Goal: Task Accomplishment & Management: Manage account settings

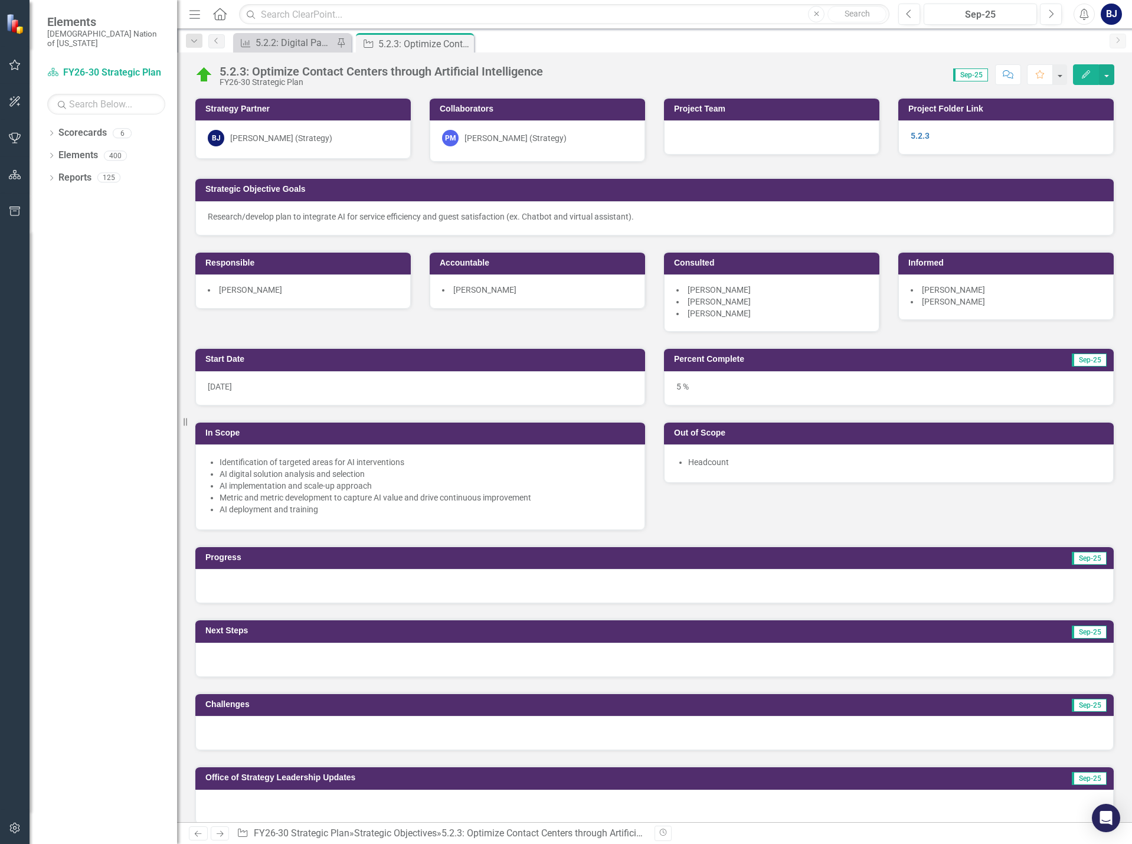
click at [313, 216] on p "Research/develop plan to integrate AI for service efficiency and guest satisfac…" at bounding box center [655, 217] width 894 height 12
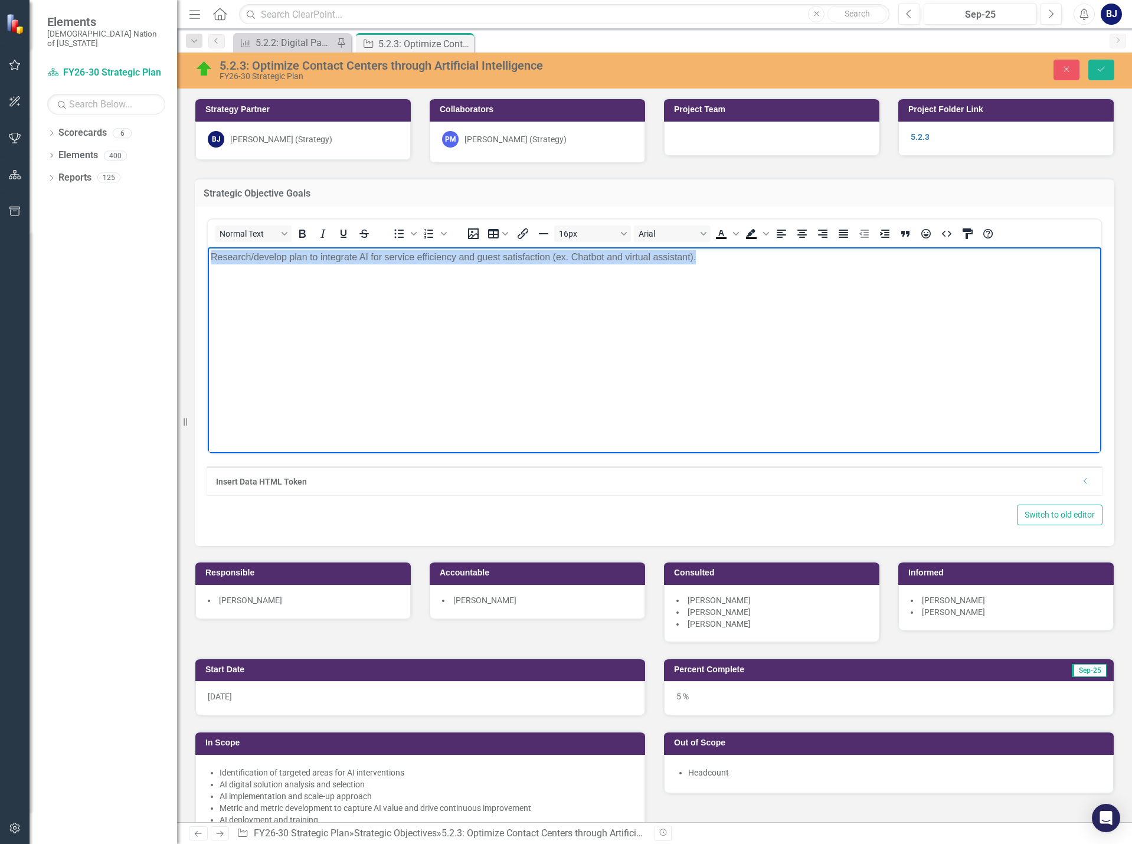
drag, startPoint x: 718, startPoint y: 253, endPoint x: 177, endPoint y: 246, distance: 541.2
click at [208, 247] on html "Research/develop plan to integrate AI for service efficiency and guest satisfac…" at bounding box center [655, 335] width 894 height 177
paste body "Rich Text Area. Press ALT-0 for help."
click at [692, 254] on span "Choctaw Nation Call Center intends to integrate Artificial Intelligence into it…" at bounding box center [452, 257] width 482 height 10
click at [1105, 74] on button "Save" at bounding box center [1101, 70] width 26 height 21
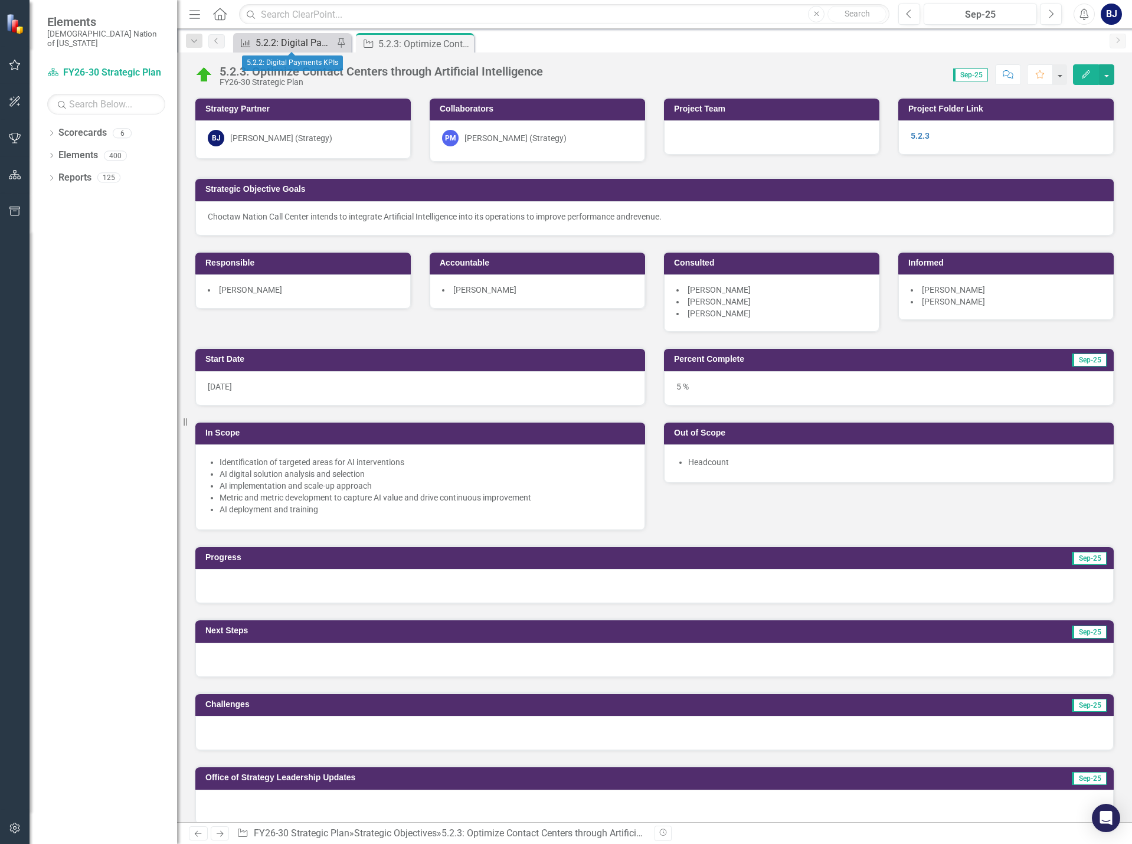
click at [277, 48] on div "5.2.2: Digital Payments KPIs" at bounding box center [295, 42] width 78 height 15
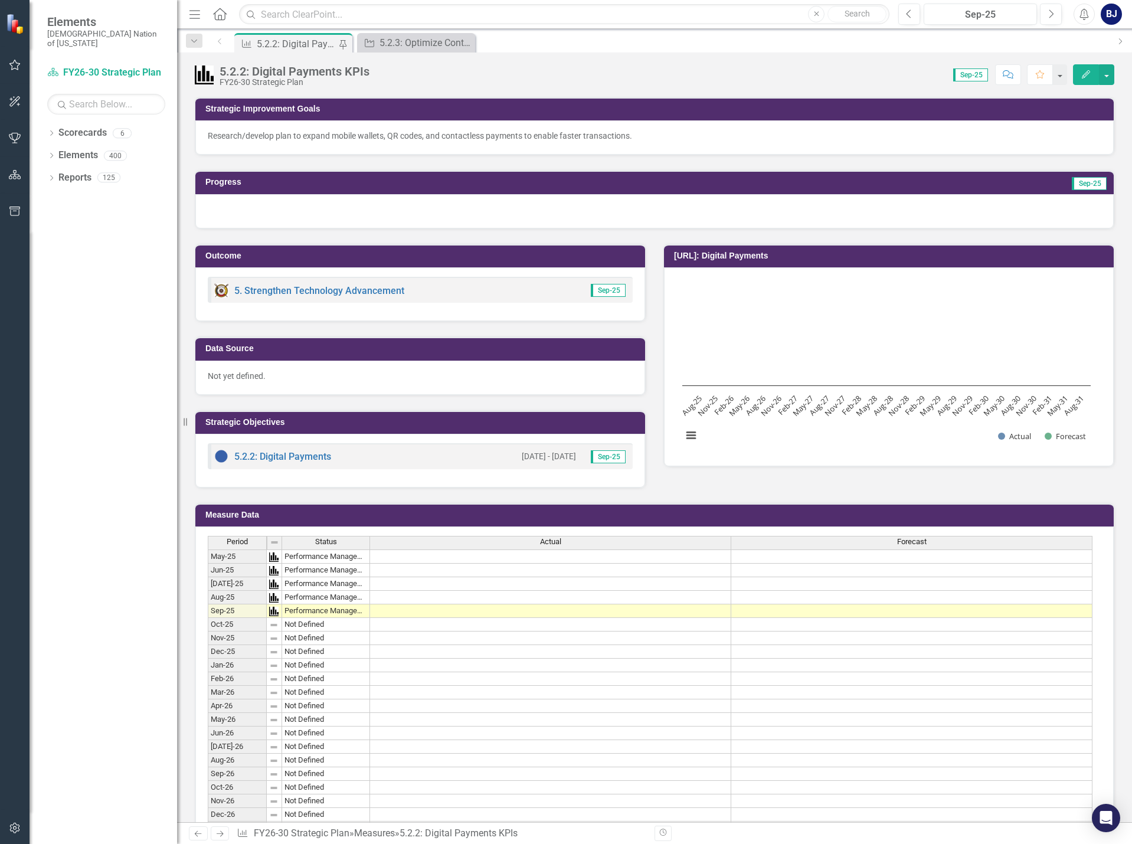
click at [288, 43] on div "5.2.2: Digital Payments KPIs" at bounding box center [297, 44] width 81 height 15
click at [20, 71] on button "button" at bounding box center [15, 65] width 27 height 25
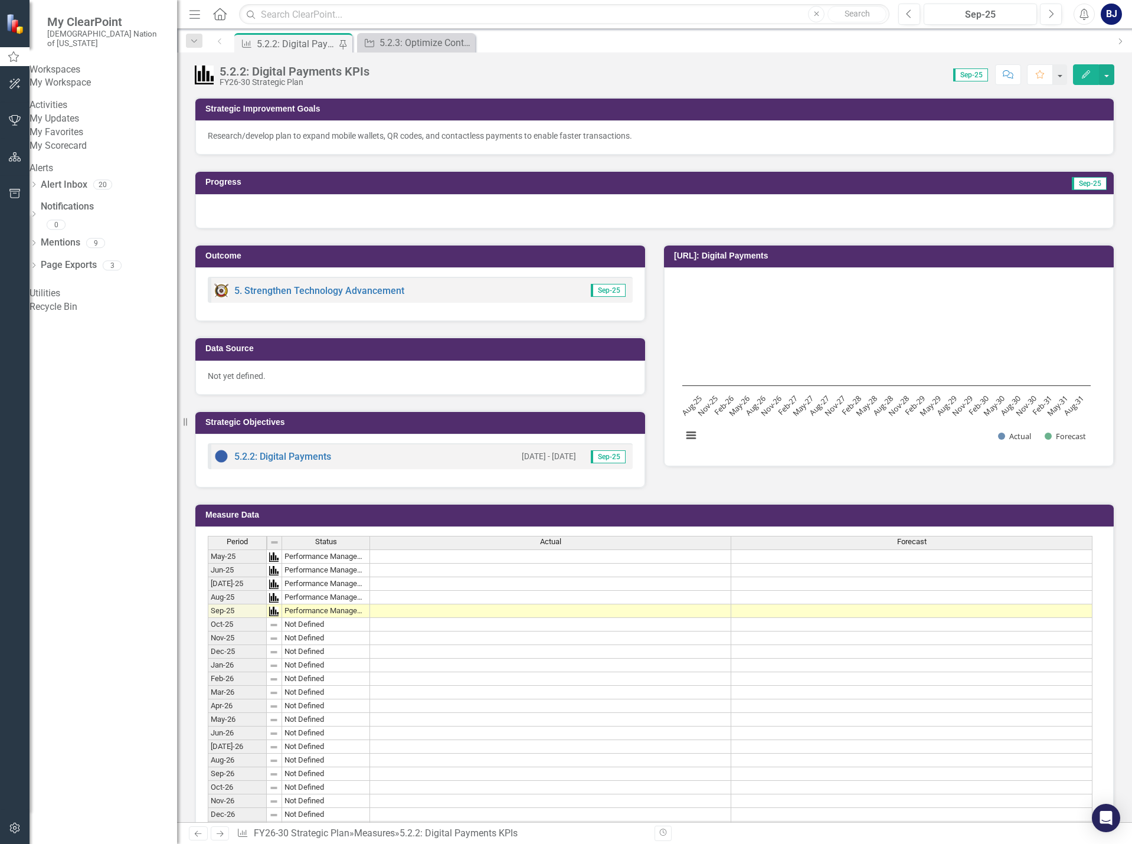
click at [83, 153] on link "My Scorecard" at bounding box center [104, 146] width 148 height 14
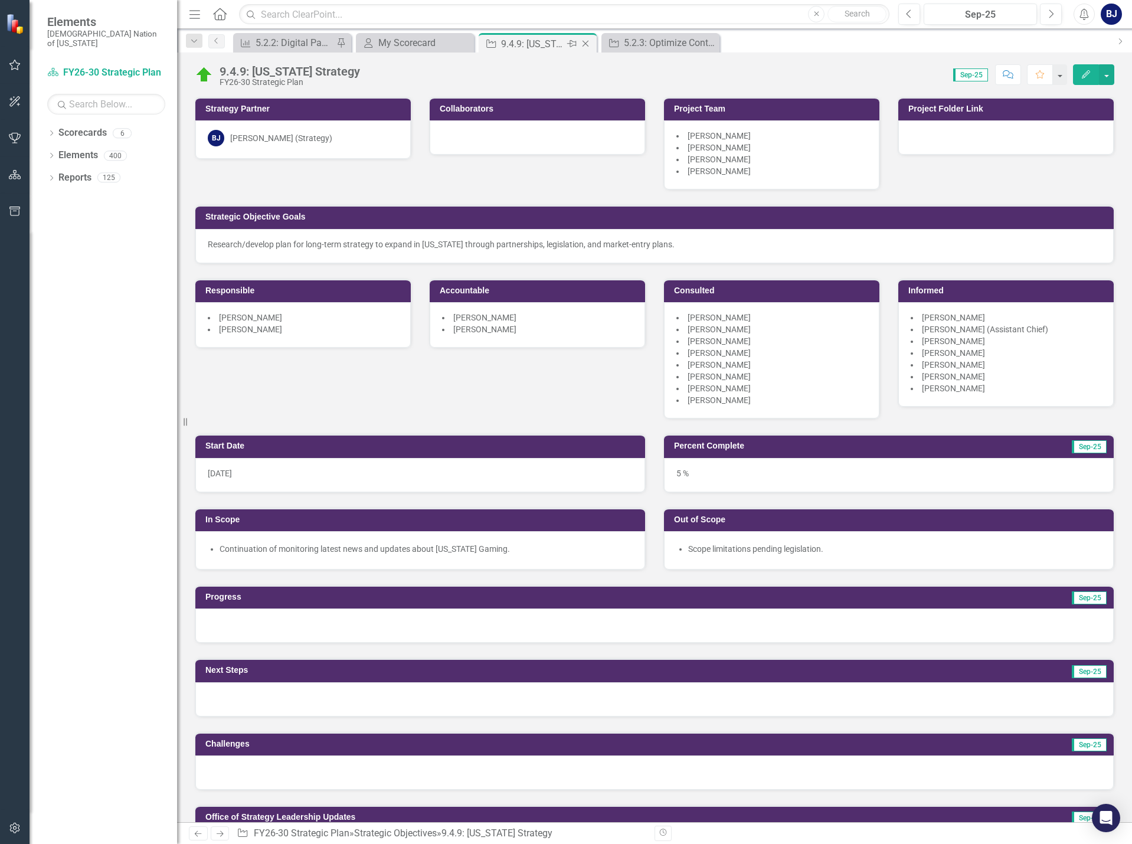
click at [587, 44] on icon "Close" at bounding box center [586, 43] width 12 height 9
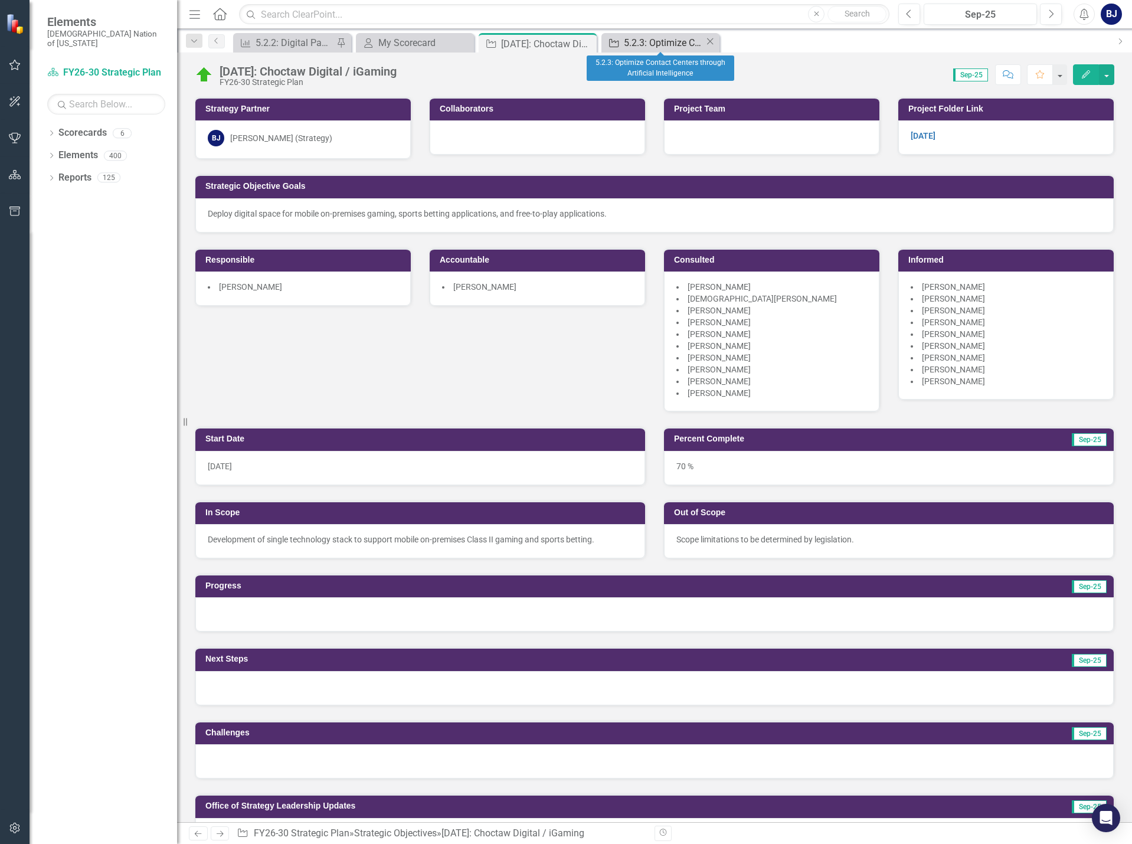
click at [632, 44] on div "5.2.3: Optimize Contact Centers through Artificial Intelligence" at bounding box center [664, 42] width 81 height 15
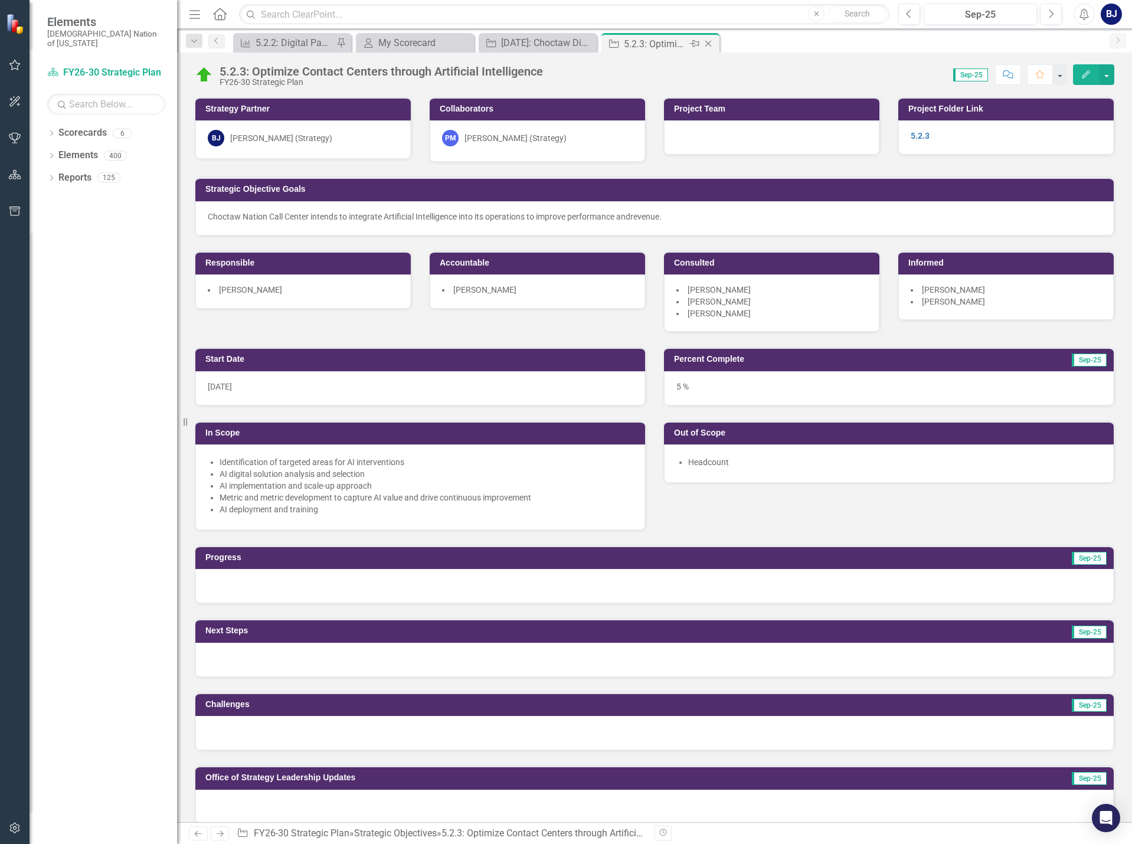
click at [708, 44] on icon at bounding box center [708, 44] width 6 height 6
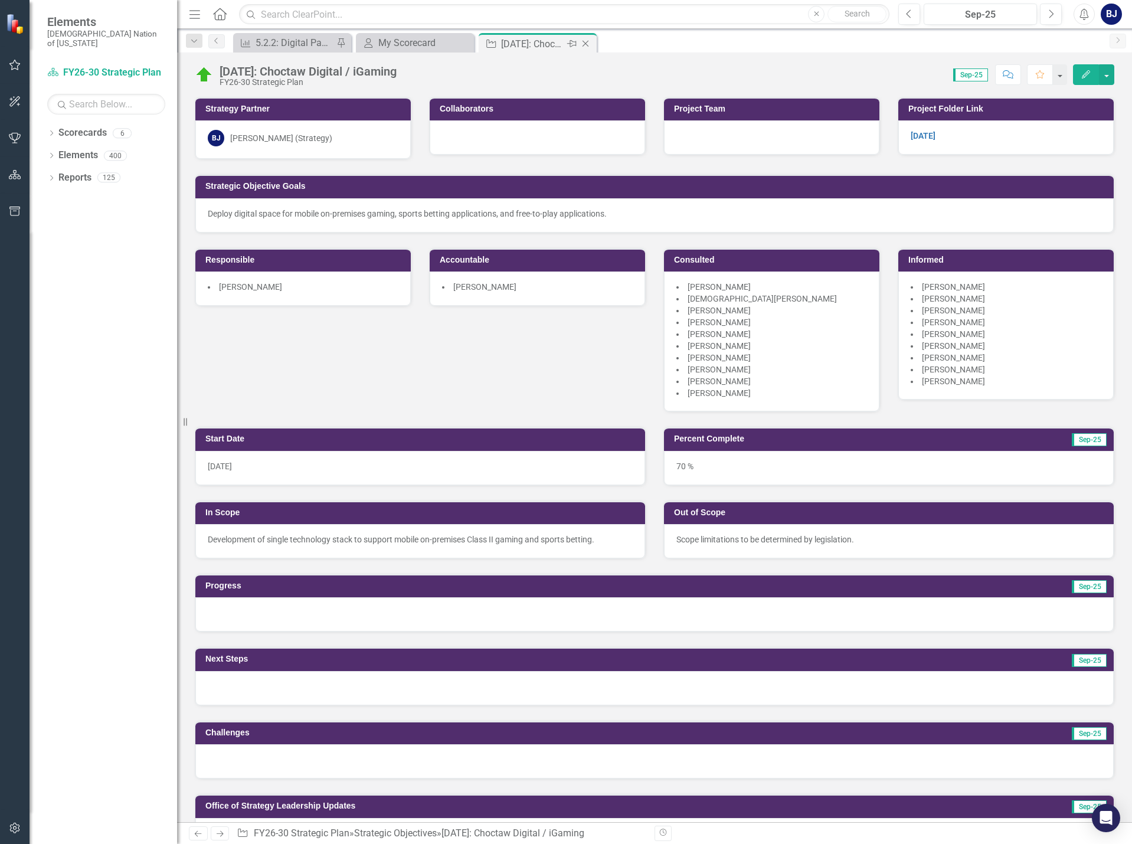
click at [587, 44] on icon "Close" at bounding box center [586, 43] width 12 height 9
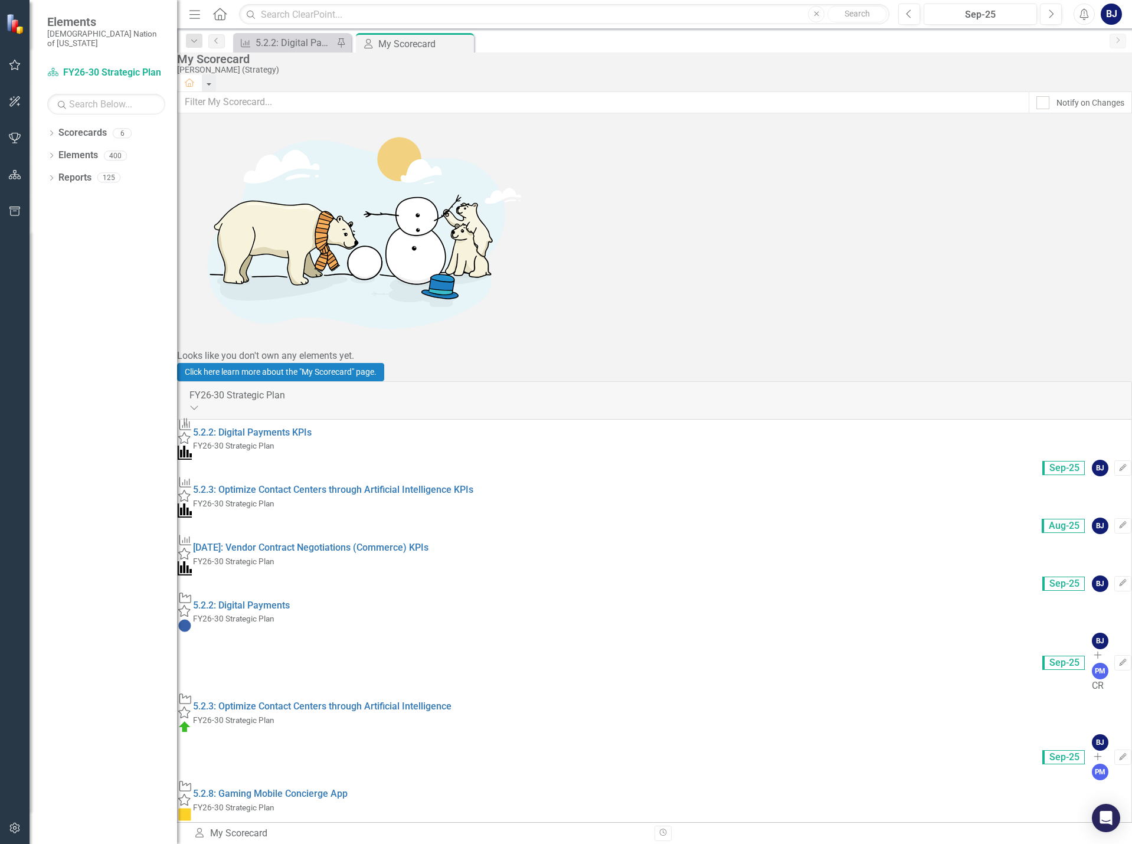
click at [385, 780] on div "Strategic Objective Favorite 5.2.8: Gaming Mobile Concierge App FY26-30 Strateg…" at bounding box center [655, 822] width 954 height 84
click at [348, 788] on link "5.2.8: Gaming Mobile Concierge App" at bounding box center [270, 793] width 155 height 11
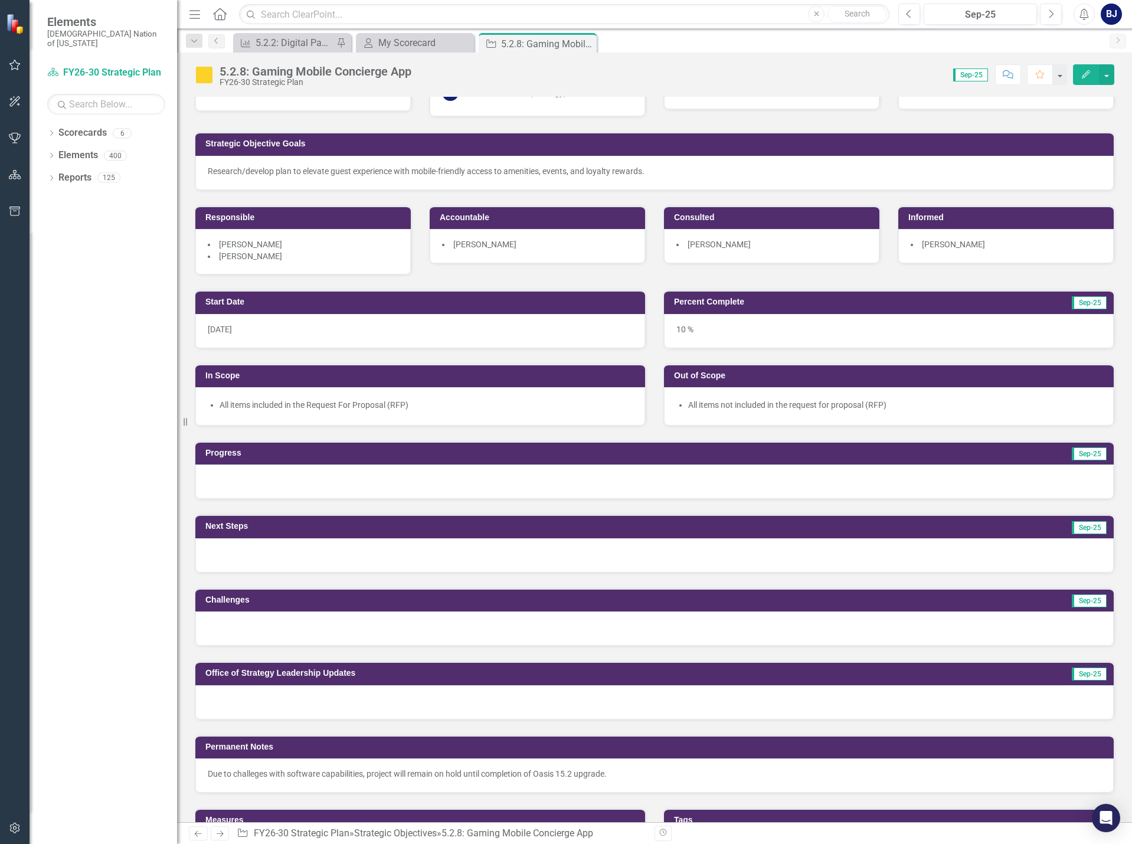
scroll to position [118, 0]
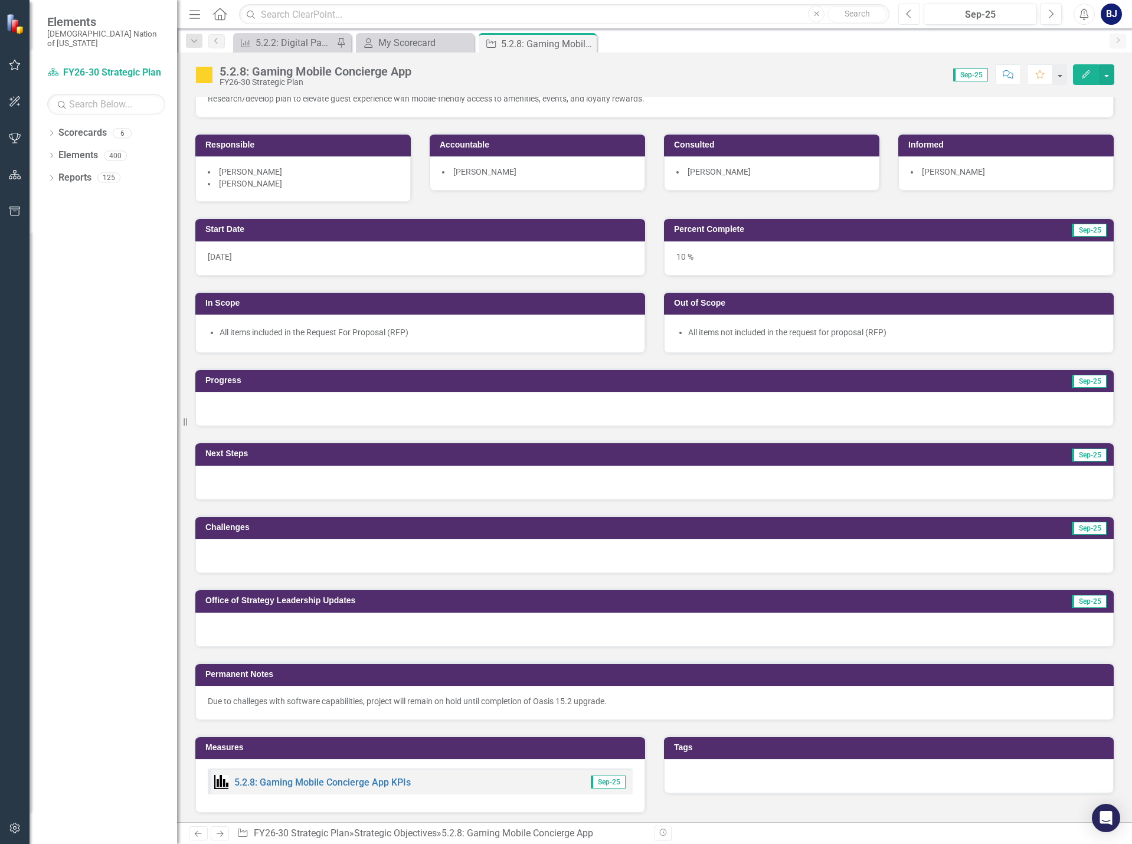
click at [909, 19] on button "Previous" at bounding box center [909, 14] width 22 height 21
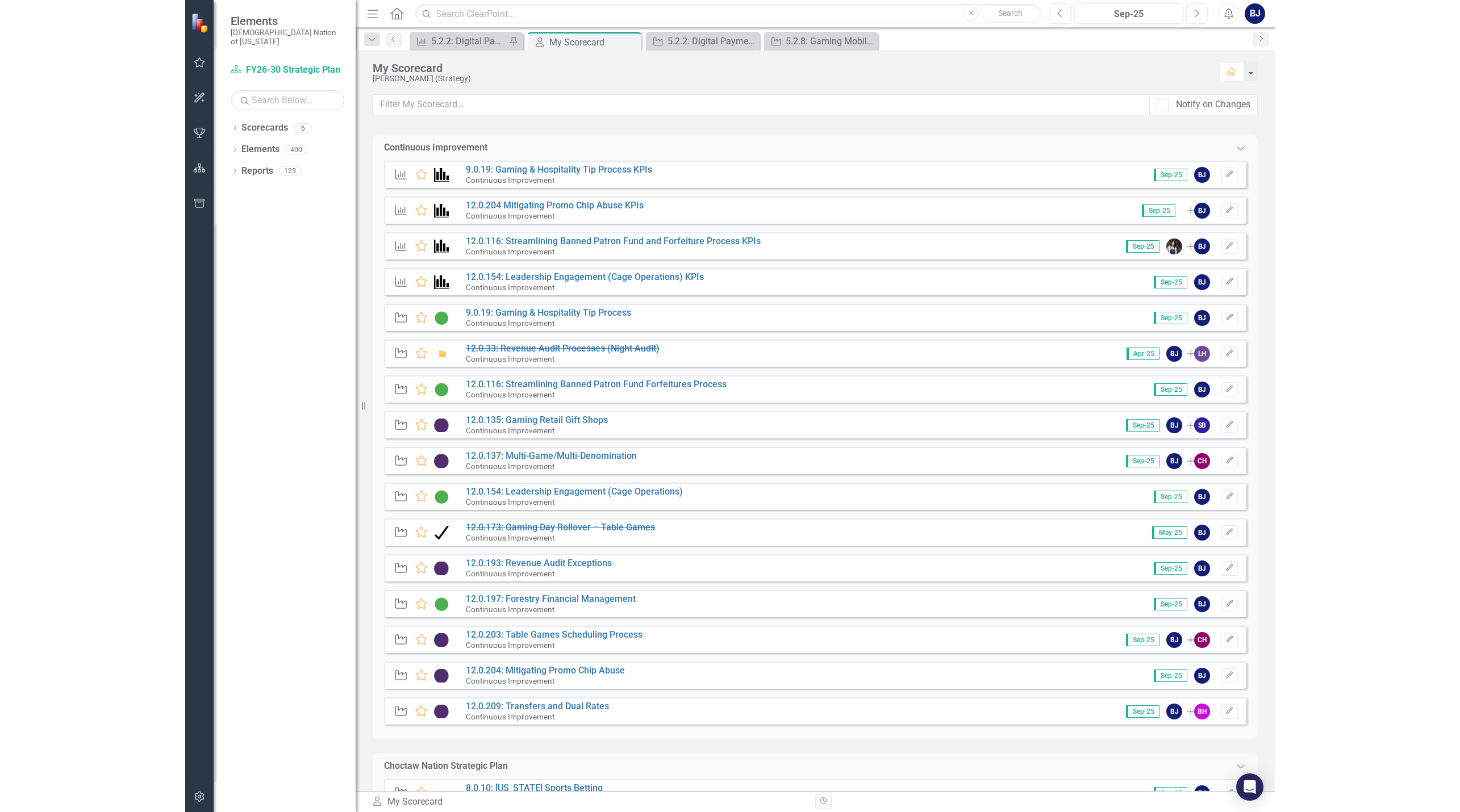
scroll to position [454, 0]
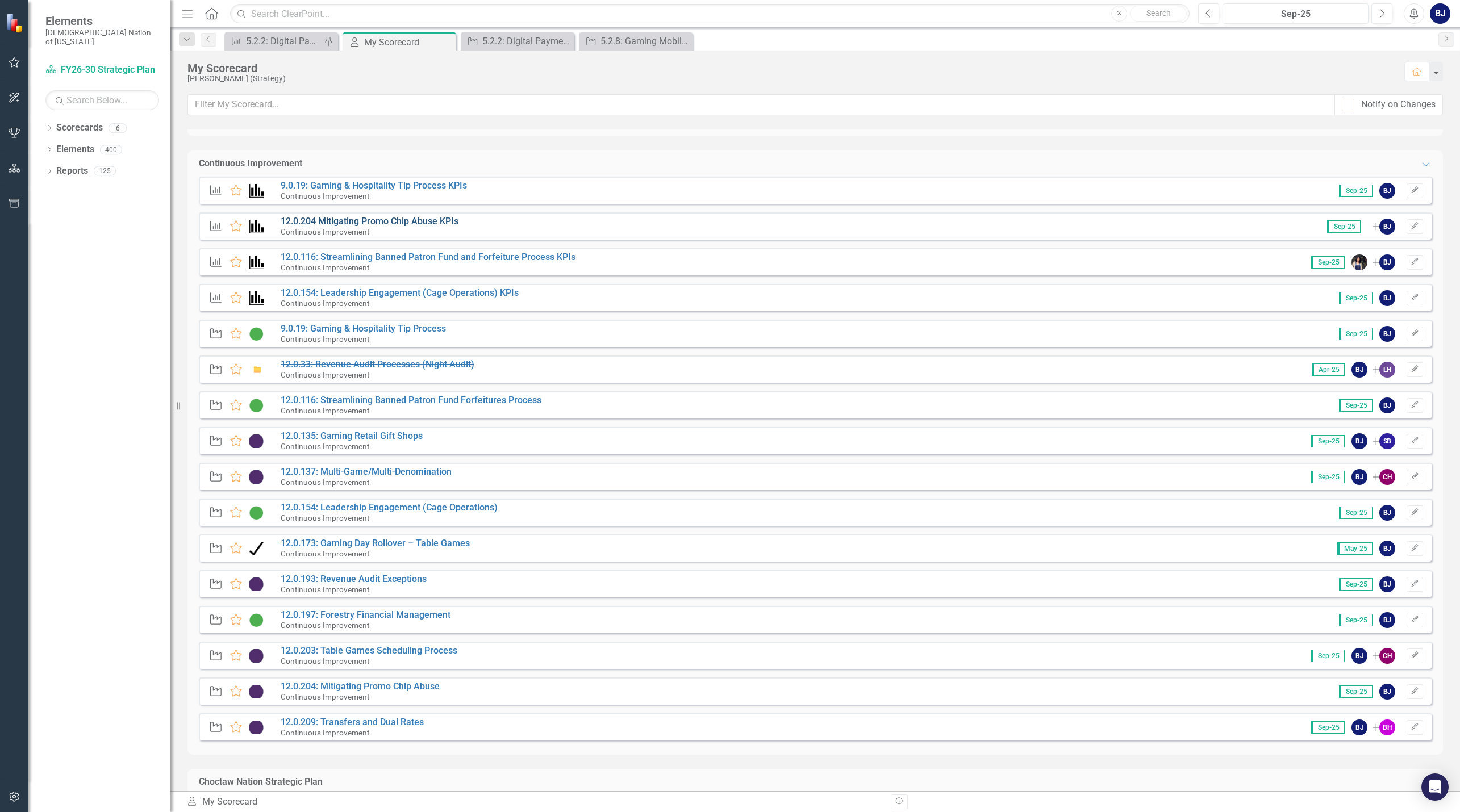
click at [420, 219] on link "12.0.204 Mitigating Promo Chip Abuse KPIs" at bounding box center [370, 220] width 178 height 11
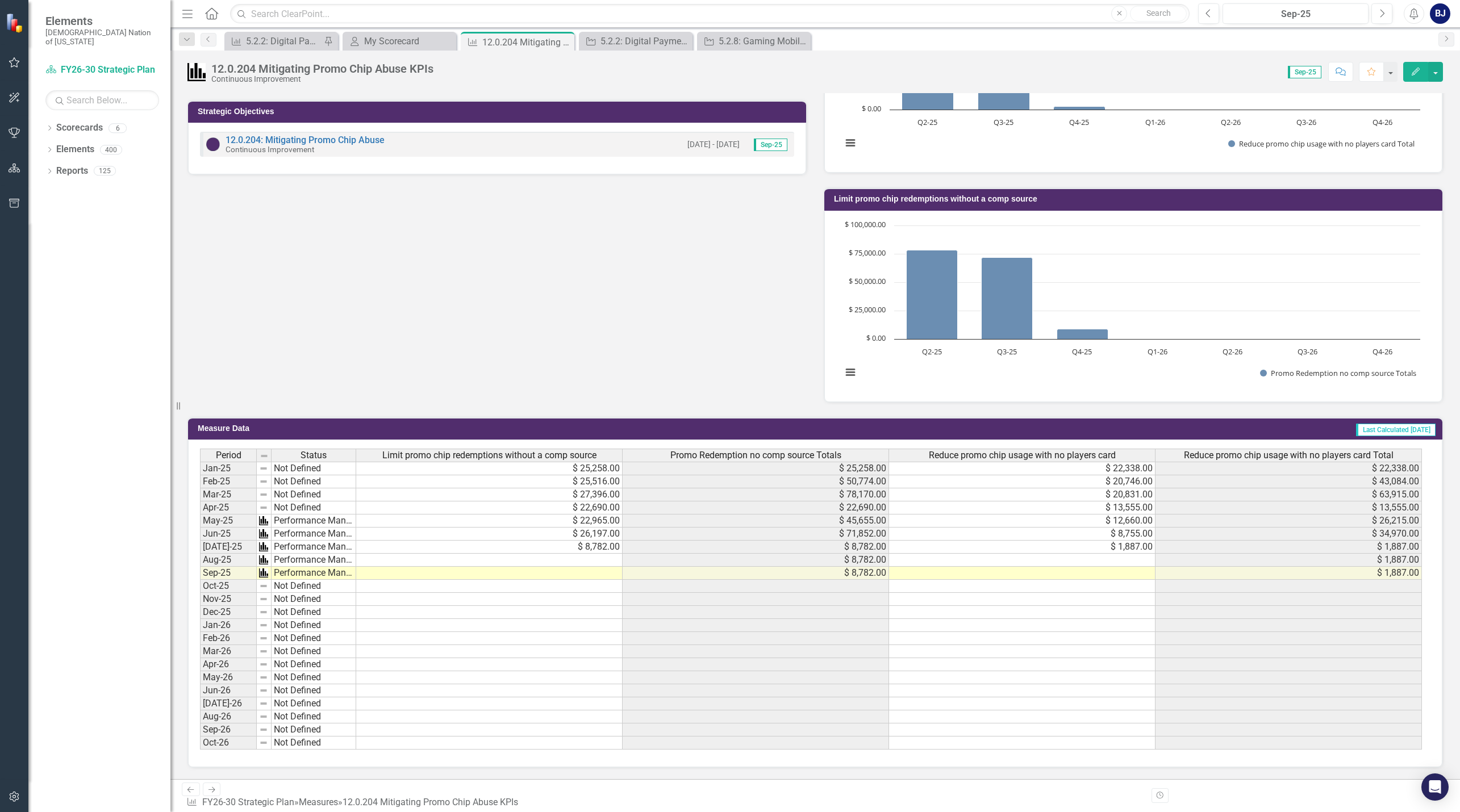
scroll to position [355, 0]
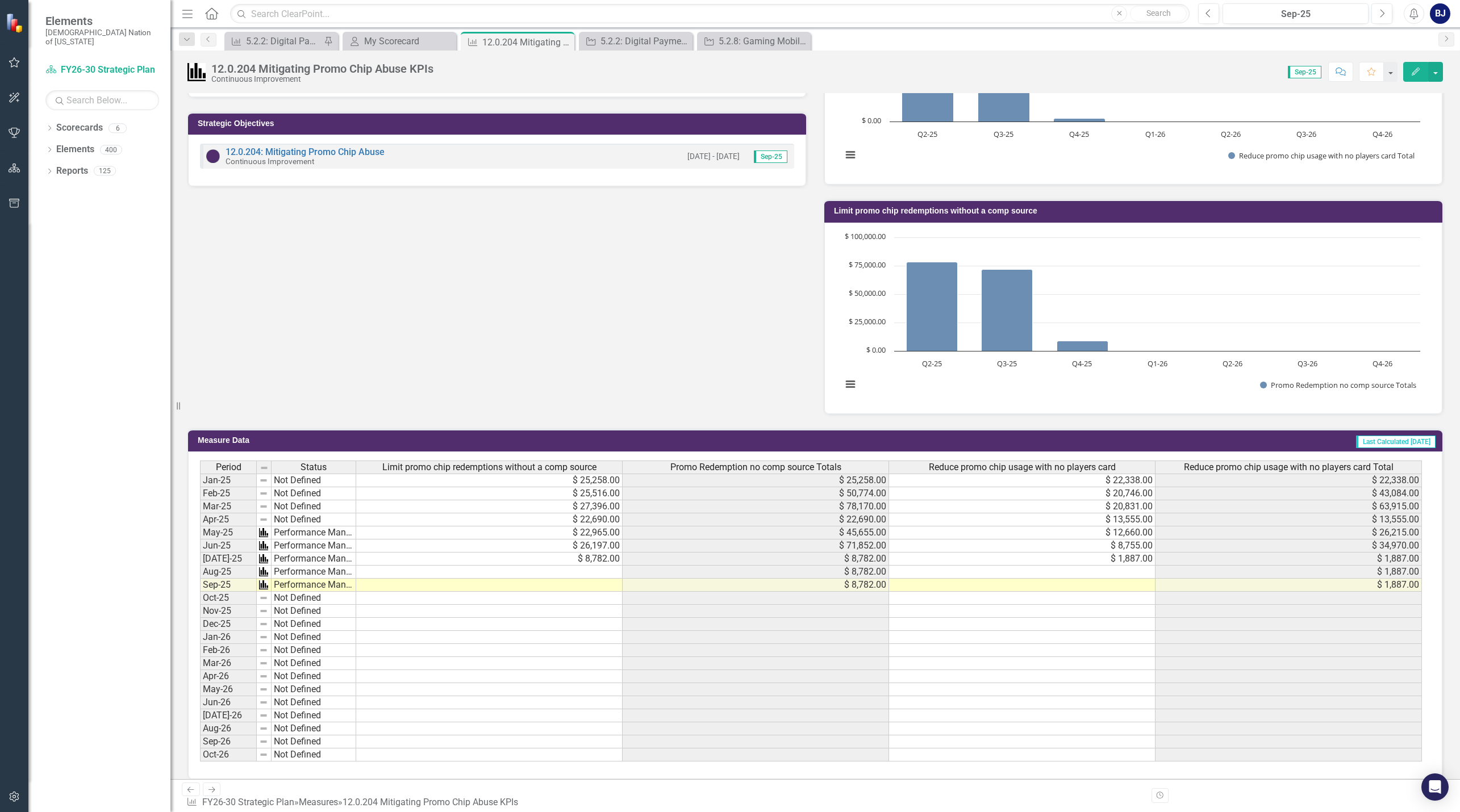
click at [589, 573] on td at bounding box center [489, 572] width 267 height 13
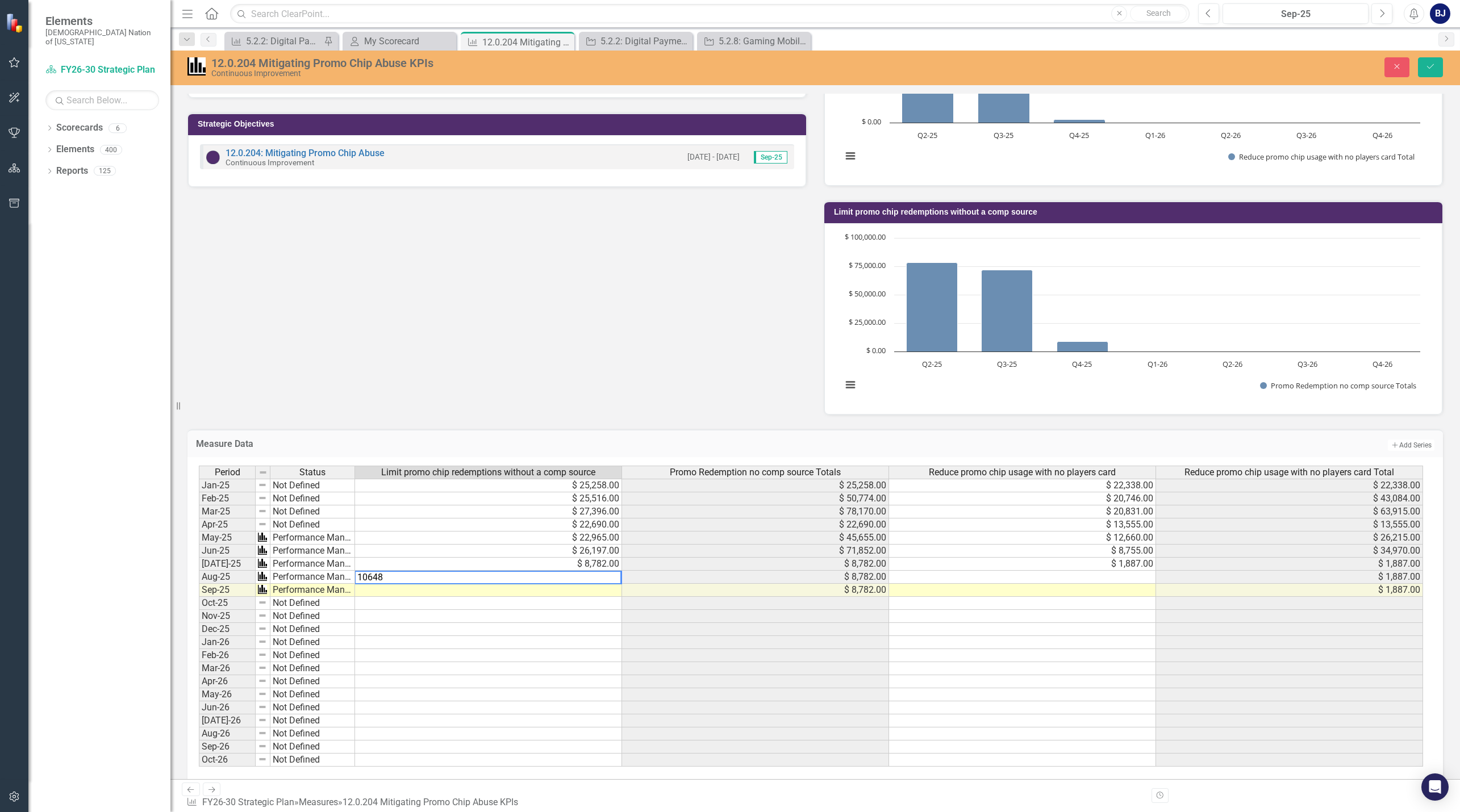
type textarea "10648"
click at [612, 632] on td at bounding box center [488, 629] width 267 height 13
click at [1089, 70] on icon "Save" at bounding box center [1430, 66] width 11 height 8
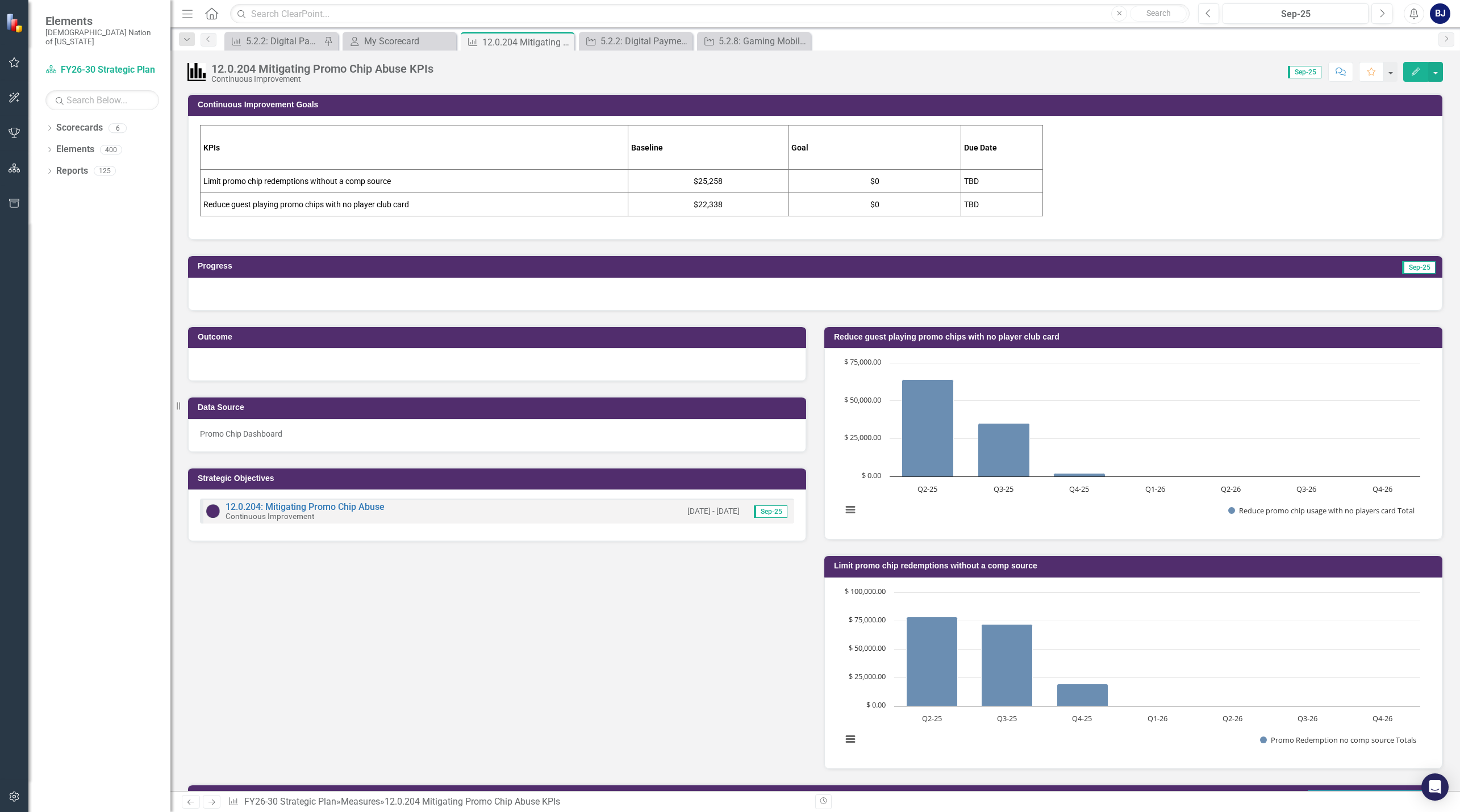
scroll to position [355, 0]
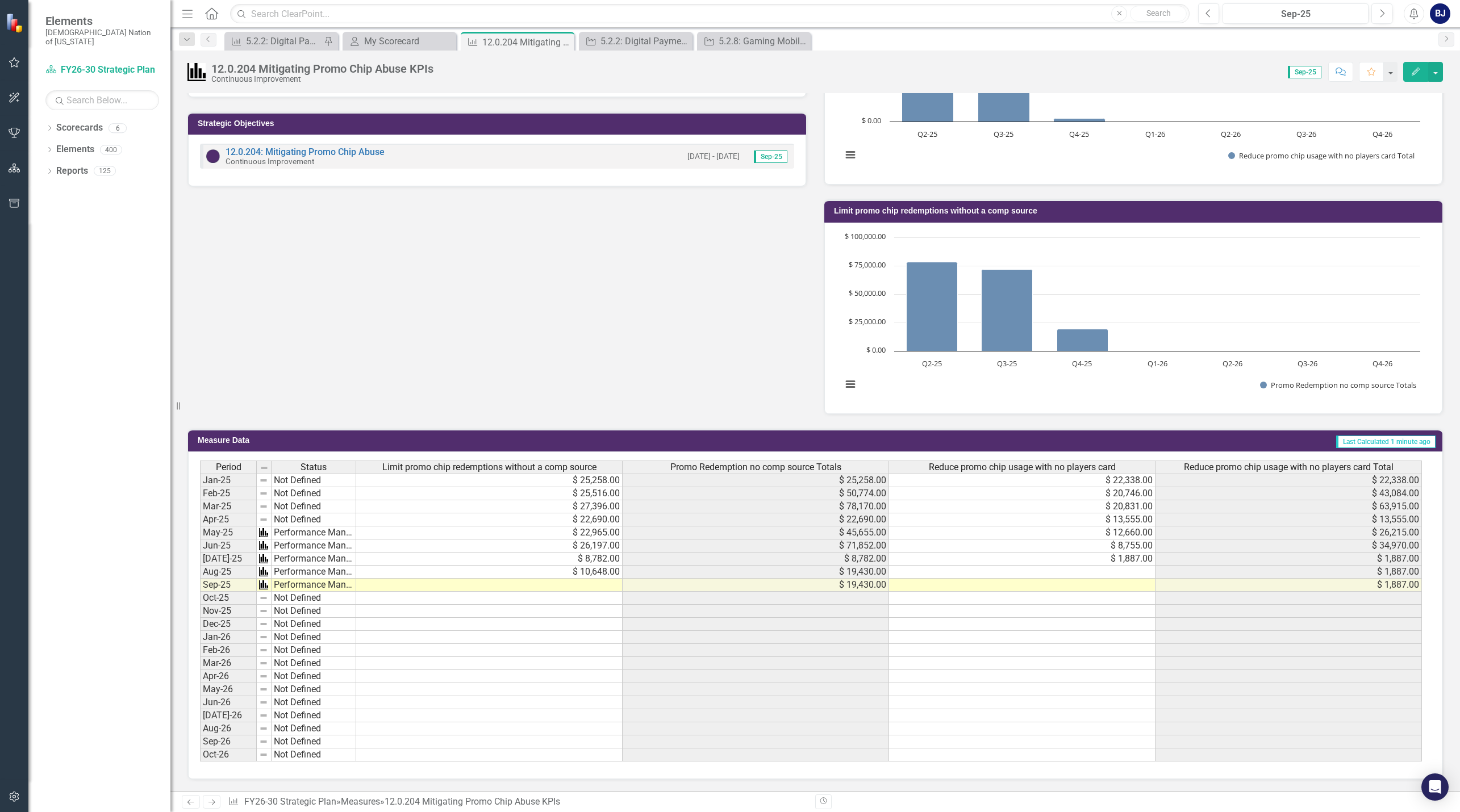
click at [1140, 575] on td at bounding box center [1022, 572] width 267 height 13
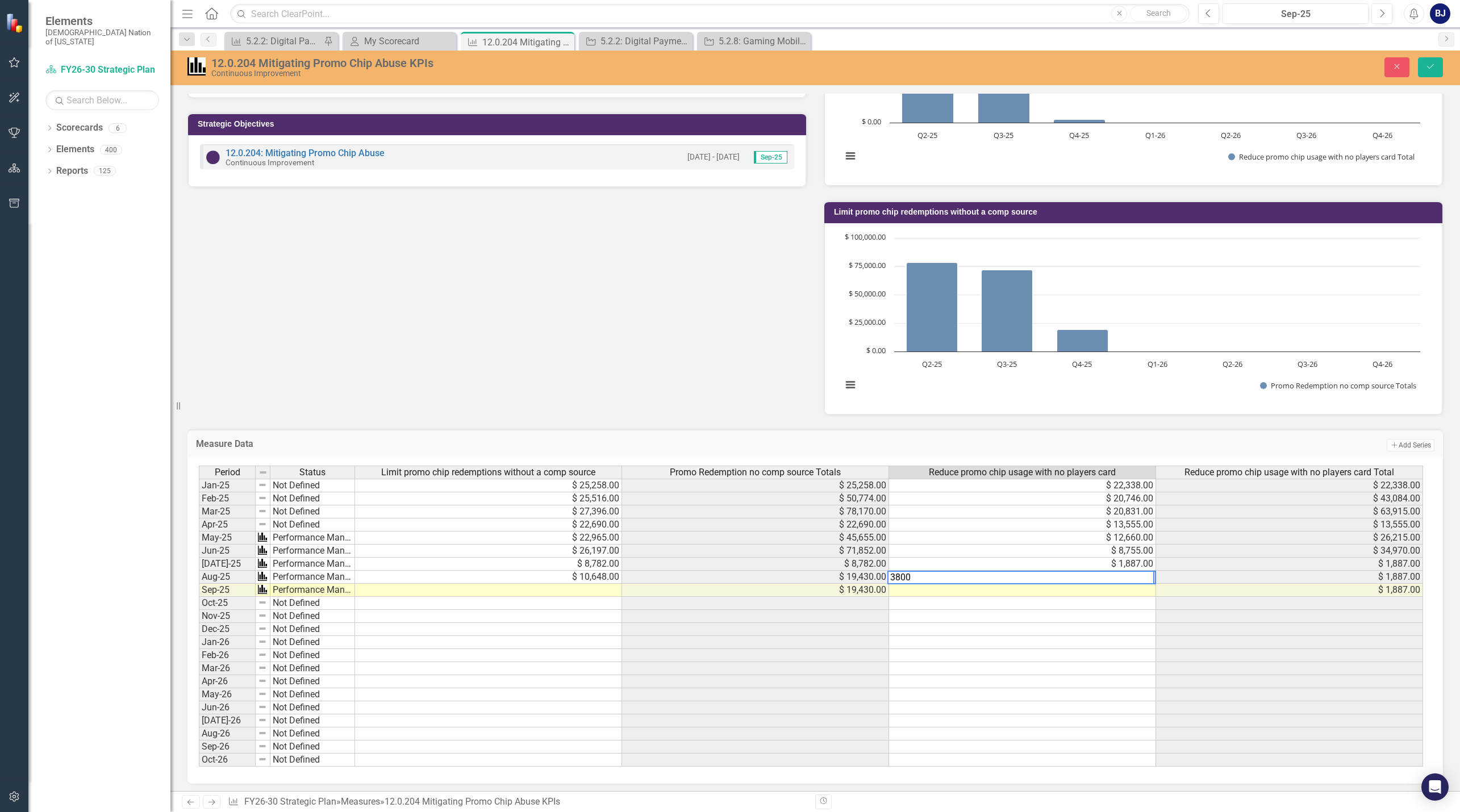
type textarea "3800"
click at [199, 649] on div "Period Status Limit promo chip redemptions without a comp source Promo Redempti…" at bounding box center [199, 616] width 0 height 301
click at [1429, 68] on icon "submit" at bounding box center [1430, 66] width 7 height 5
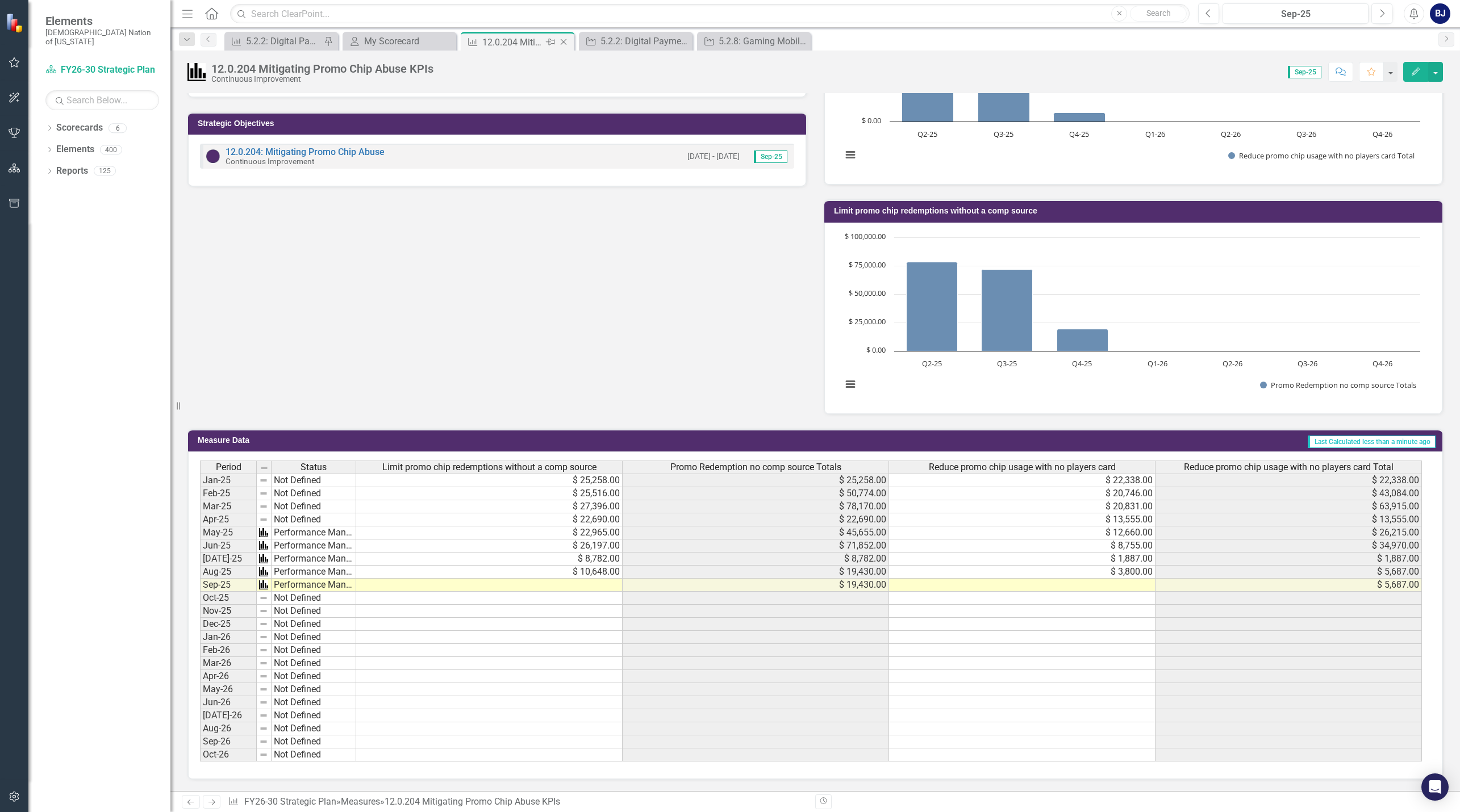
click at [563, 40] on icon "Close" at bounding box center [564, 41] width 12 height 9
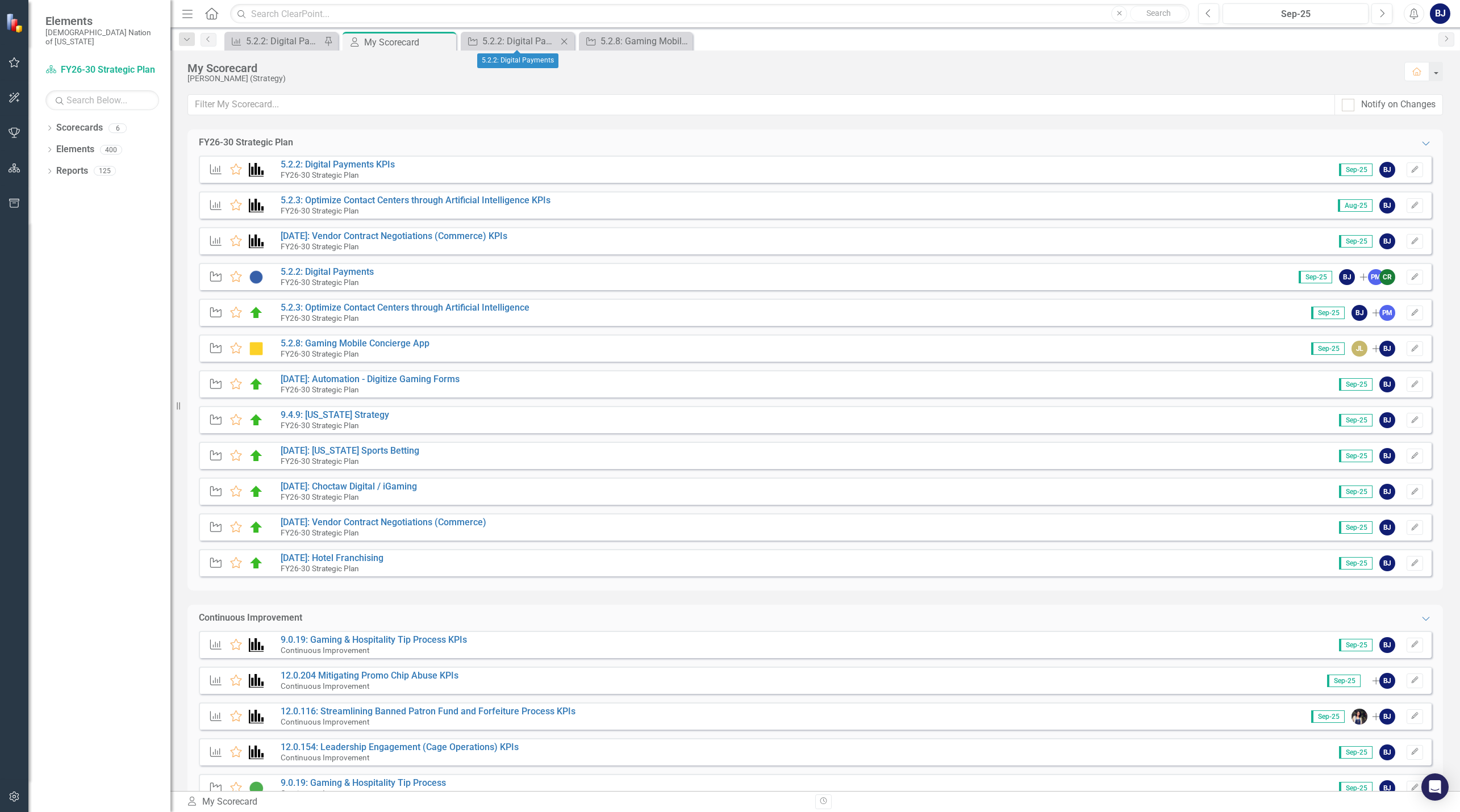
click at [563, 34] on div "Close" at bounding box center [564, 40] width 14 height 14
click at [0, 0] on div "Close" at bounding box center [0, 0] width 0 height 0
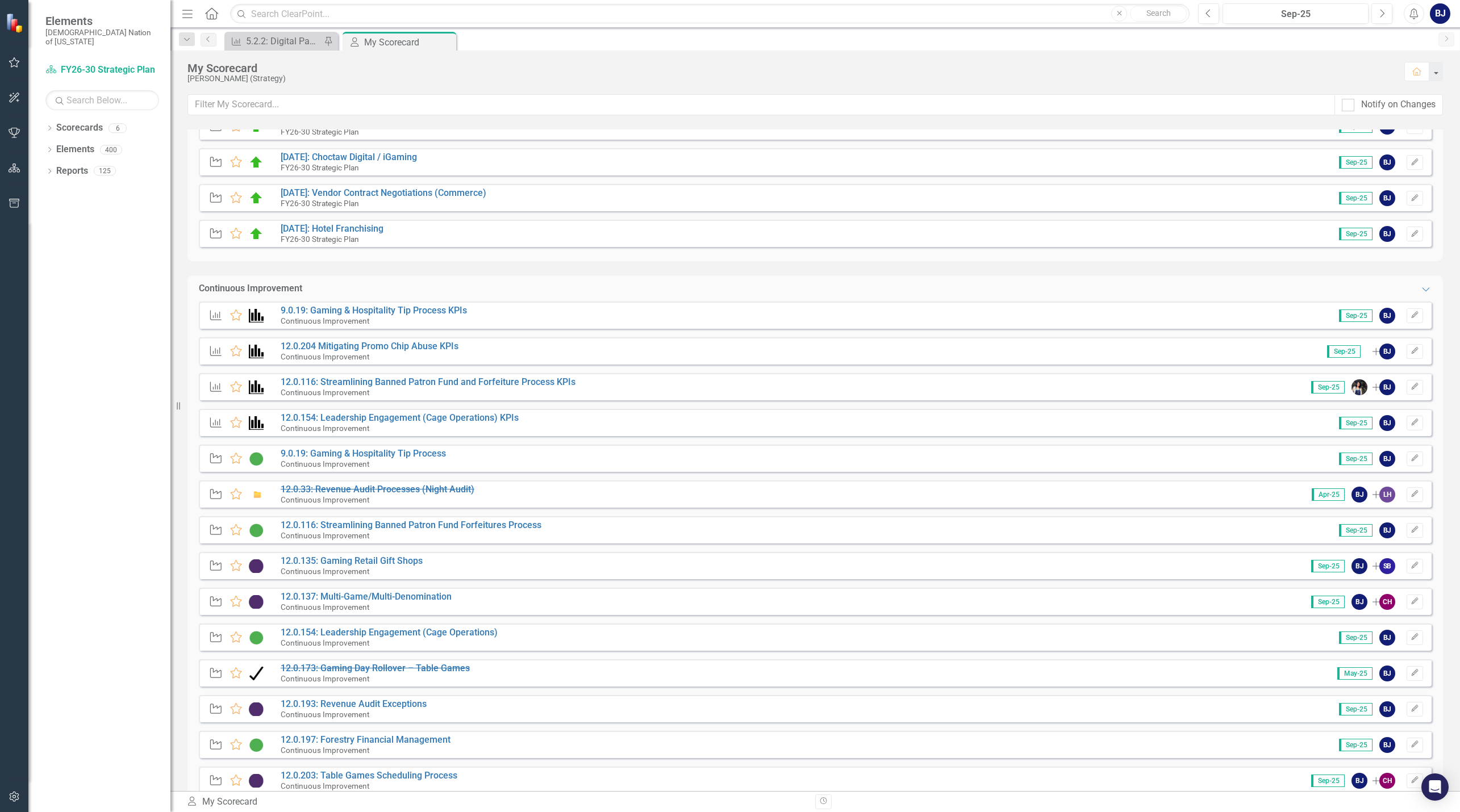
scroll to position [397, 0]
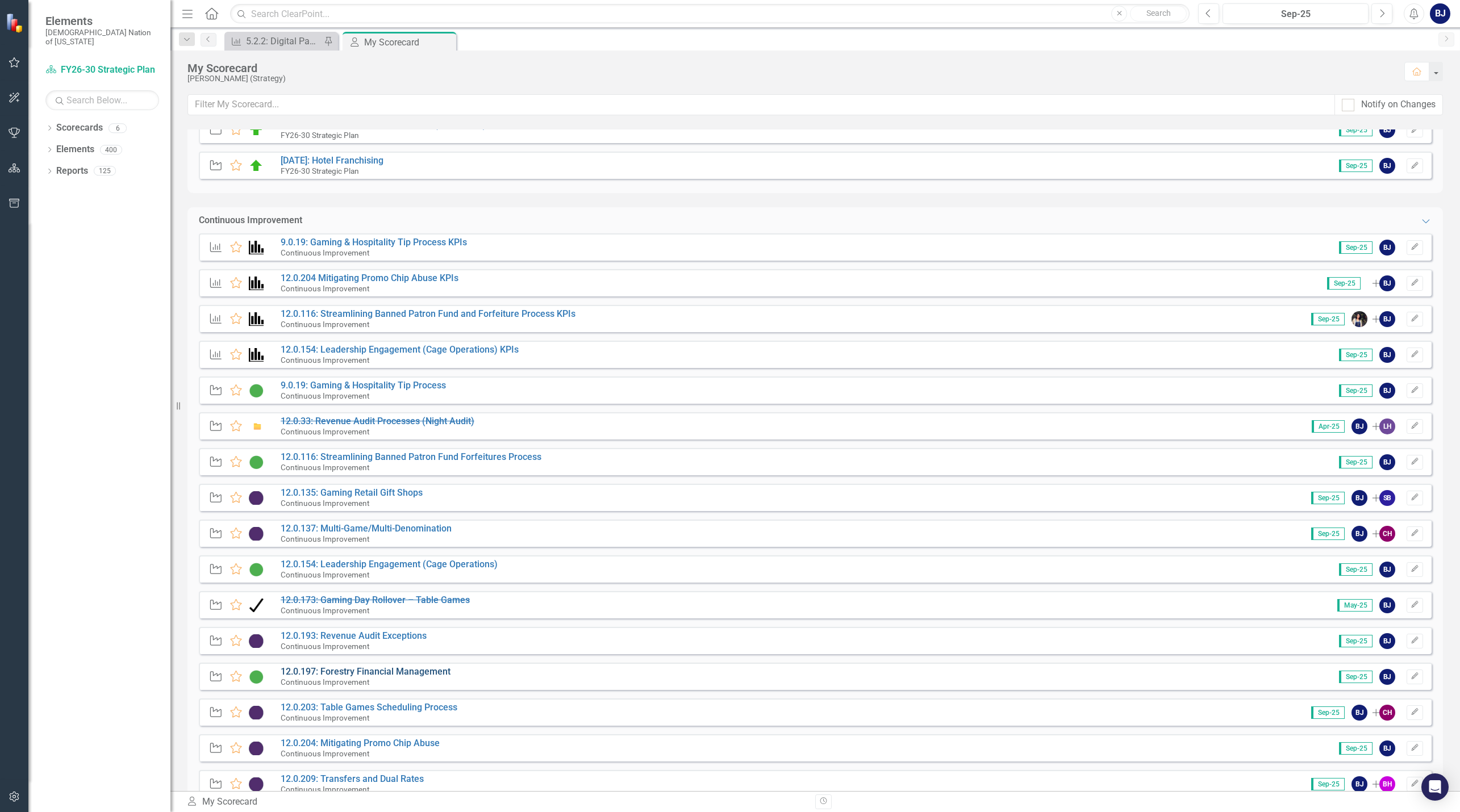
click at [439, 669] on link "12.0.197: Forestry Financial Management" at bounding box center [366, 671] width 169 height 11
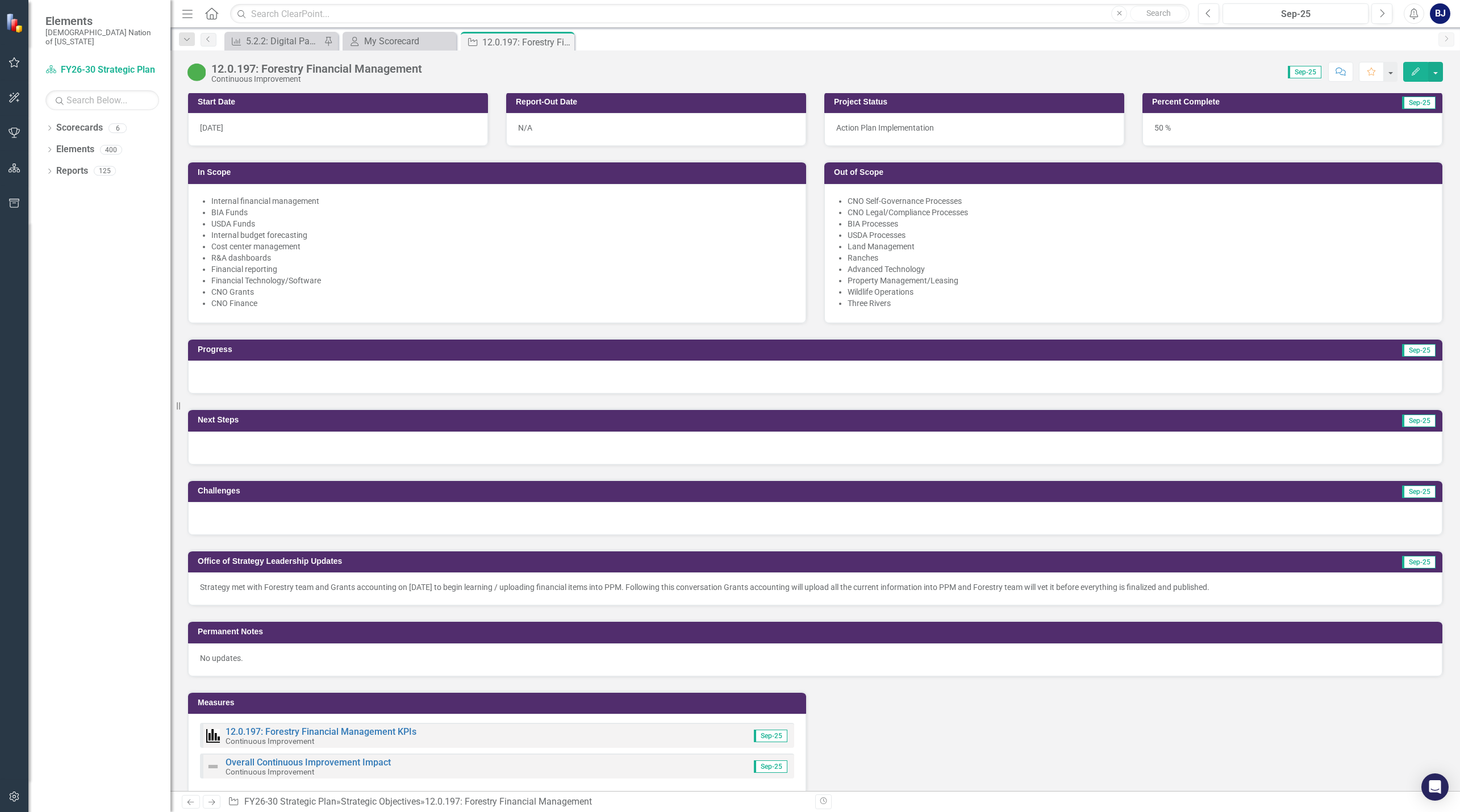
scroll to position [568, 0]
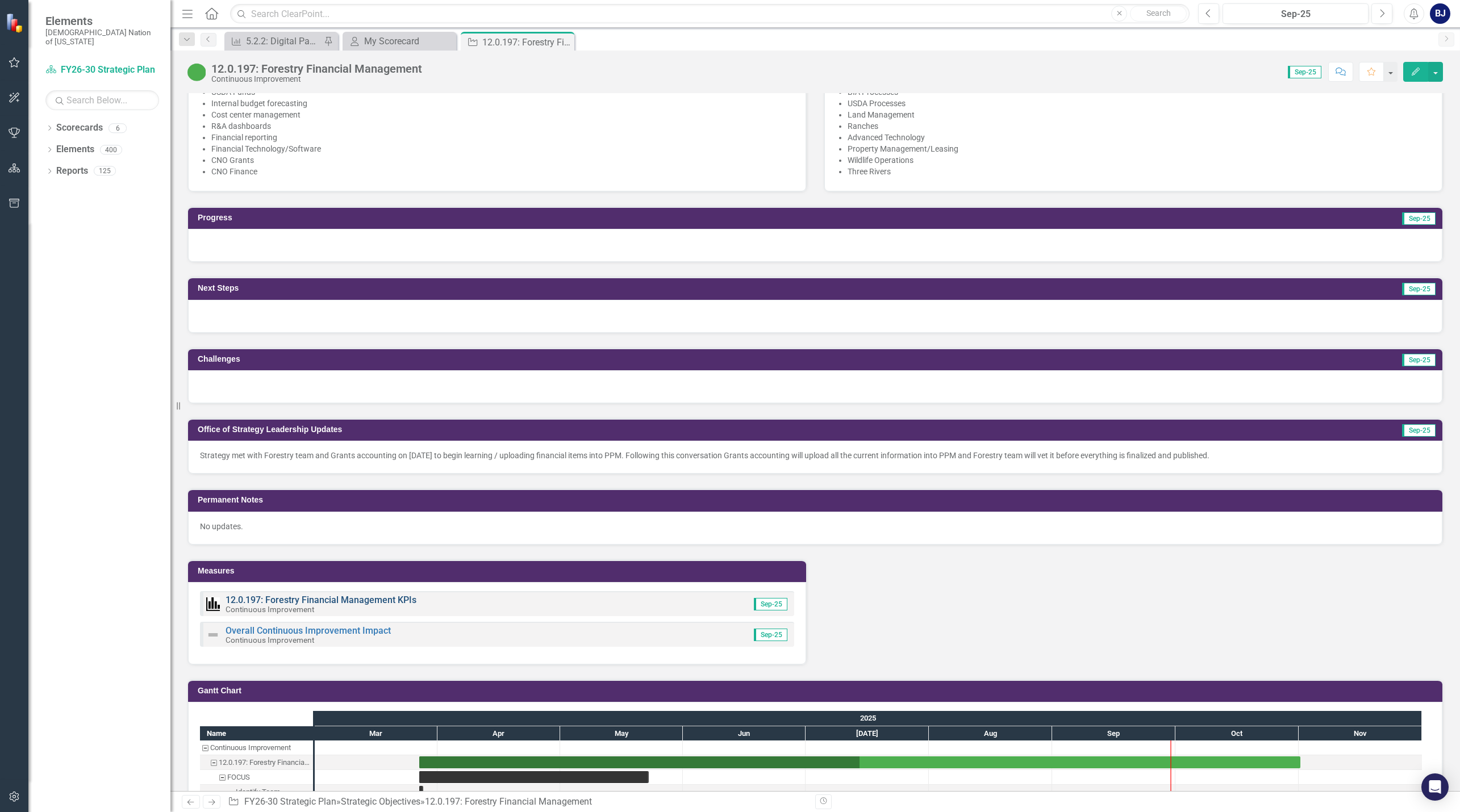
click at [385, 598] on link "12.0.197: Forestry Financial Management KPIs" at bounding box center [320, 599] width 191 height 11
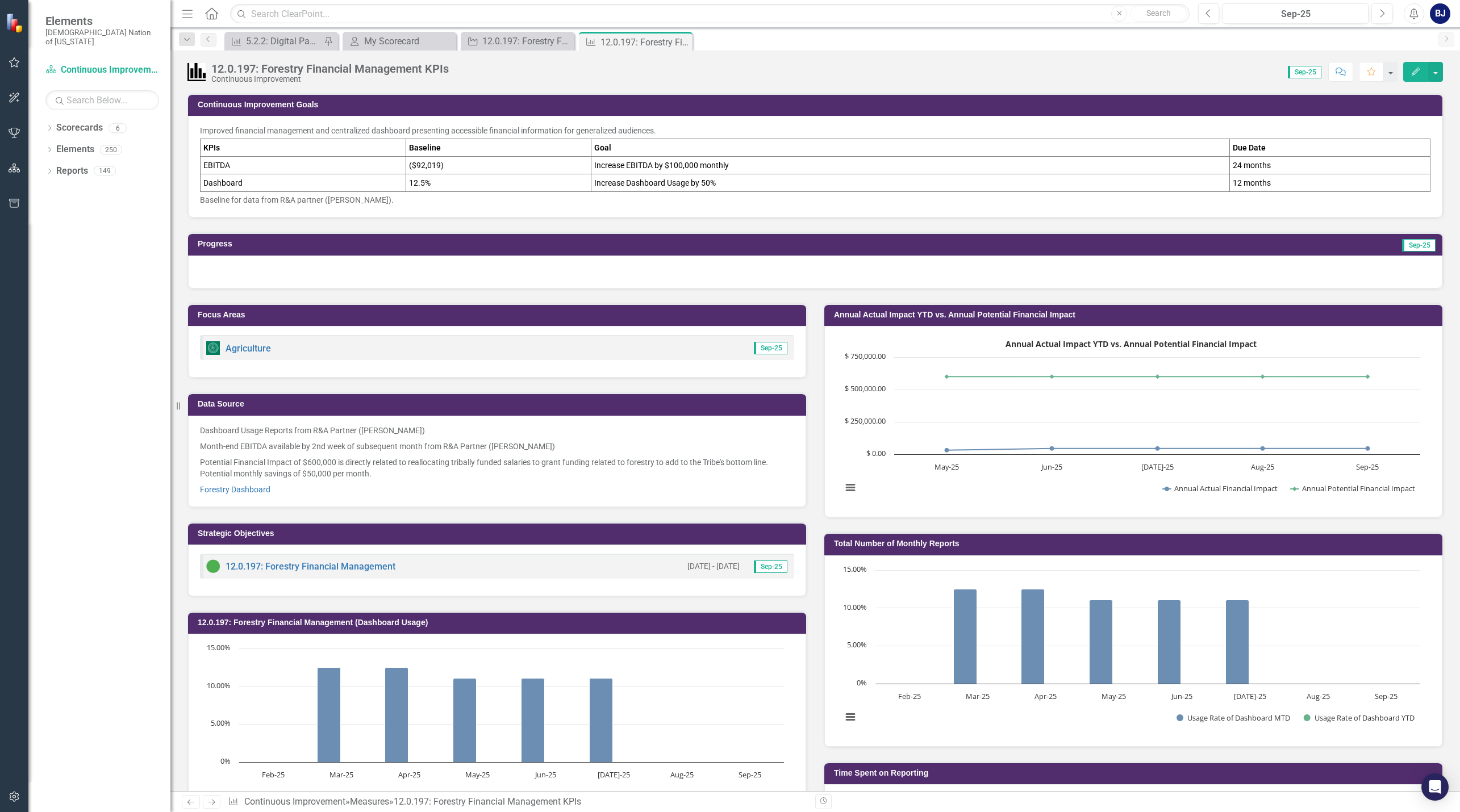
click at [1421, 75] on button "Edit" at bounding box center [1416, 71] width 25 height 20
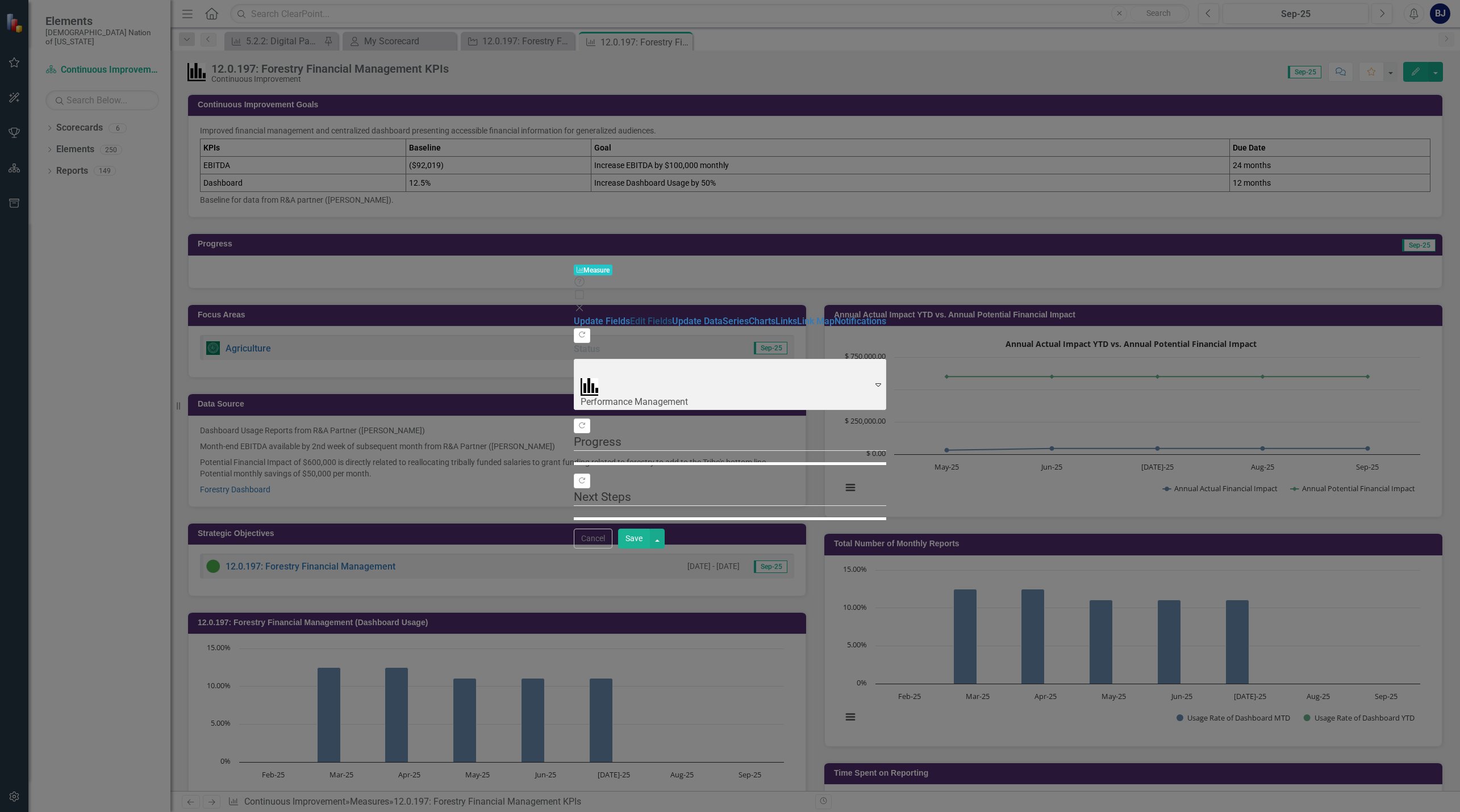
click at [630, 316] on link "Edit Fields" at bounding box center [652, 320] width 42 height 11
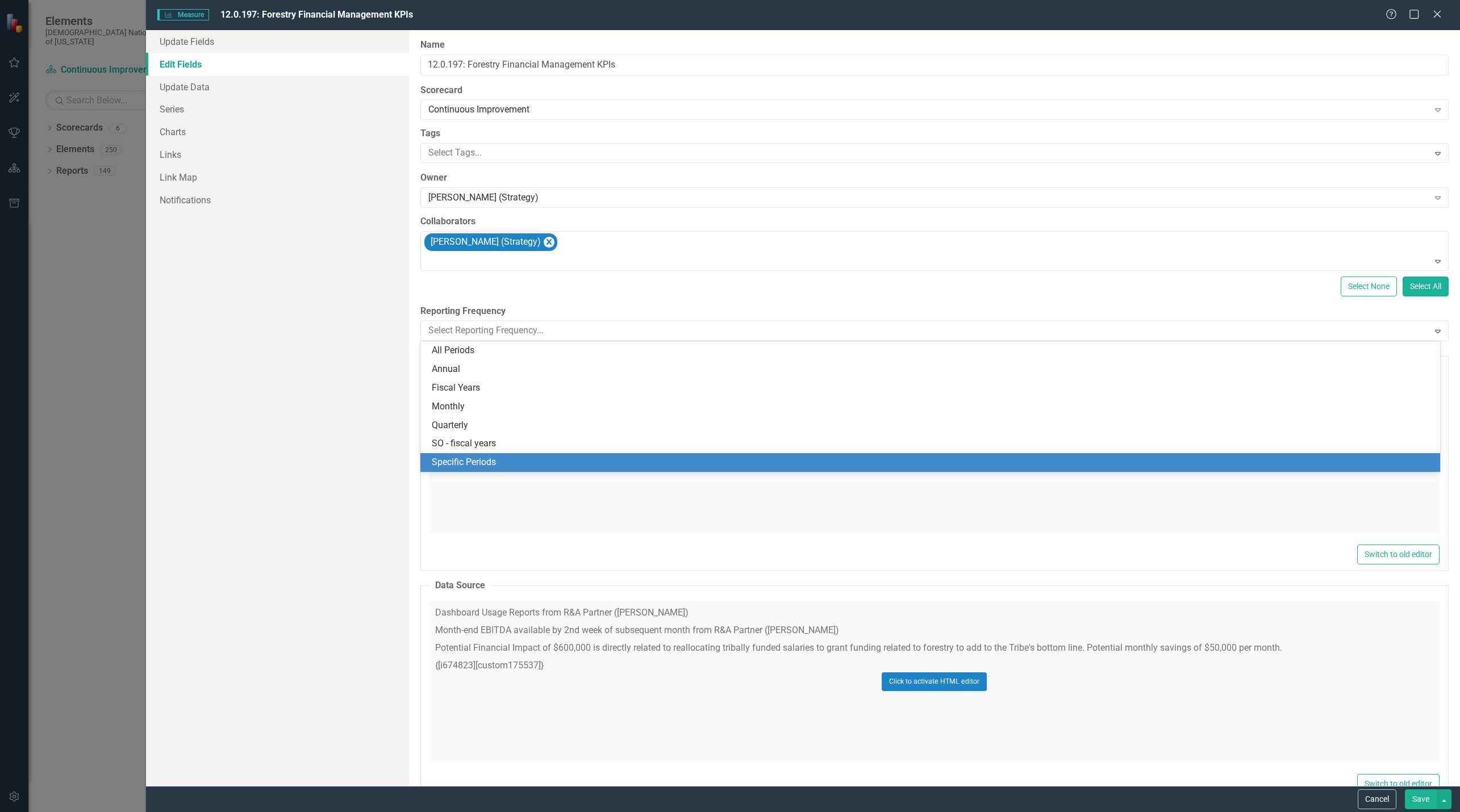
click at [456, 465] on div "Specific Periods" at bounding box center [933, 463] width 1001 height 13
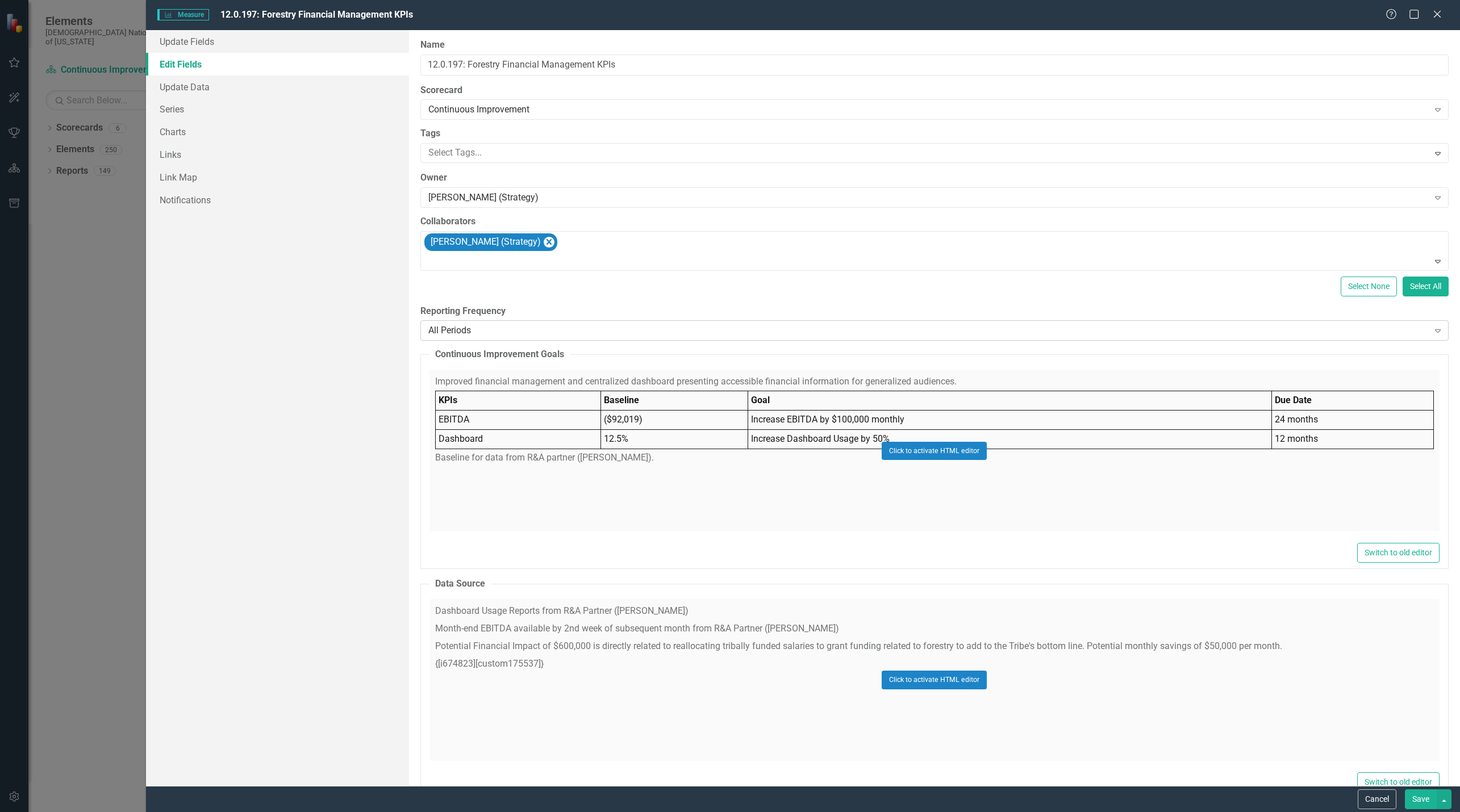
click at [489, 336] on div "All Periods" at bounding box center [928, 331] width 1000 height 13
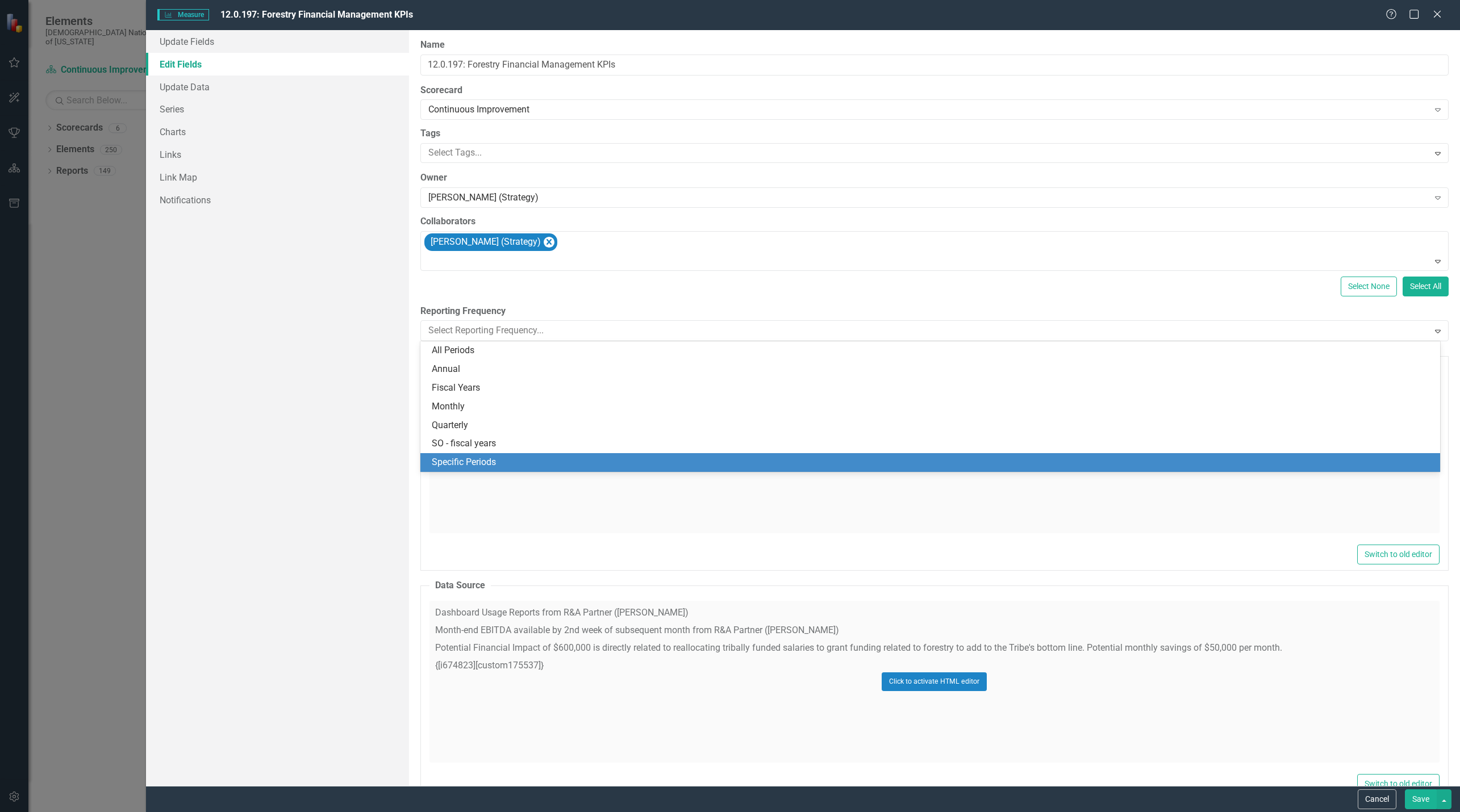
click at [522, 462] on div "Specific Periods" at bounding box center [933, 463] width 1001 height 13
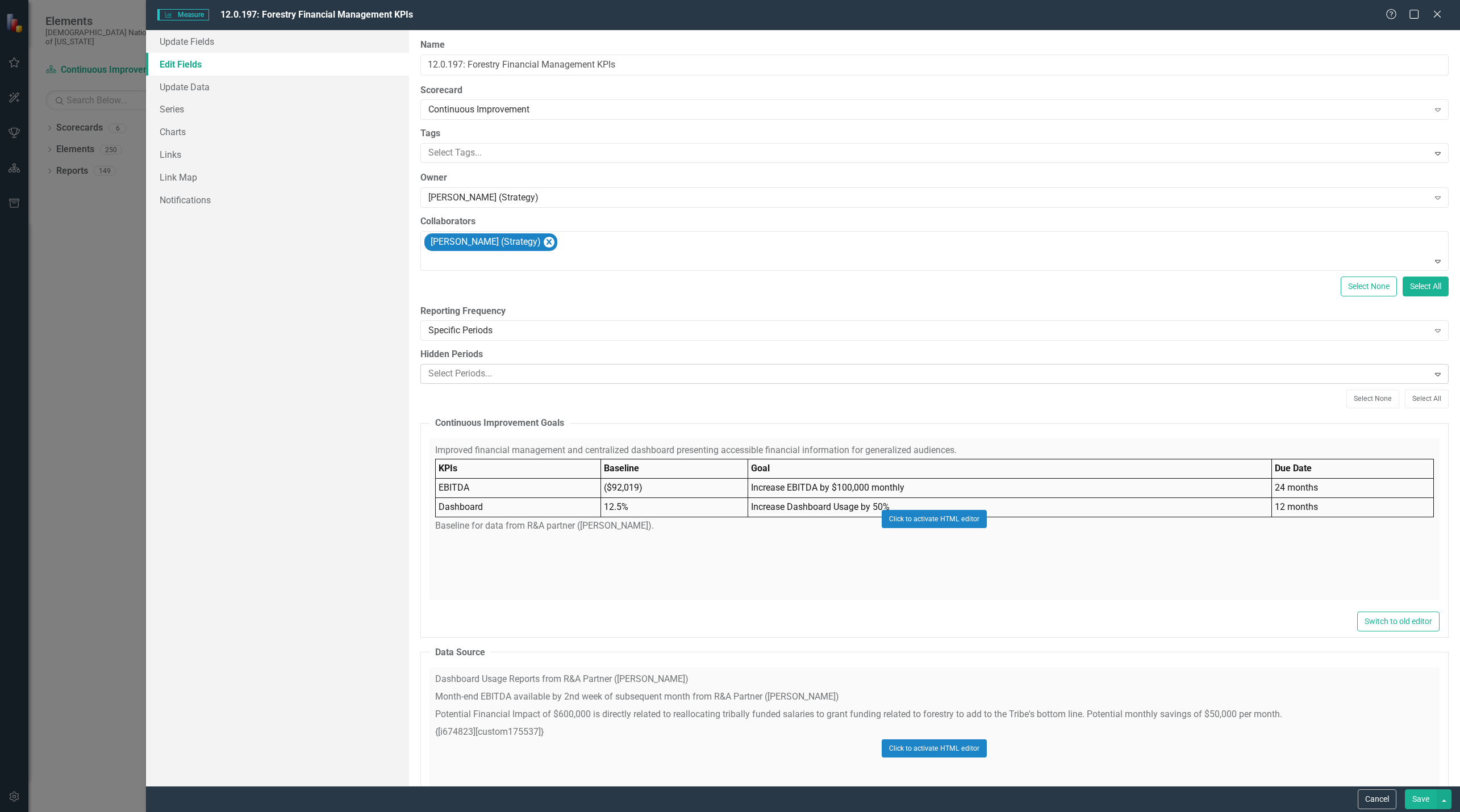
click at [540, 380] on div at bounding box center [926, 374] width 1005 height 15
click at [551, 373] on div at bounding box center [926, 374] width 1005 height 15
click at [1420, 329] on div "Specific Periods" at bounding box center [928, 331] width 1000 height 13
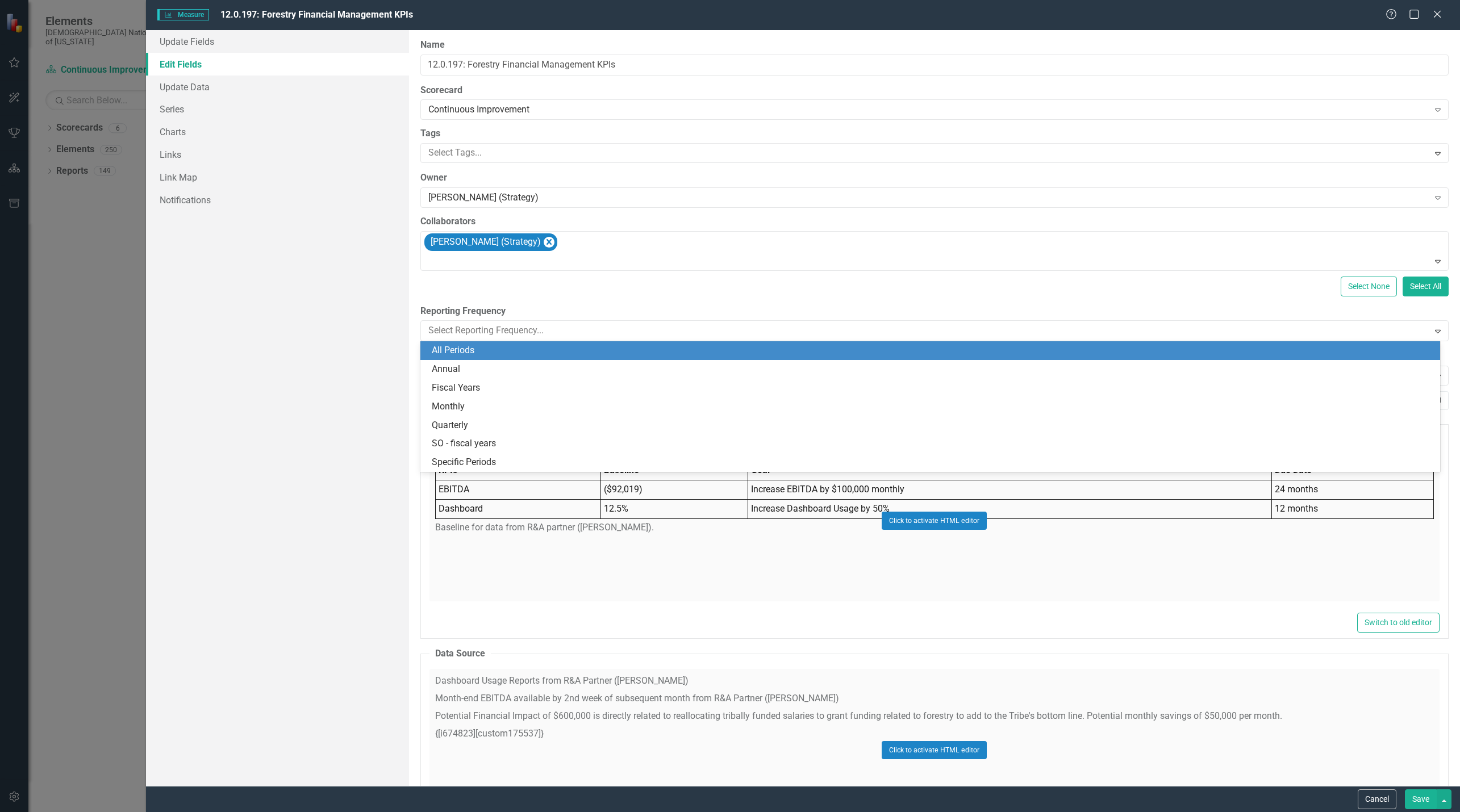
click at [440, 355] on div "All Periods" at bounding box center [933, 351] width 1001 height 13
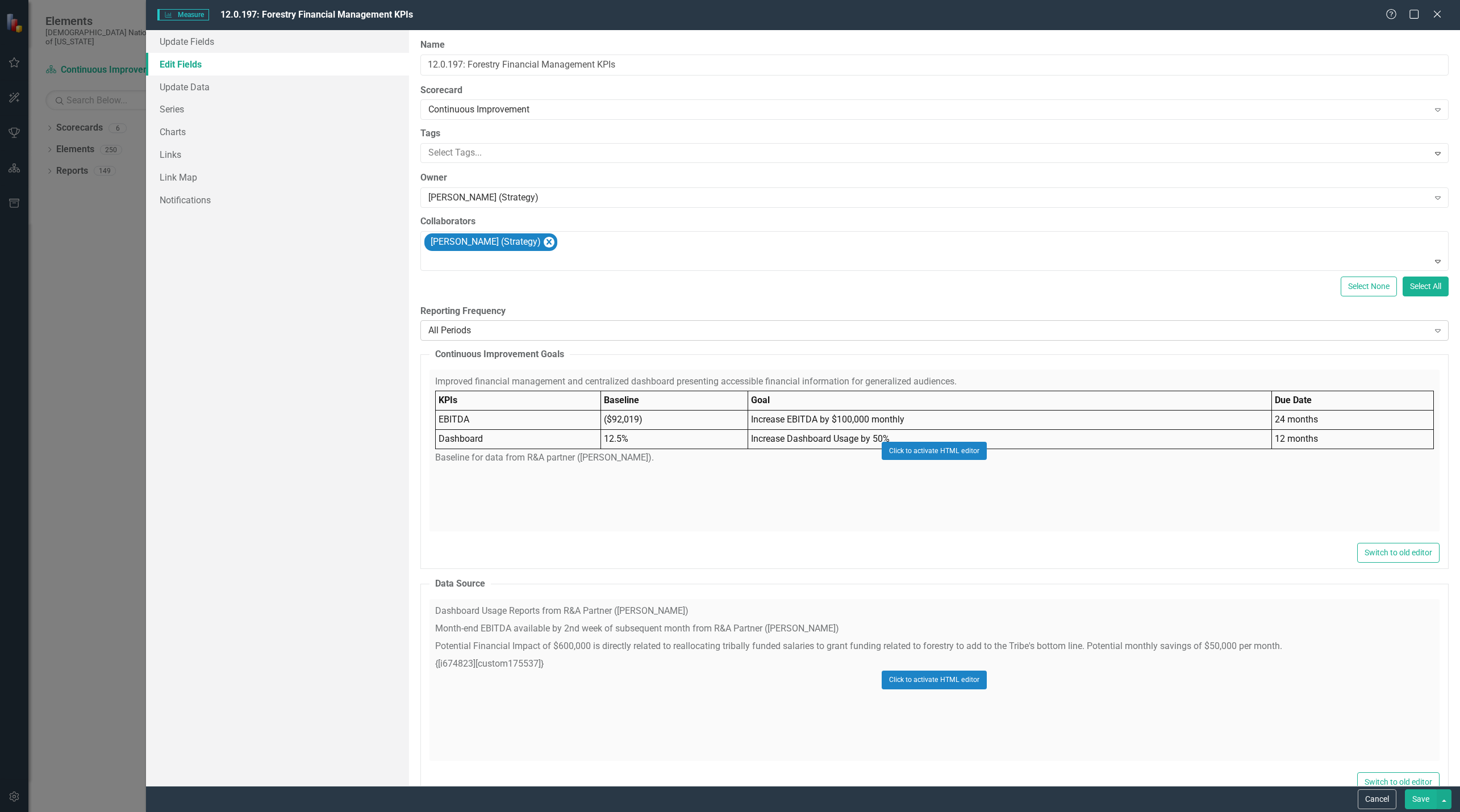
click at [563, 335] on div "All Periods" at bounding box center [928, 331] width 1000 height 13
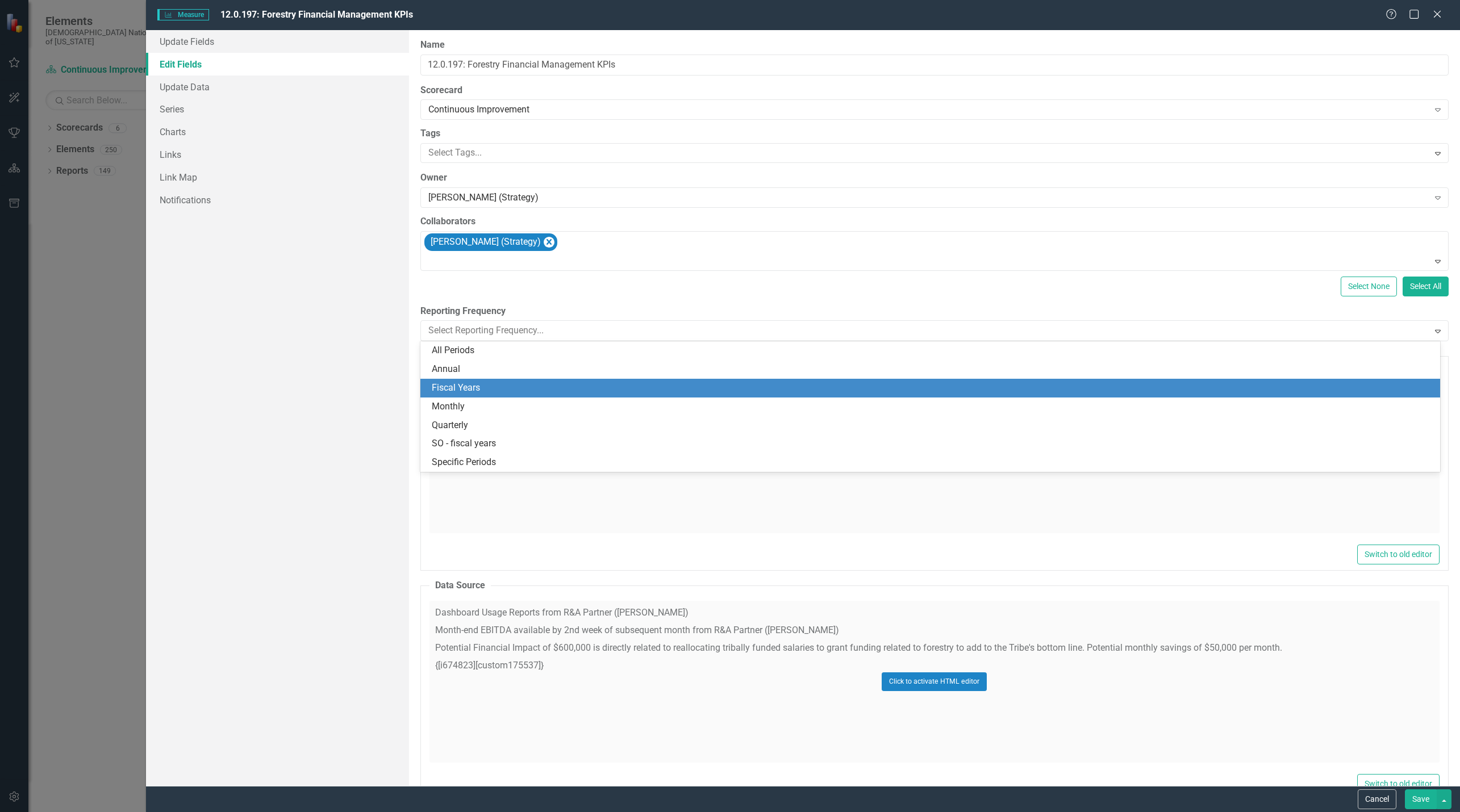
click at [457, 389] on div "Fiscal Years" at bounding box center [933, 389] width 1001 height 13
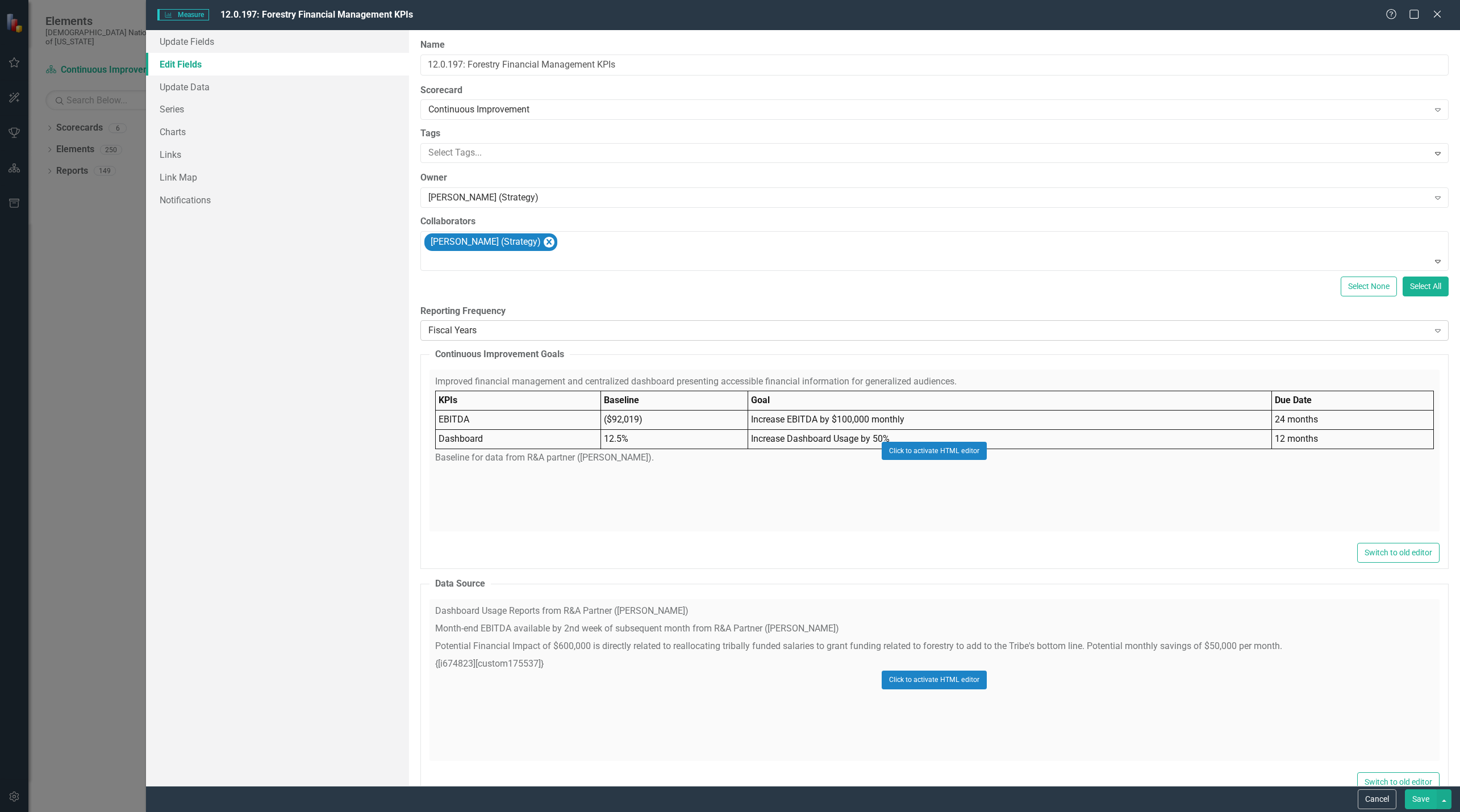
click at [525, 338] on div "Fiscal Years Expand" at bounding box center [935, 330] width 1028 height 20
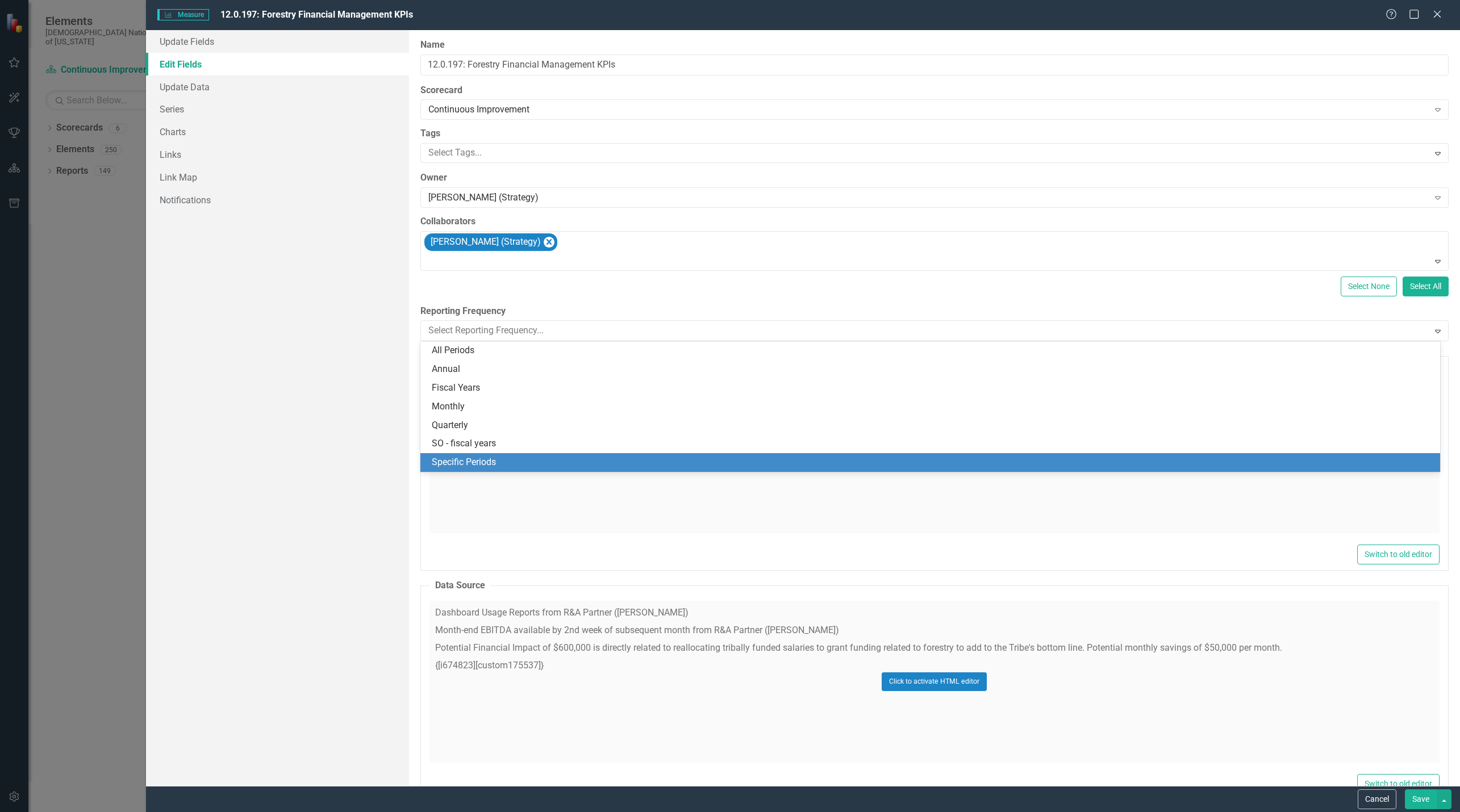
click at [458, 463] on div "Specific Periods" at bounding box center [933, 463] width 1001 height 13
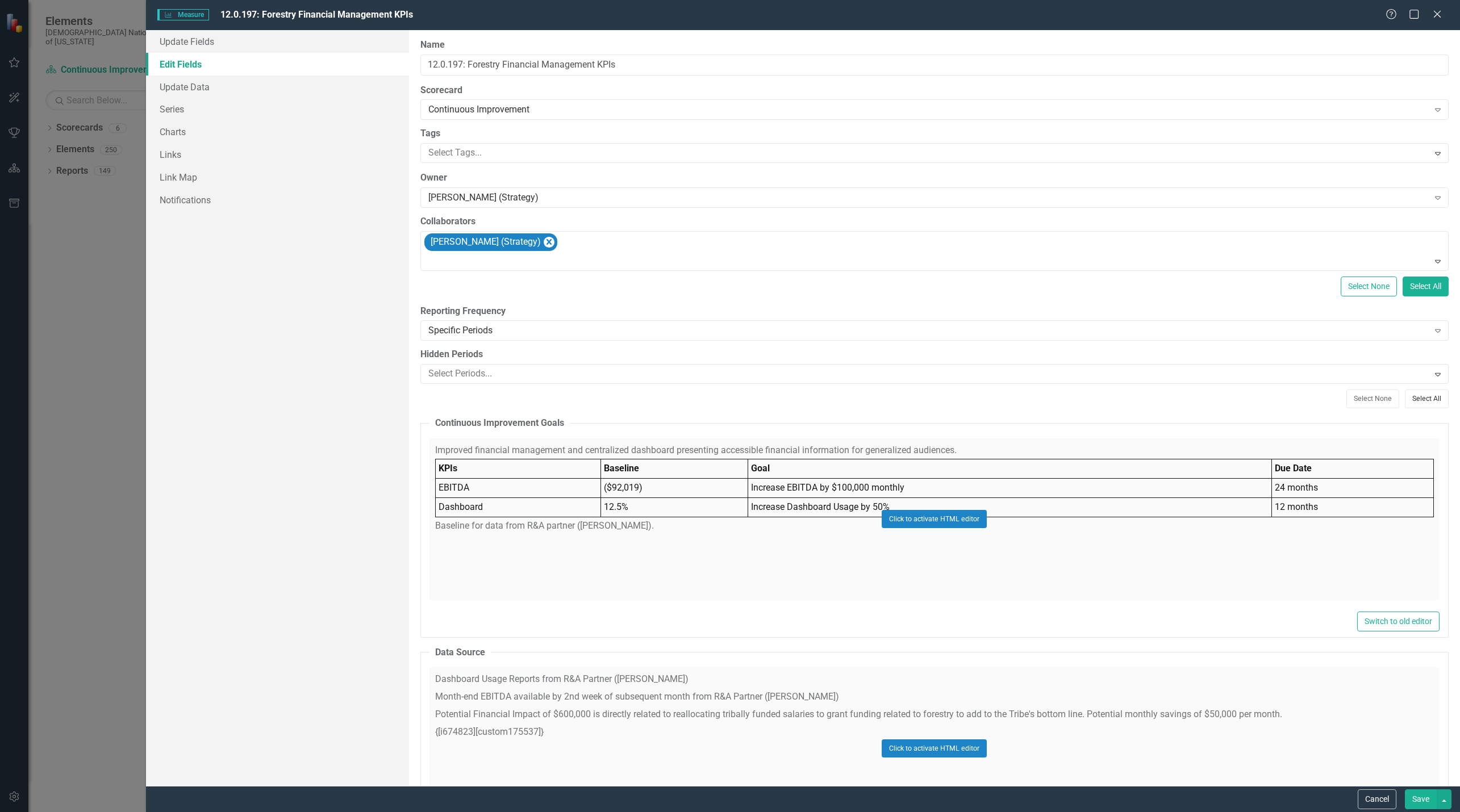
click at [1425, 401] on button "Select All" at bounding box center [1426, 398] width 43 height 18
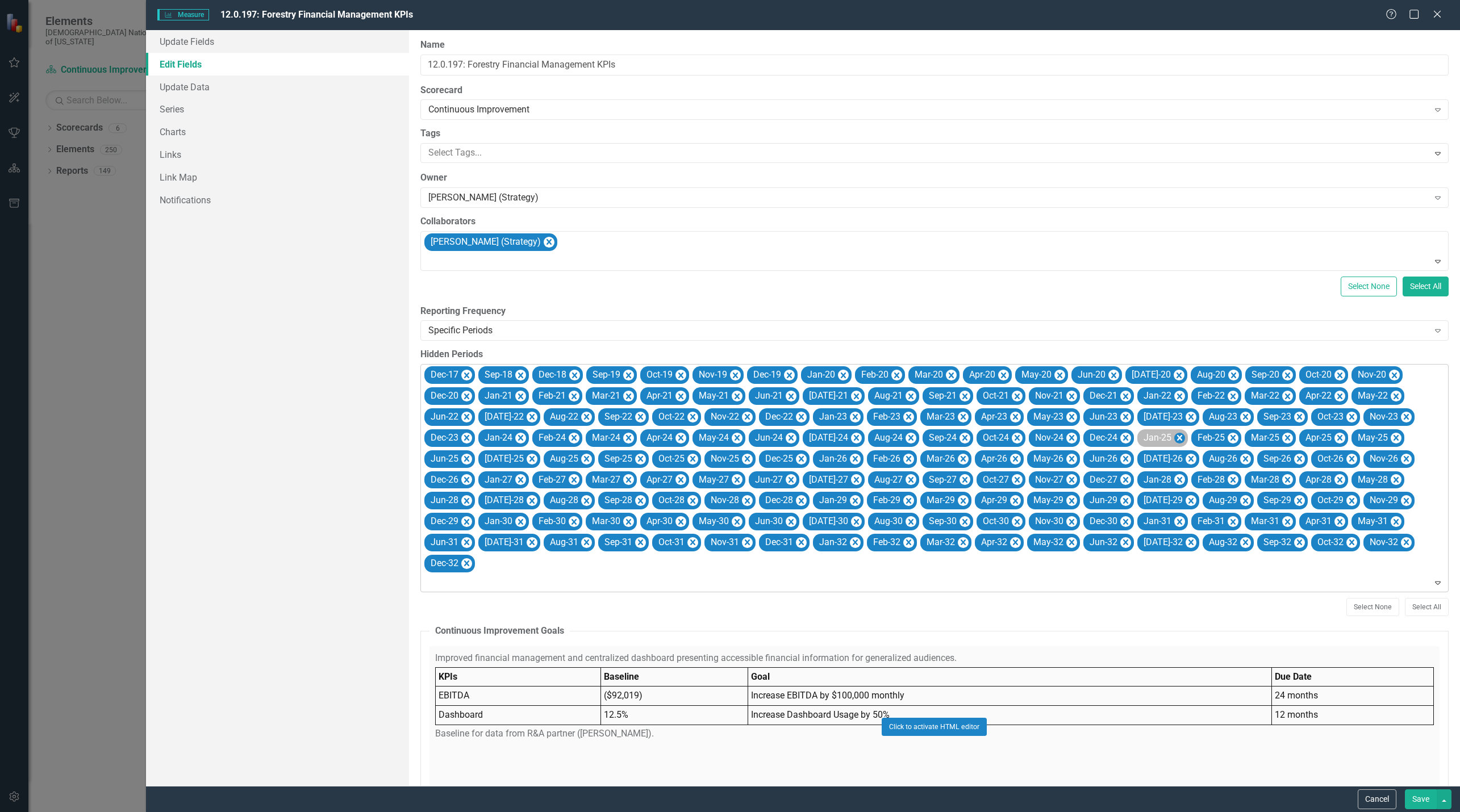
click at [1173, 436] on icon "Remove Jan-25" at bounding box center [1178, 438] width 11 height 14
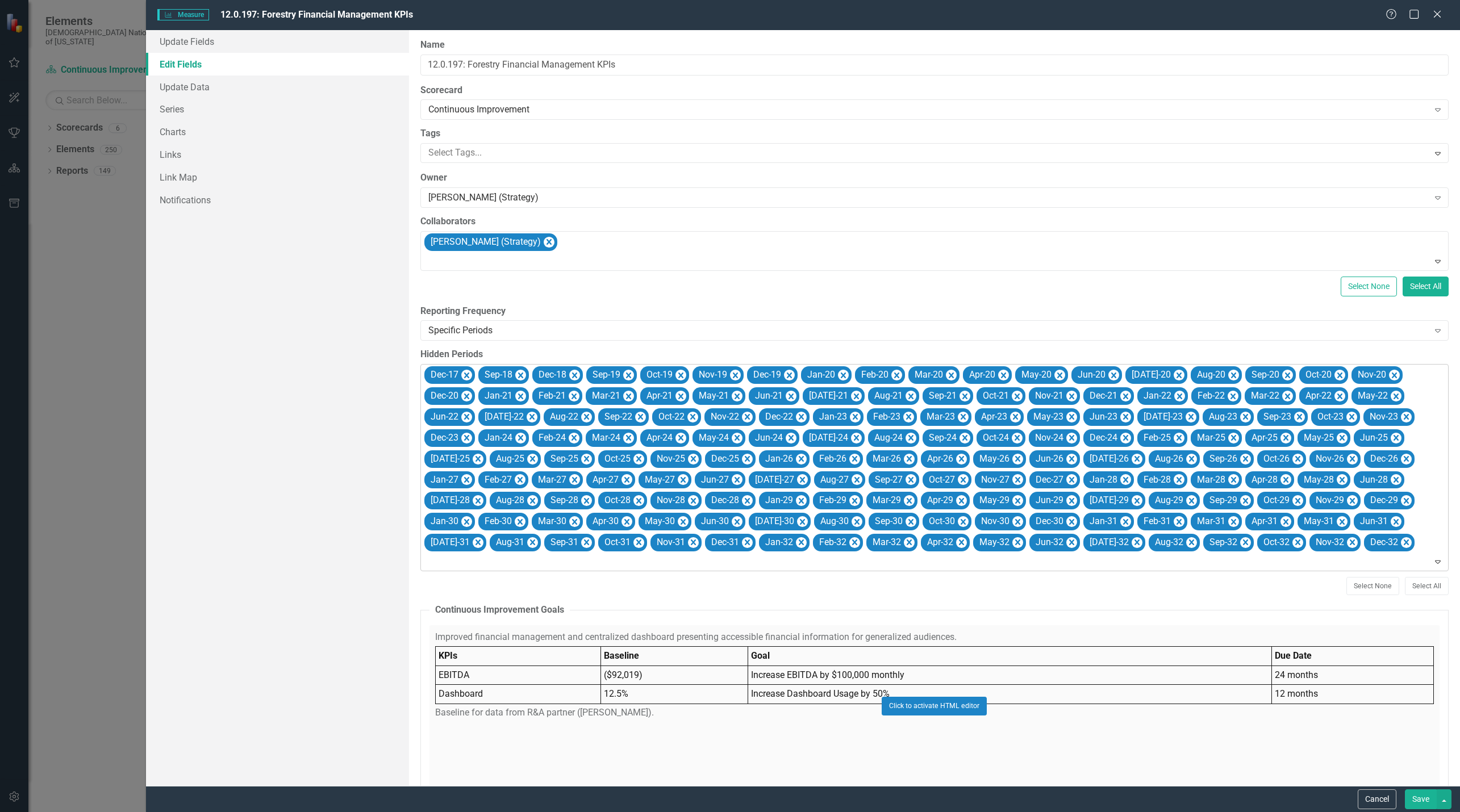
click at [1173, 436] on icon "Remove Feb-25" at bounding box center [1178, 438] width 11 height 14
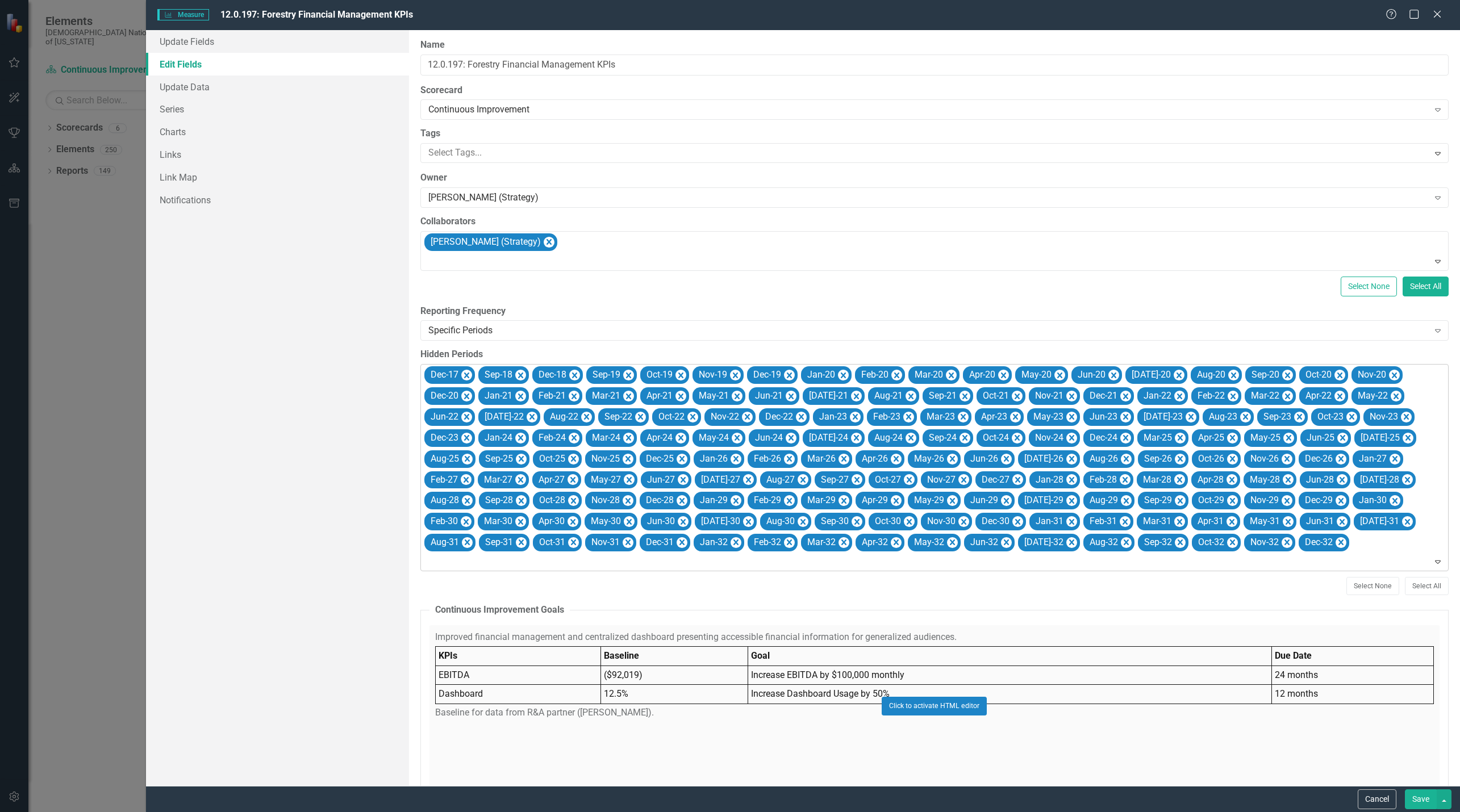
click at [1174, 436] on icon "Remove Mar-25" at bounding box center [1179, 438] width 11 height 14
click at [1230, 436] on icon "Remove Apr-25" at bounding box center [1232, 438] width 5 height 6
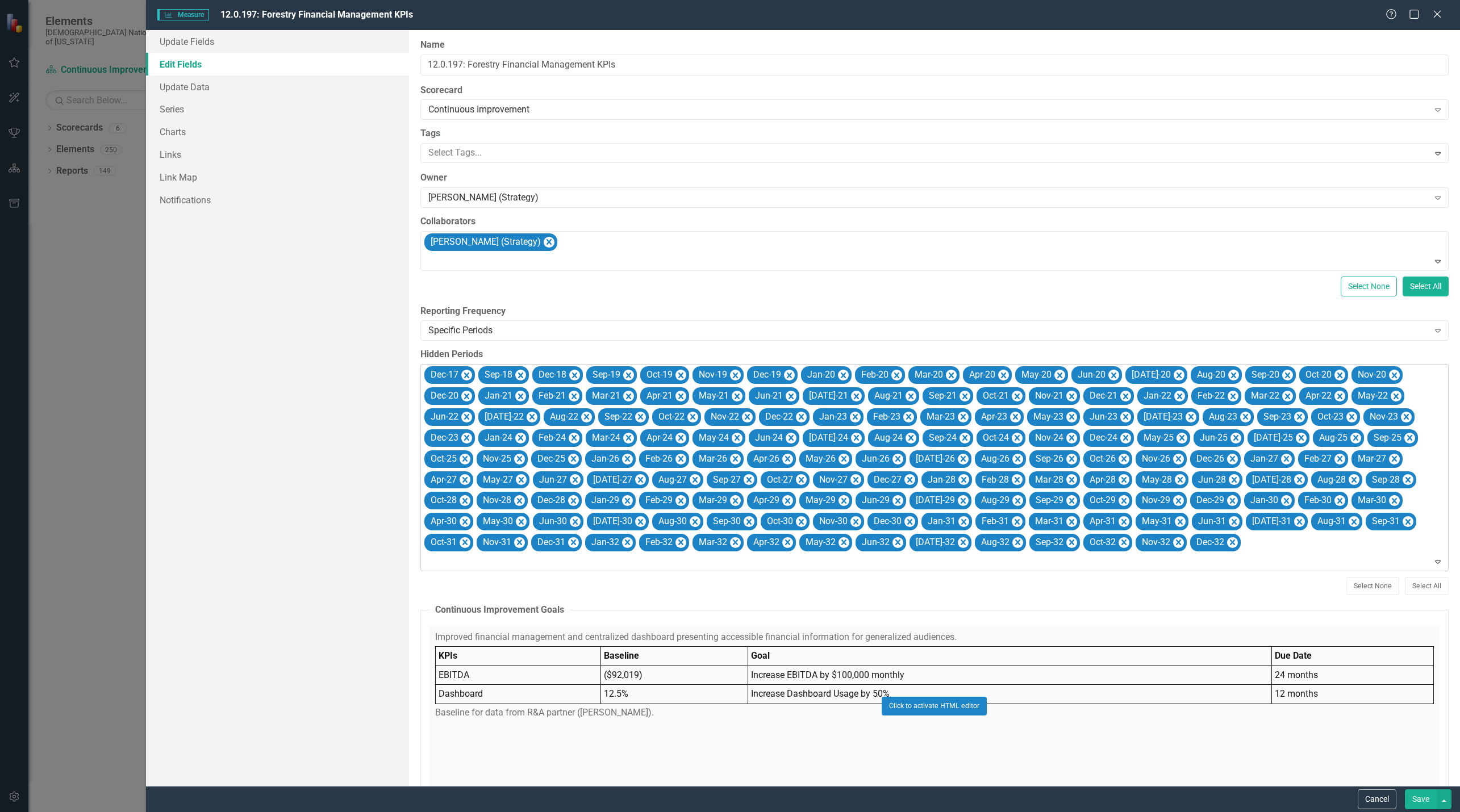
click at [1176, 436] on icon "Remove May-25" at bounding box center [1181, 438] width 11 height 14
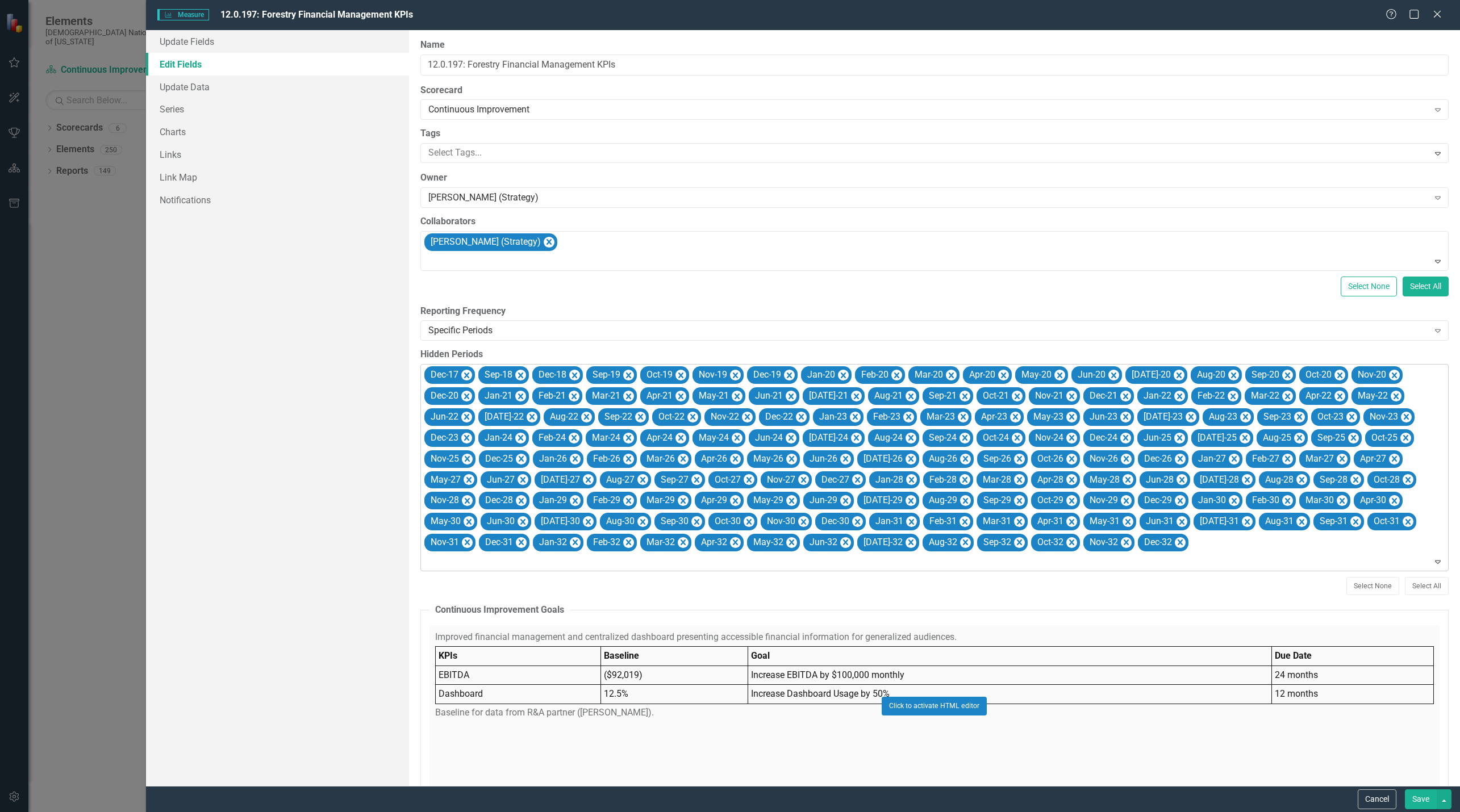
click at [1173, 436] on icon "Remove Jun-25" at bounding box center [1178, 438] width 11 height 14
click at [1185, 436] on icon "Remove Jul-25" at bounding box center [1190, 438] width 11 height 14
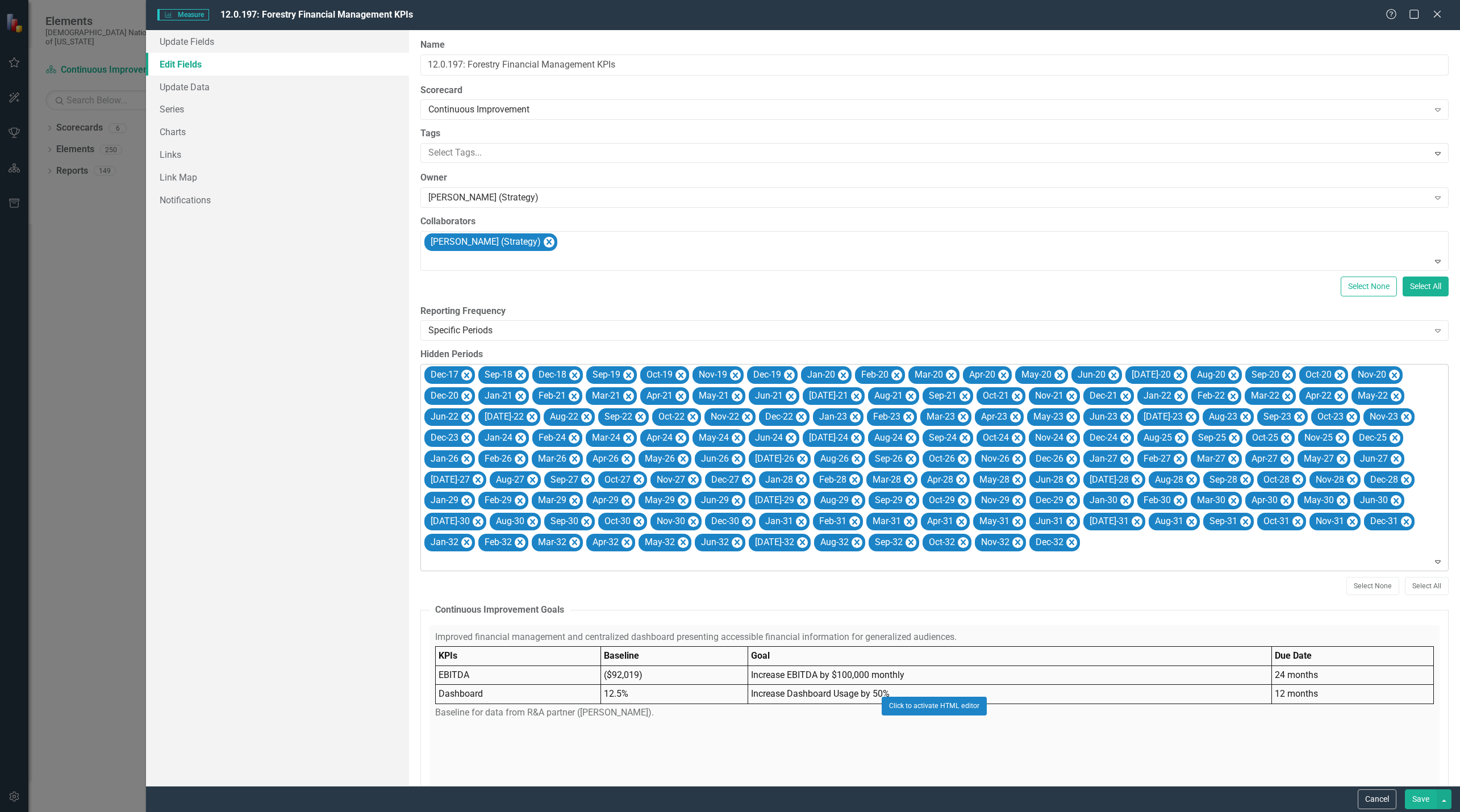
click at [1174, 436] on icon "Remove Aug-25" at bounding box center [1179, 438] width 11 height 14
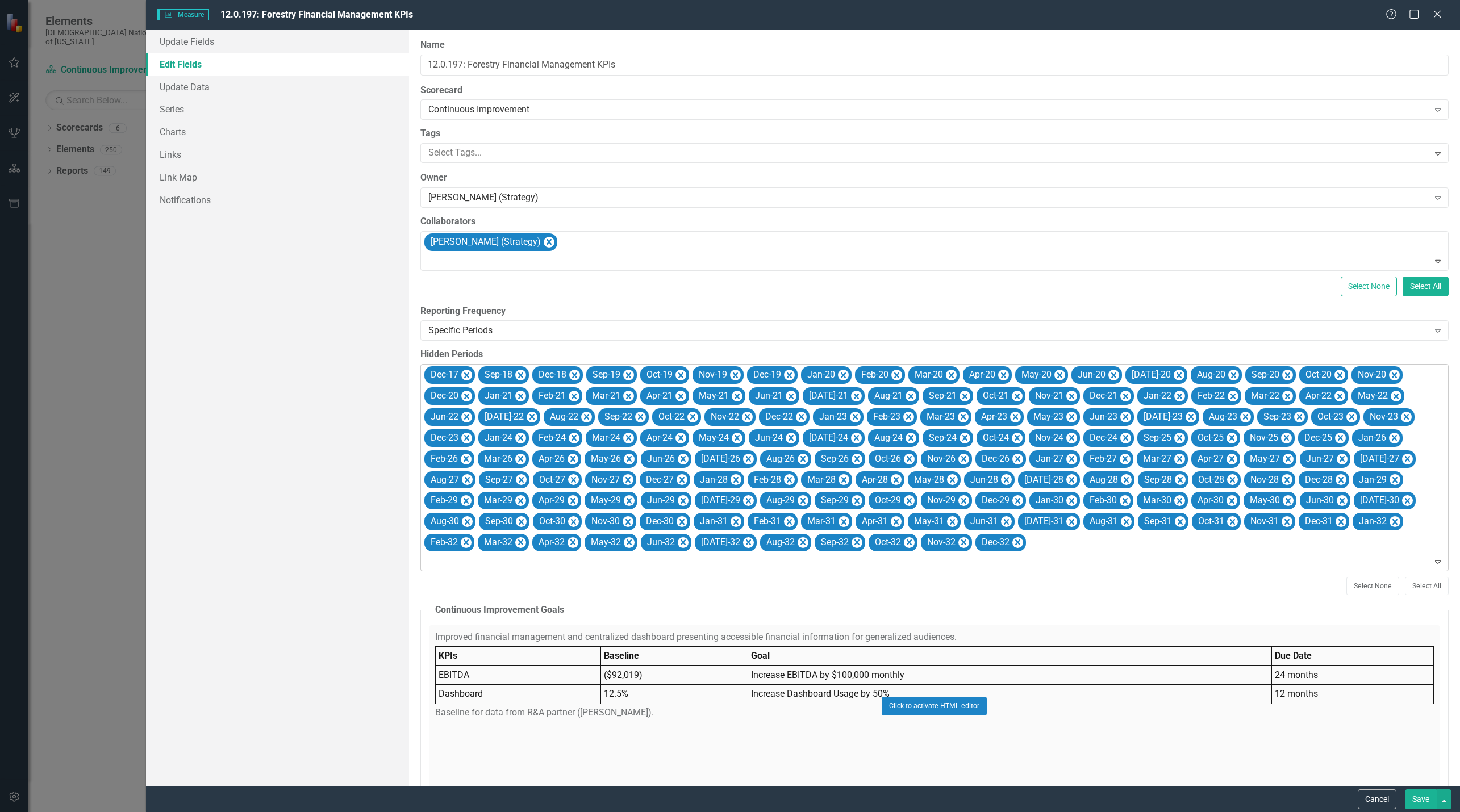
click at [1173, 436] on icon "Remove Sep-25" at bounding box center [1178, 438] width 11 height 14
click at [1229, 436] on icon "Remove Oct-25" at bounding box center [1231, 438] width 5 height 6
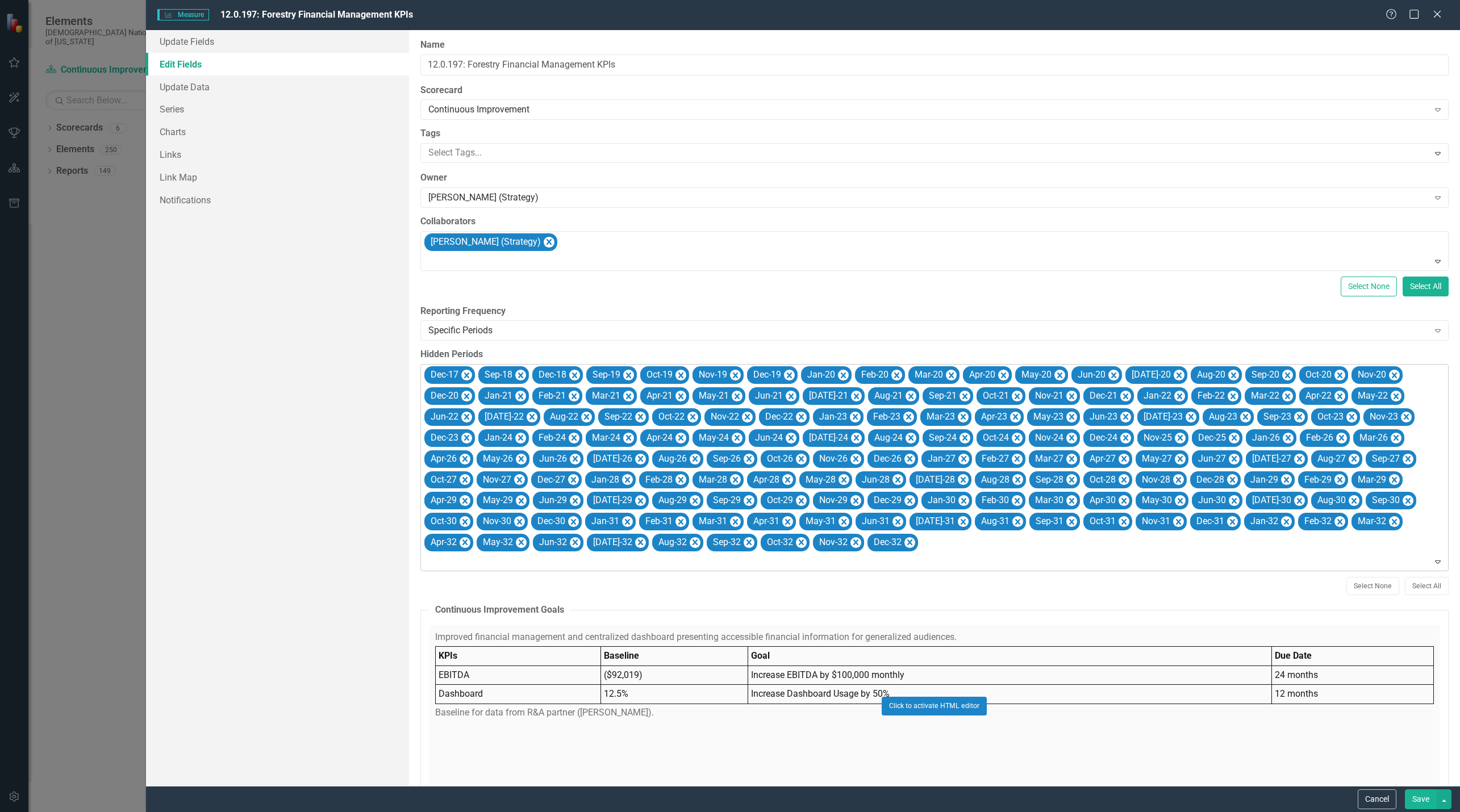
click at [1174, 436] on icon "Remove Nov-25" at bounding box center [1179, 438] width 11 height 14
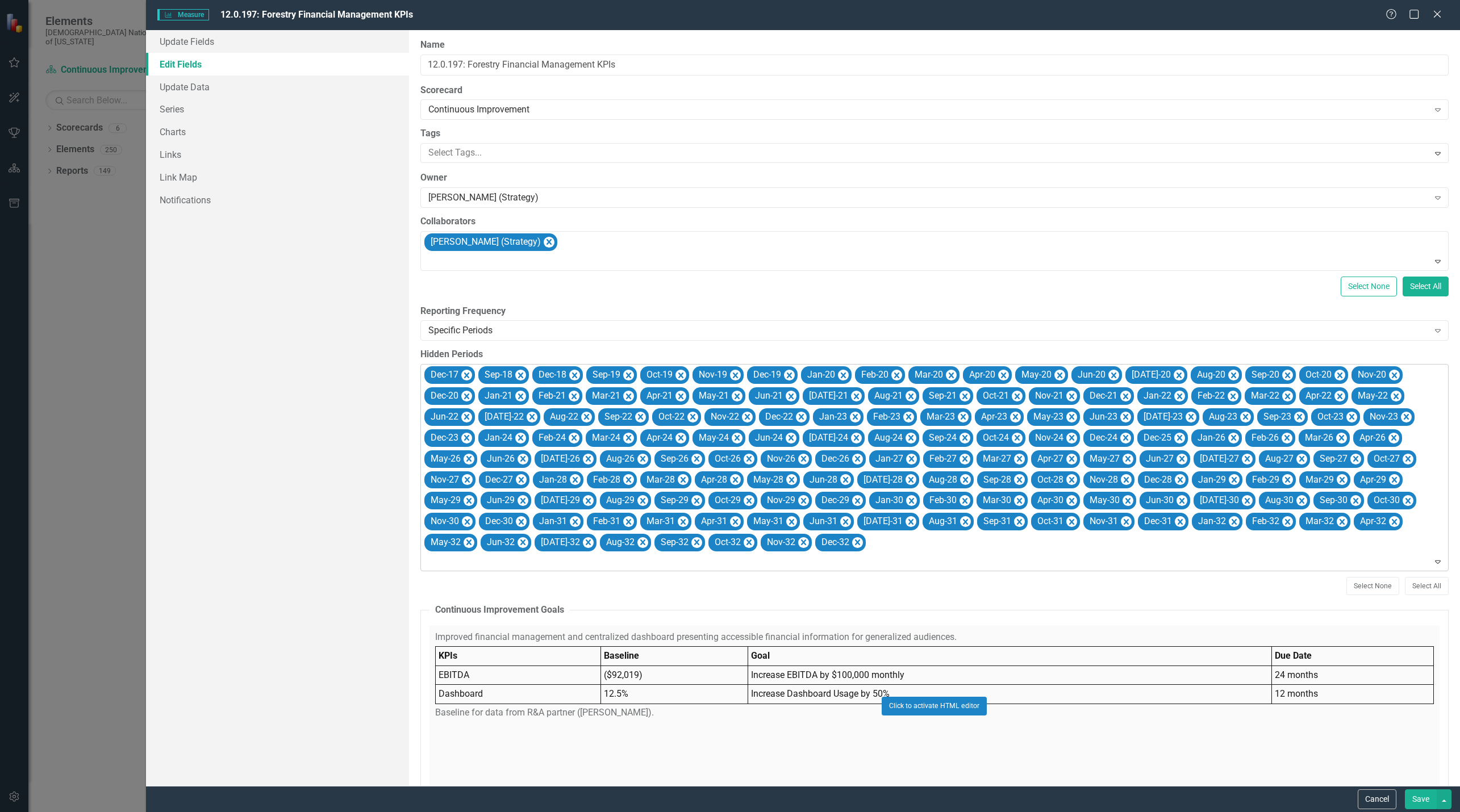
click at [1173, 436] on icon "Remove Dec-25" at bounding box center [1178, 438] width 11 height 14
click at [1173, 436] on icon "Remove Jan-26" at bounding box center [1178, 438] width 11 height 14
click at [1227, 436] on icon "Remove Feb-26" at bounding box center [1232, 438] width 11 height 14
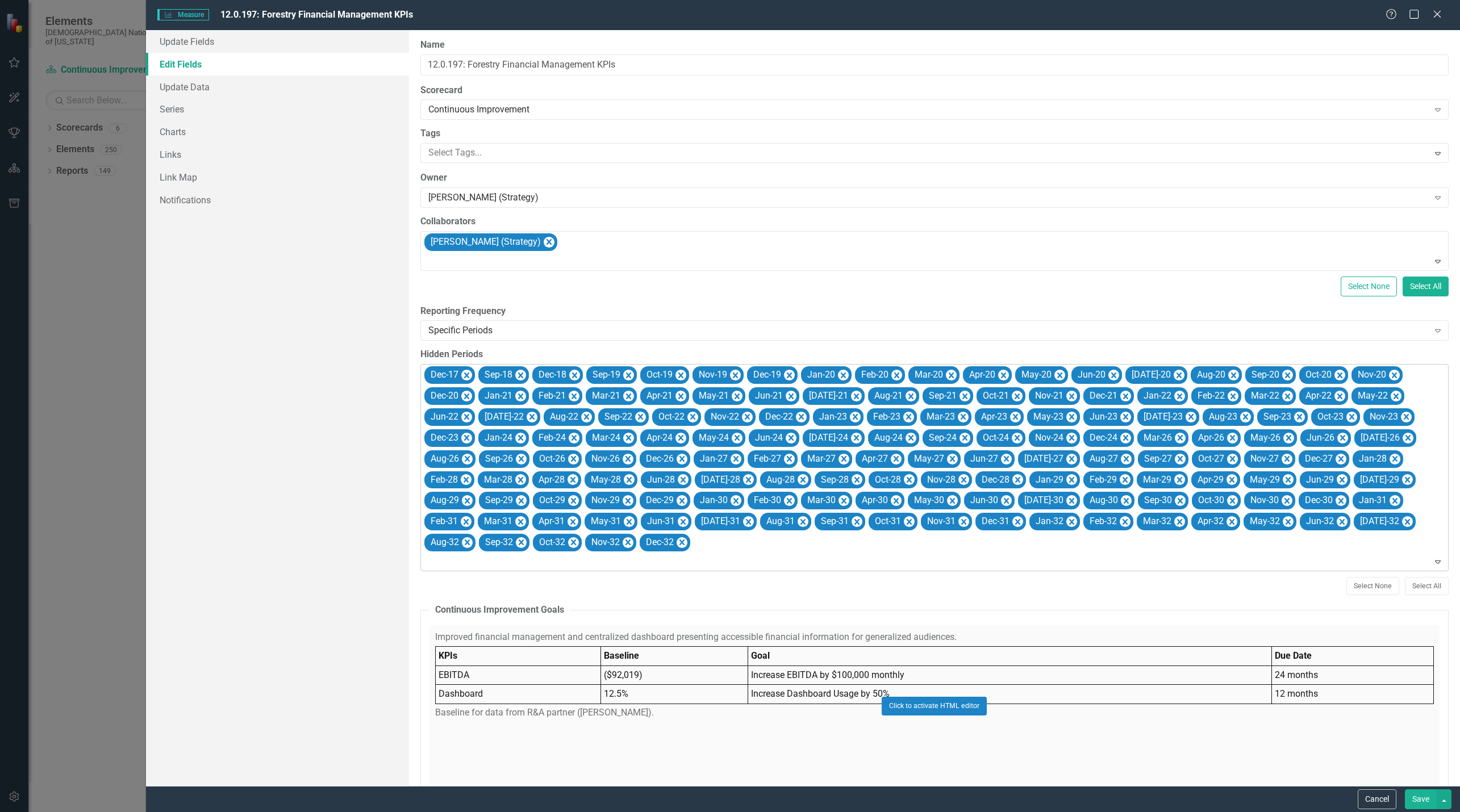
click at [1174, 436] on icon "Remove Mar-26" at bounding box center [1179, 438] width 11 height 14
click at [1175, 436] on icon "Remove Apr-26" at bounding box center [1177, 438] width 5 height 6
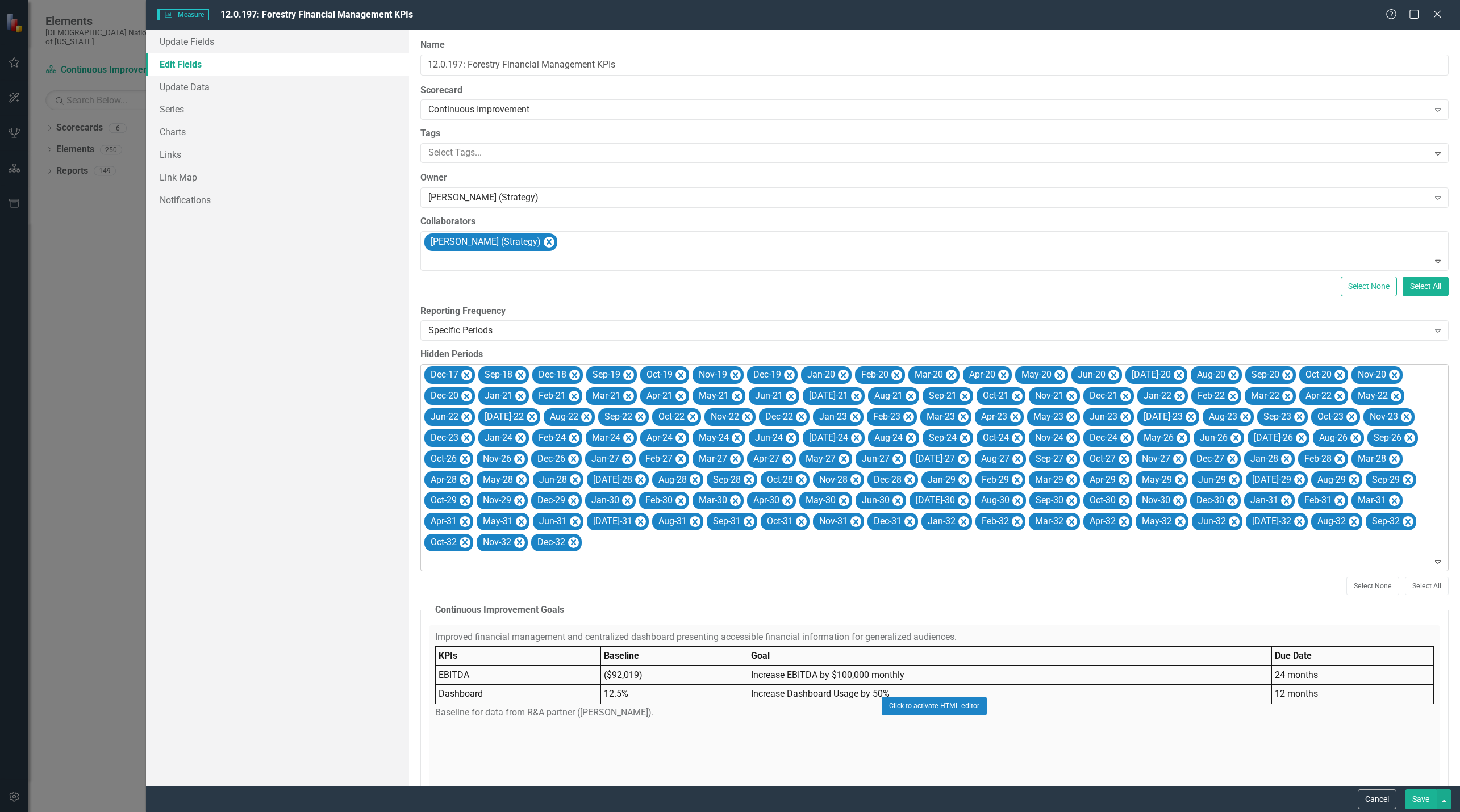
click at [1176, 436] on icon "Remove May-26" at bounding box center [1181, 438] width 11 height 14
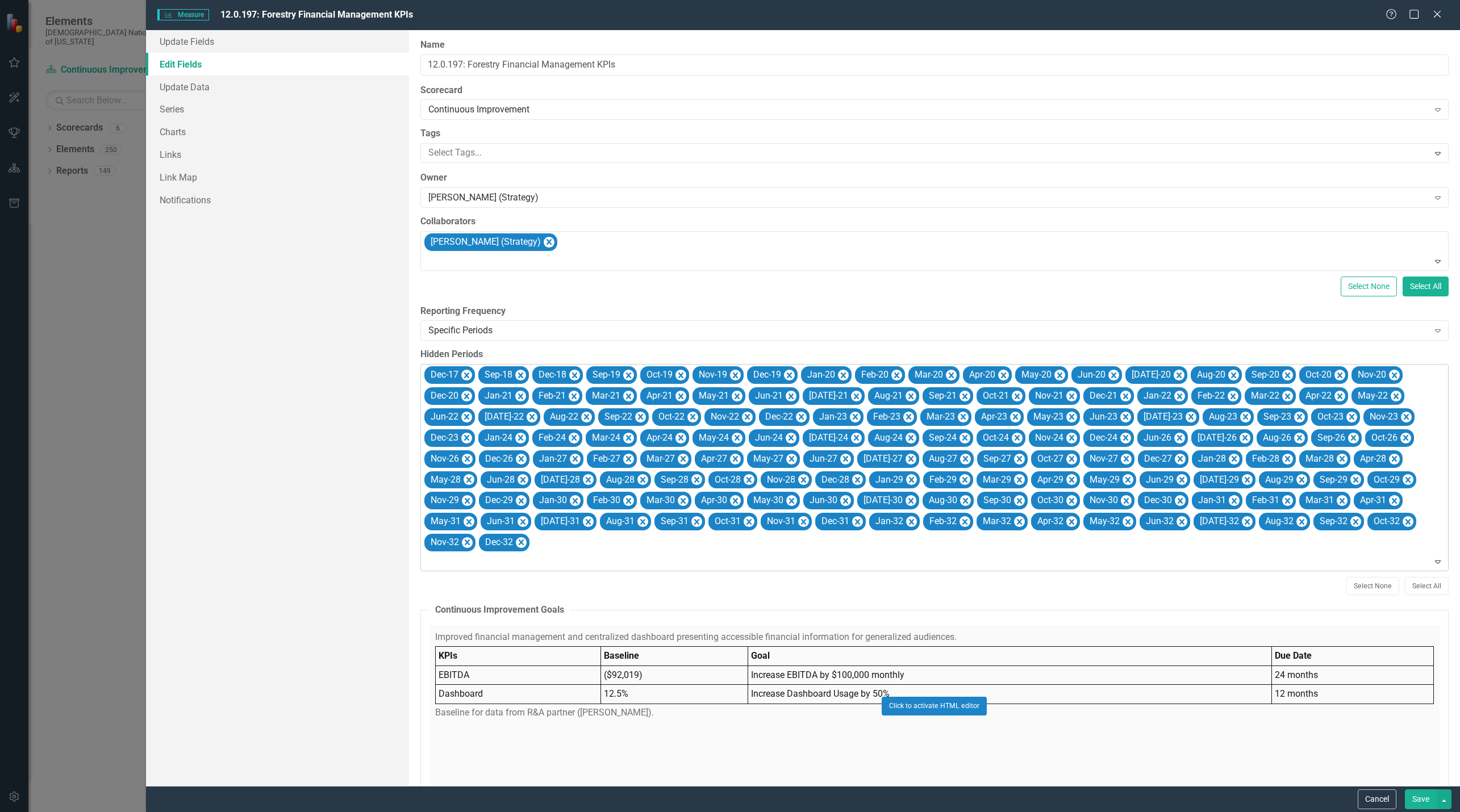
click at [1173, 436] on icon "Remove Jun-26" at bounding box center [1178, 438] width 11 height 14
click at [1185, 436] on icon "Remove Jul-26" at bounding box center [1190, 438] width 11 height 14
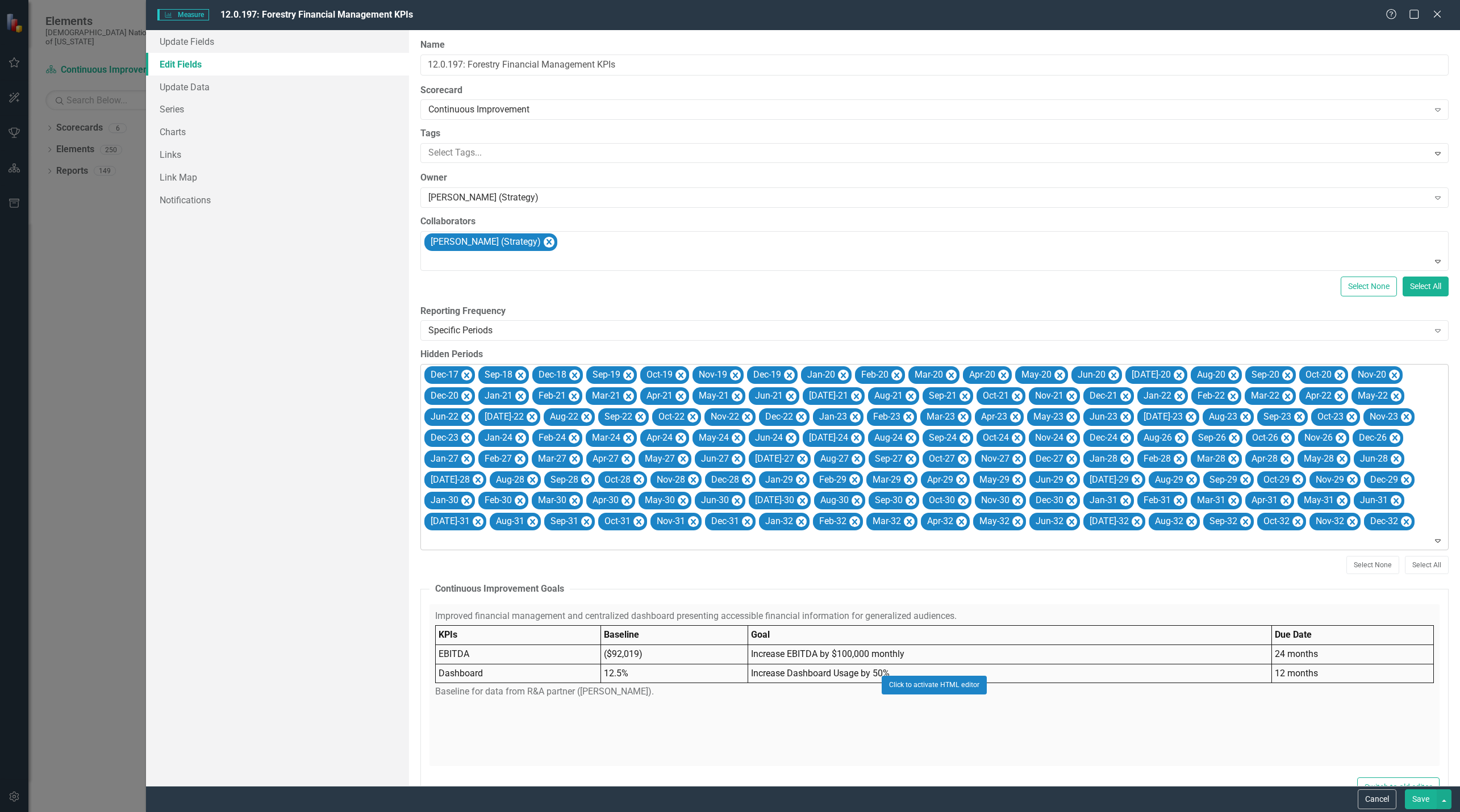
click at [1174, 436] on icon "Remove Aug-26" at bounding box center [1179, 438] width 11 height 14
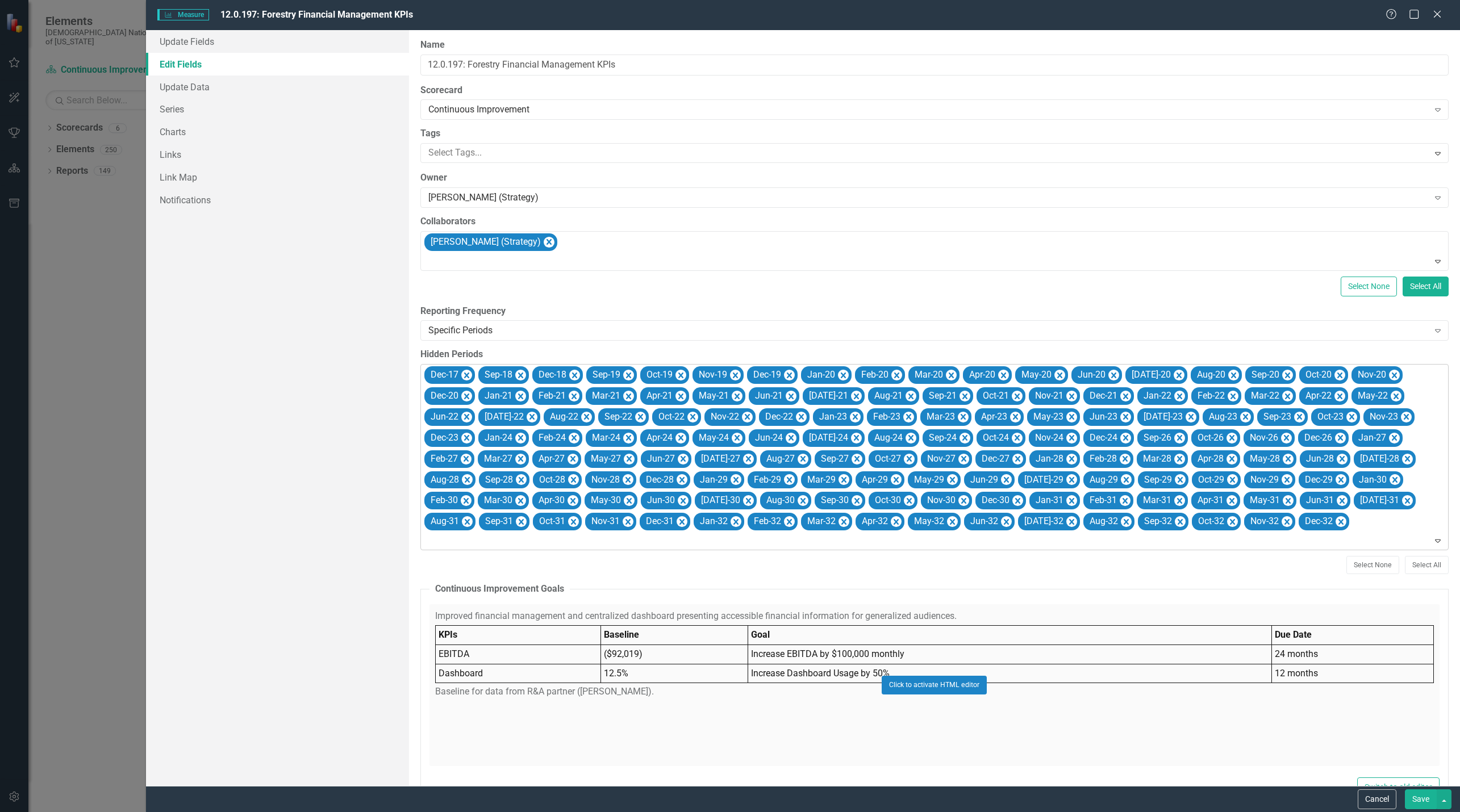
click at [1173, 436] on icon "Remove Sep-26" at bounding box center [1178, 438] width 11 height 14
click at [1175, 436] on icon "Remove Oct-26" at bounding box center [1177, 438] width 5 height 6
click at [1226, 436] on icon "Remove Nov-26" at bounding box center [1231, 438] width 11 height 14
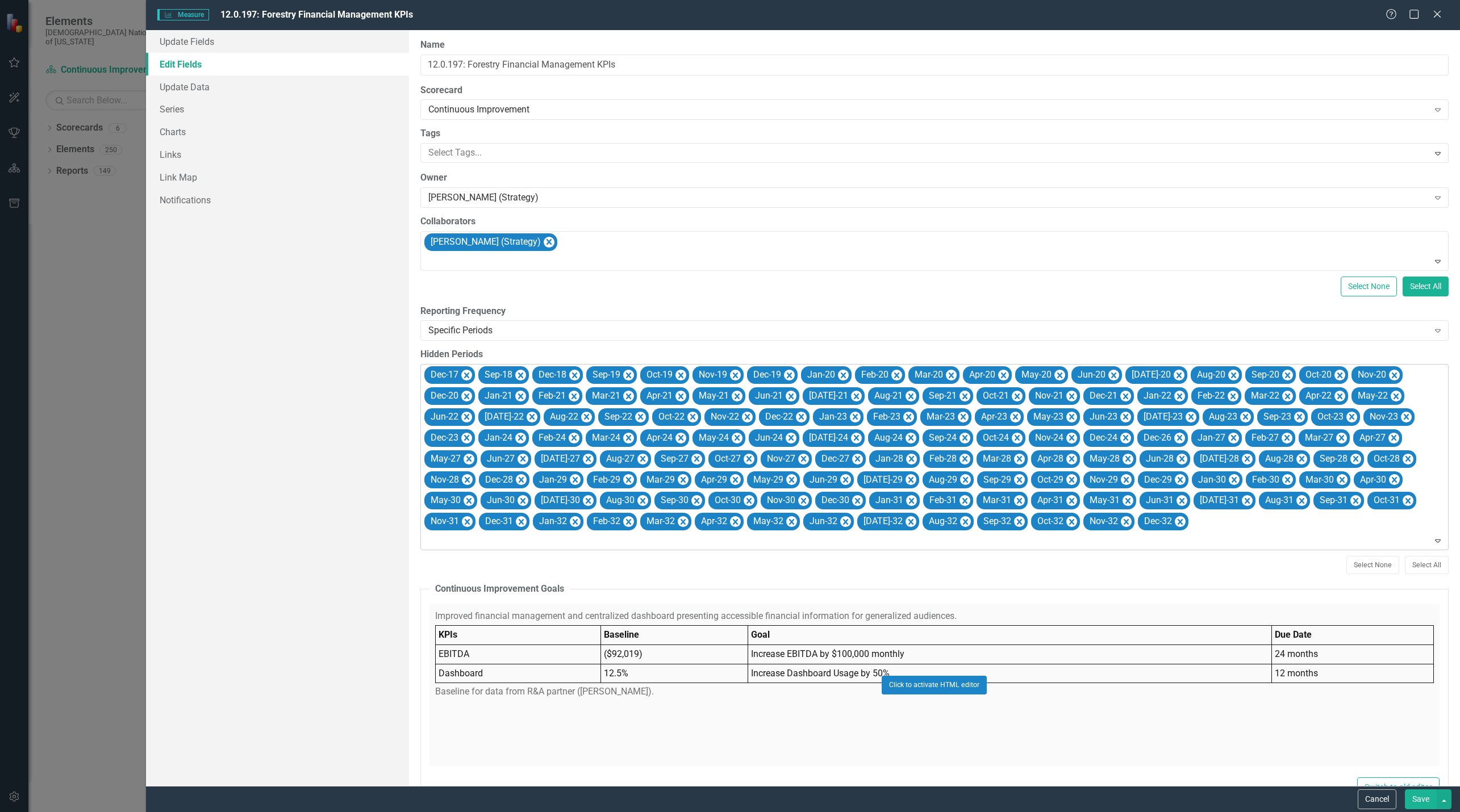
click at [1173, 436] on icon "Remove Dec-26" at bounding box center [1178, 438] width 11 height 14
click at [1173, 436] on icon "Remove Jan-27" at bounding box center [1178, 438] width 11 height 14
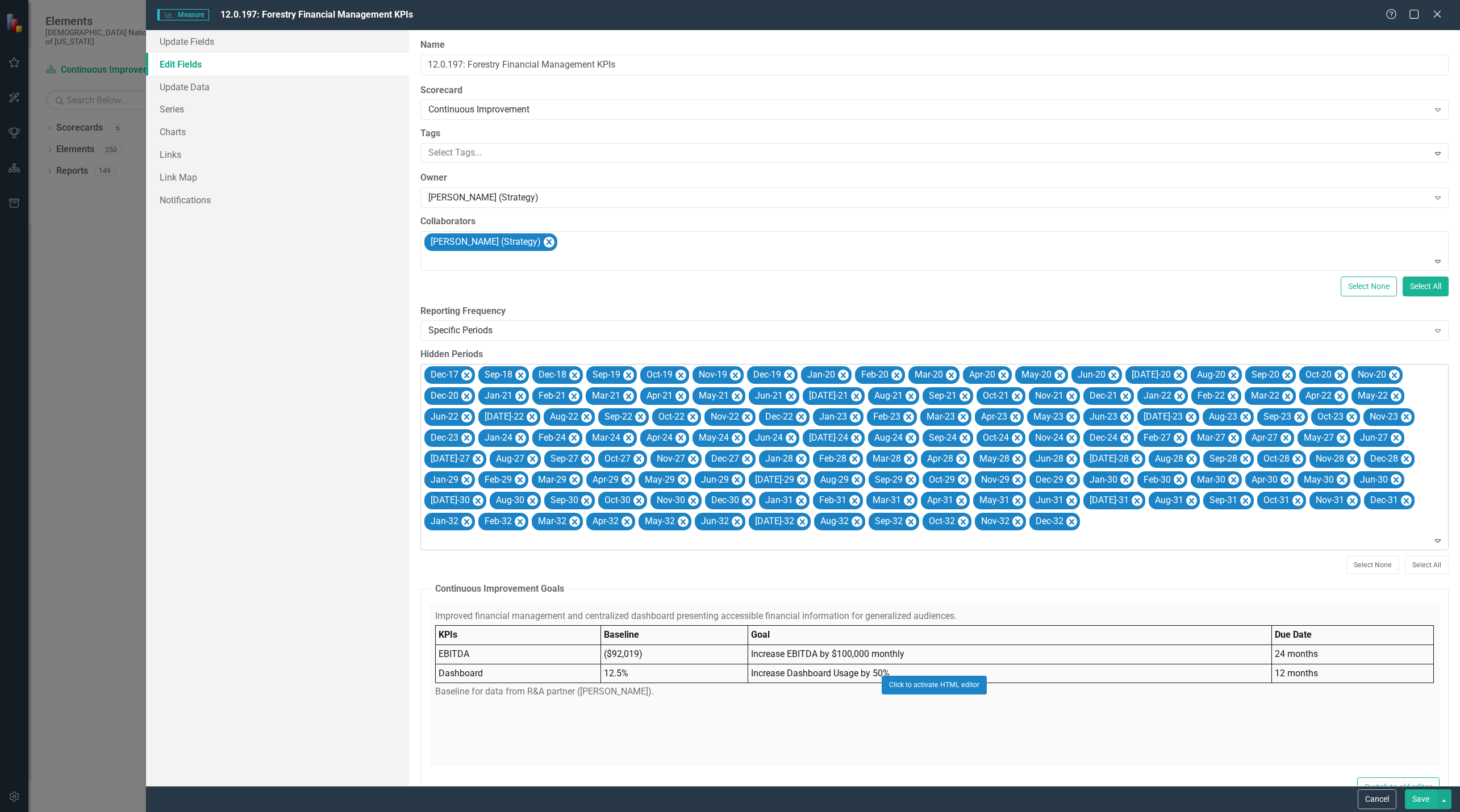
click at [1173, 436] on icon "Remove Feb-27" at bounding box center [1178, 438] width 11 height 14
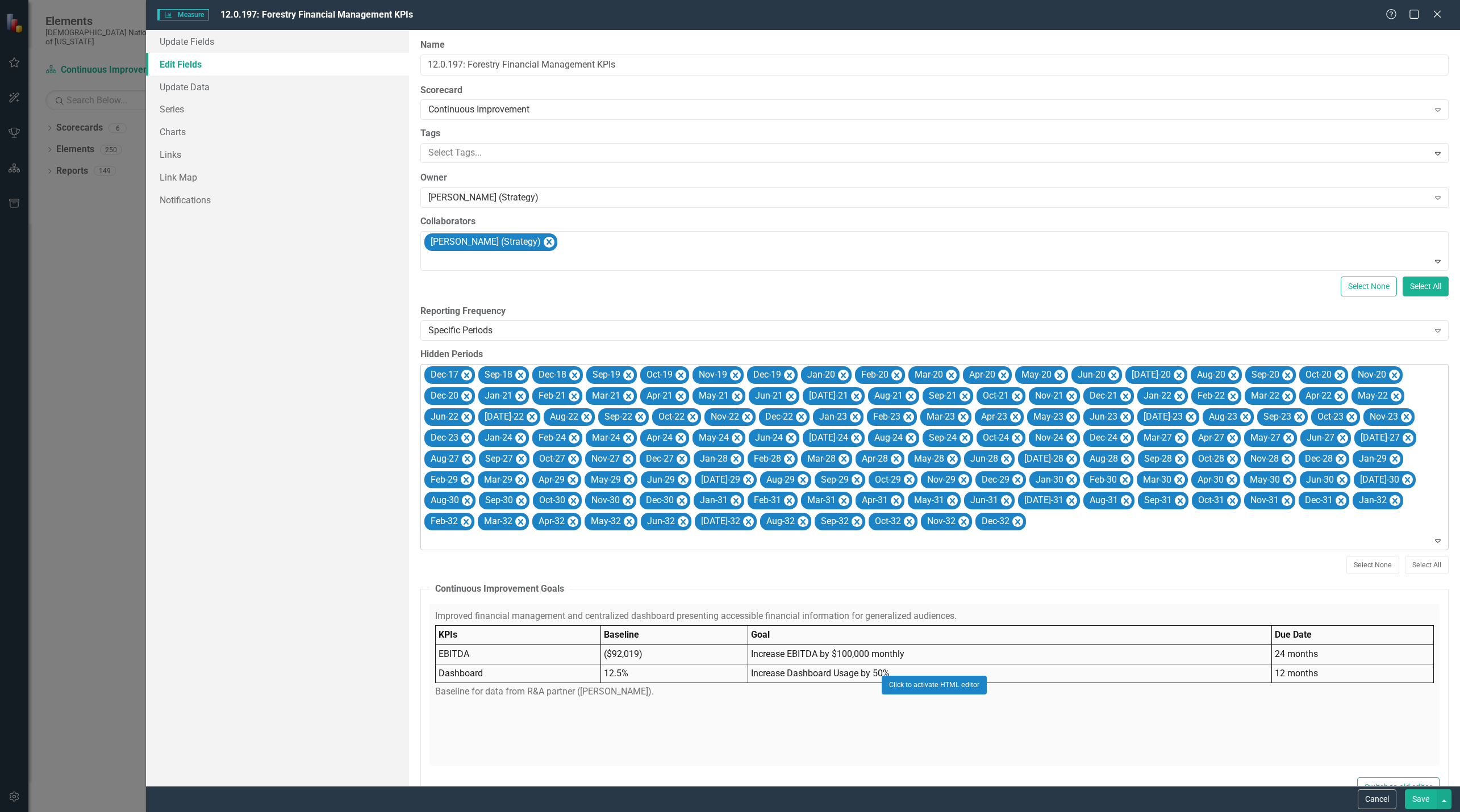
click at [1174, 436] on icon "Remove Mar-27" at bounding box center [1179, 438] width 11 height 14
click at [1230, 436] on icon "Remove Apr-27" at bounding box center [1232, 438] width 5 height 6
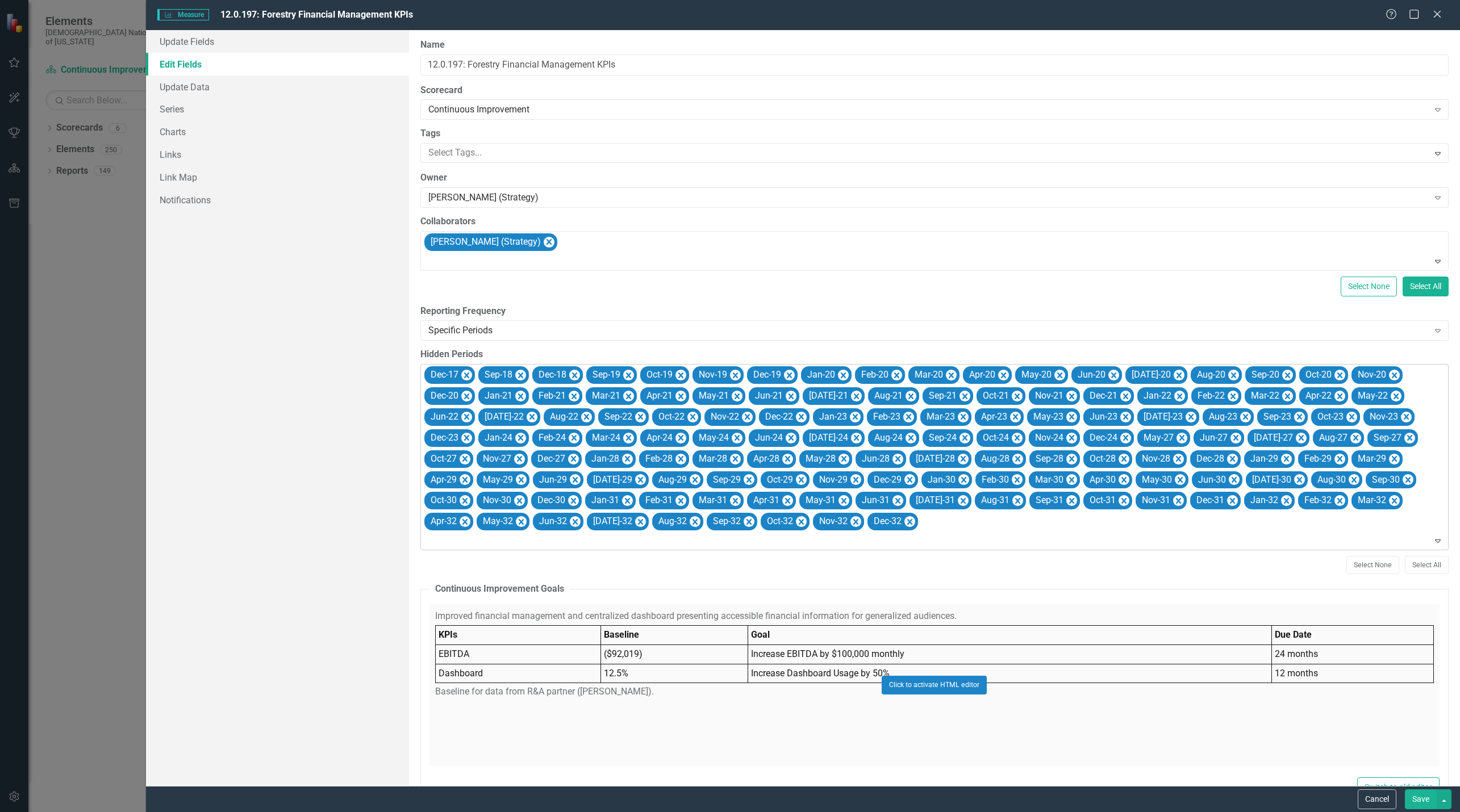
click at [1176, 436] on icon "Remove May-27" at bounding box center [1181, 438] width 11 height 14
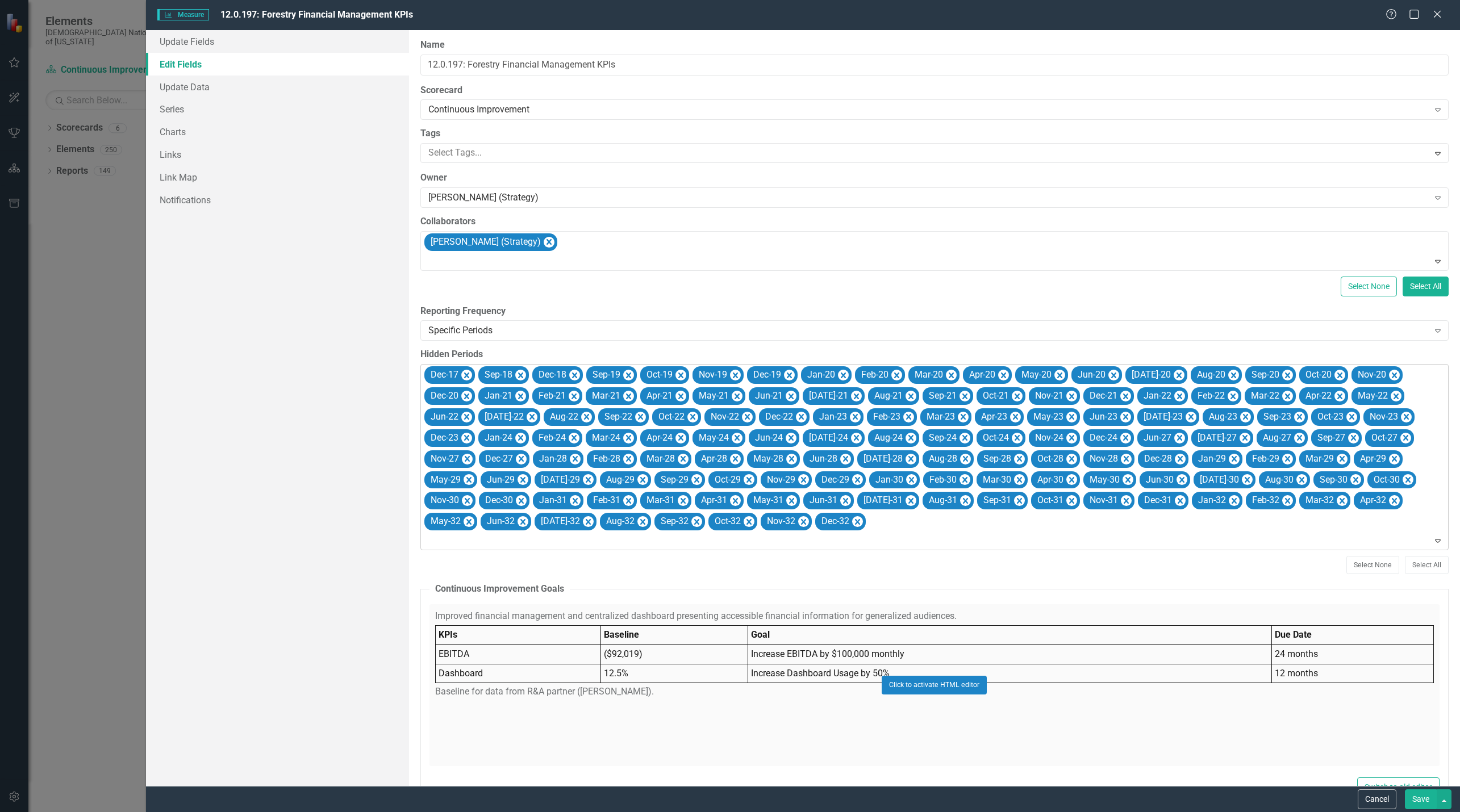
click at [1173, 436] on icon "Remove Jun-27" at bounding box center [1178, 438] width 11 height 14
click at [1239, 436] on icon "Remove Jul-27" at bounding box center [1243, 438] width 11 height 14
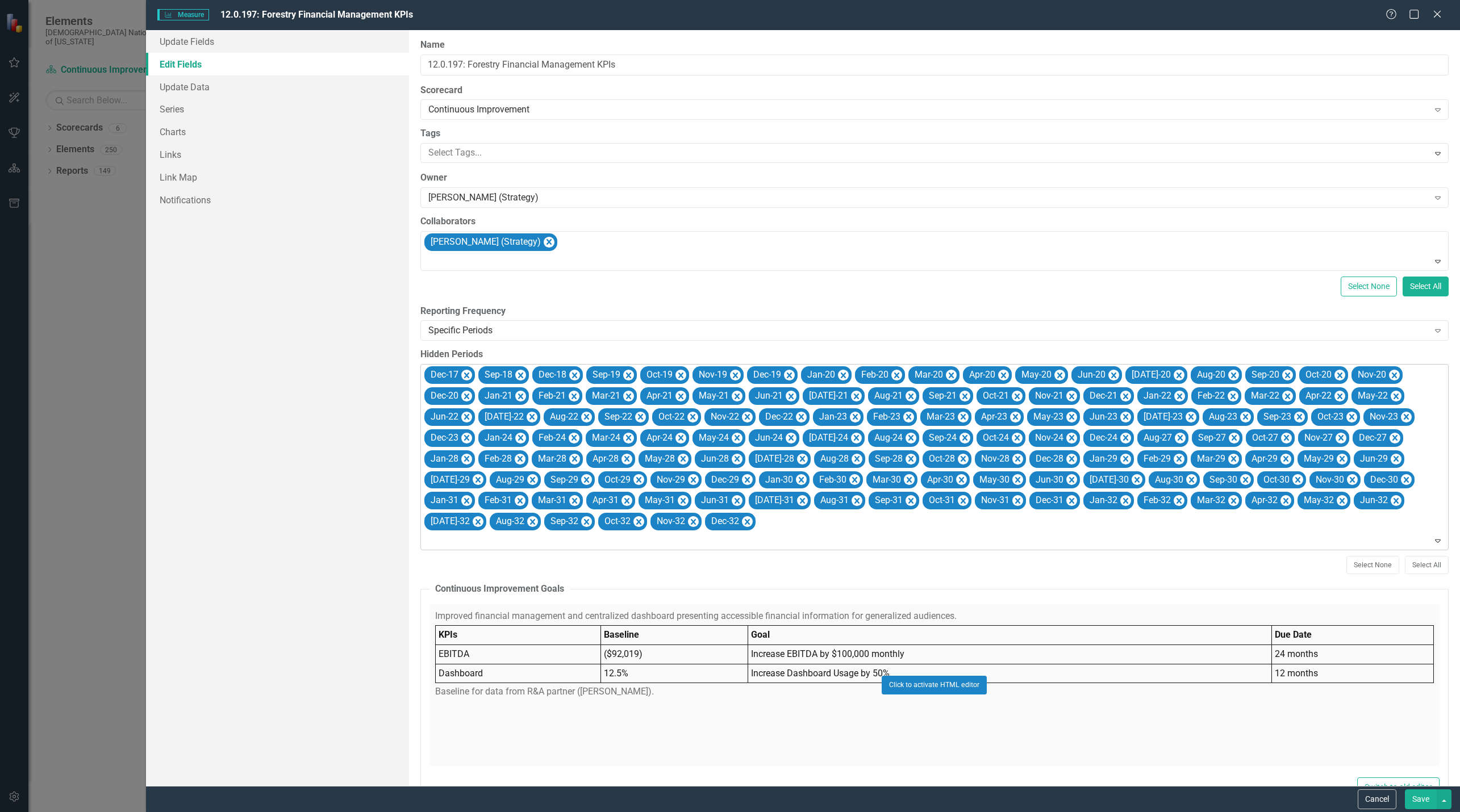
click at [1174, 436] on icon "Remove Aug-27" at bounding box center [1179, 438] width 11 height 14
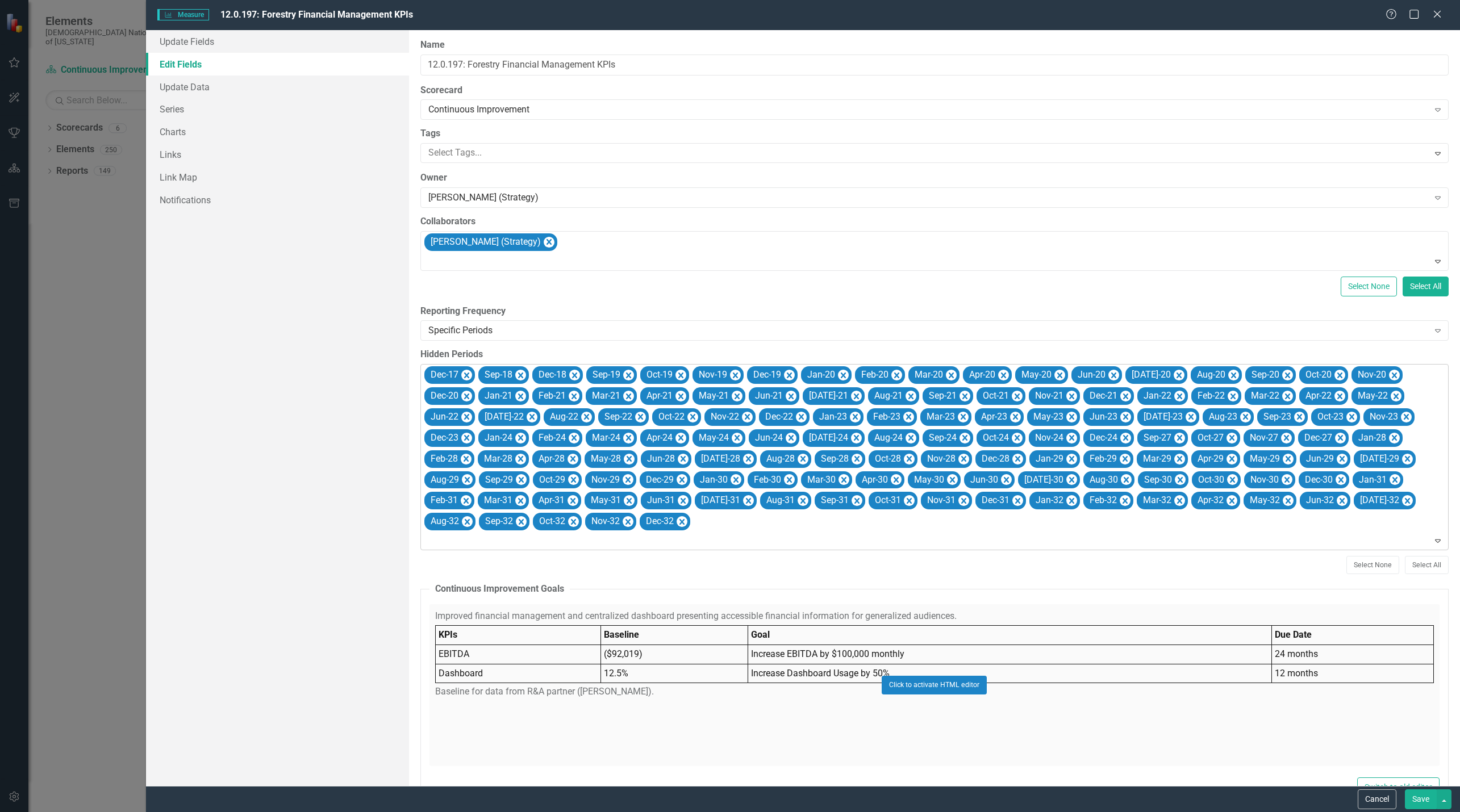
click at [1173, 436] on icon "Remove Sep-27" at bounding box center [1178, 438] width 11 height 14
click at [1413, 792] on button "Save" at bounding box center [1421, 799] width 32 height 20
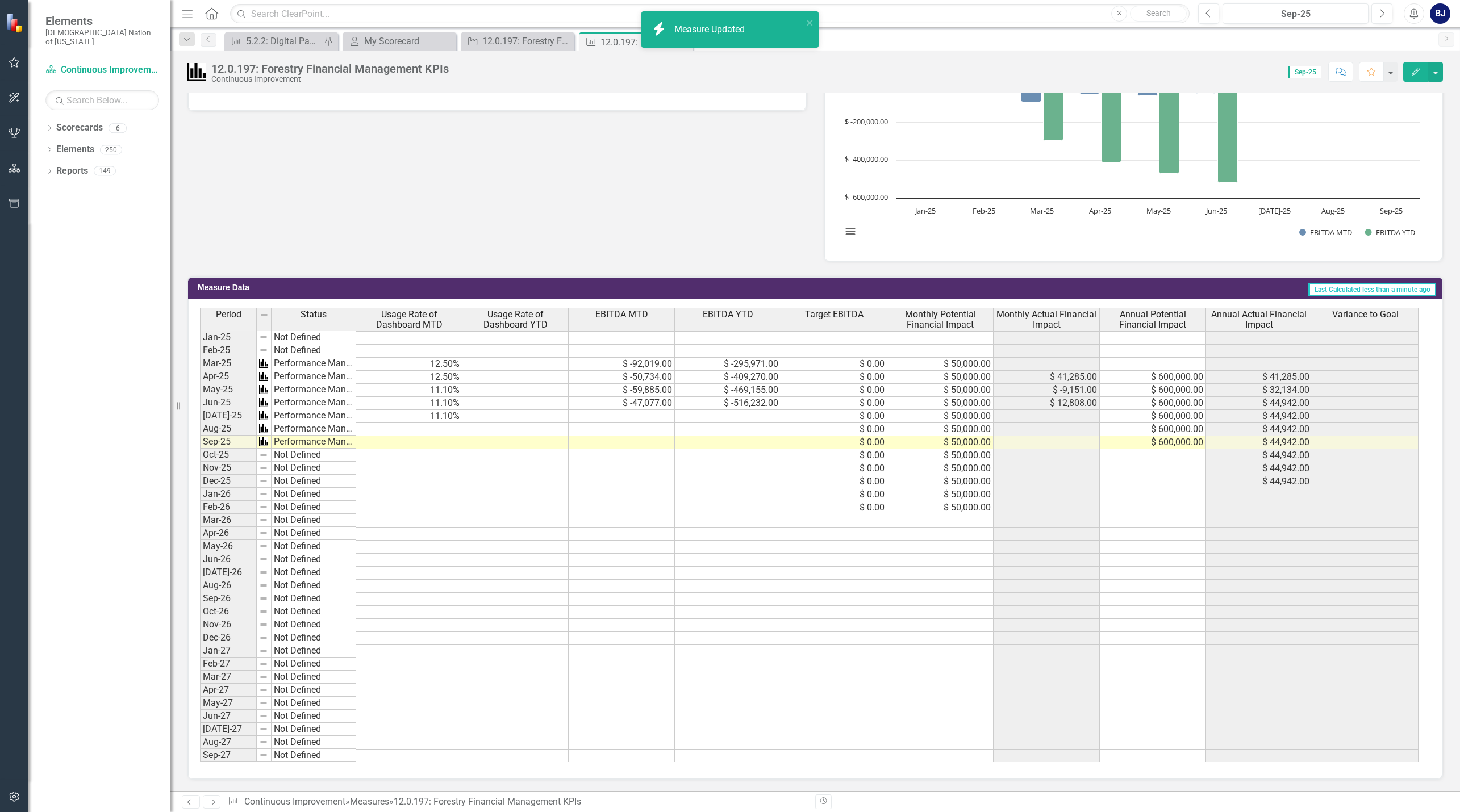
scroll to position [714, 0]
click at [1416, 69] on icon "Edit" at bounding box center [1415, 71] width 11 height 8
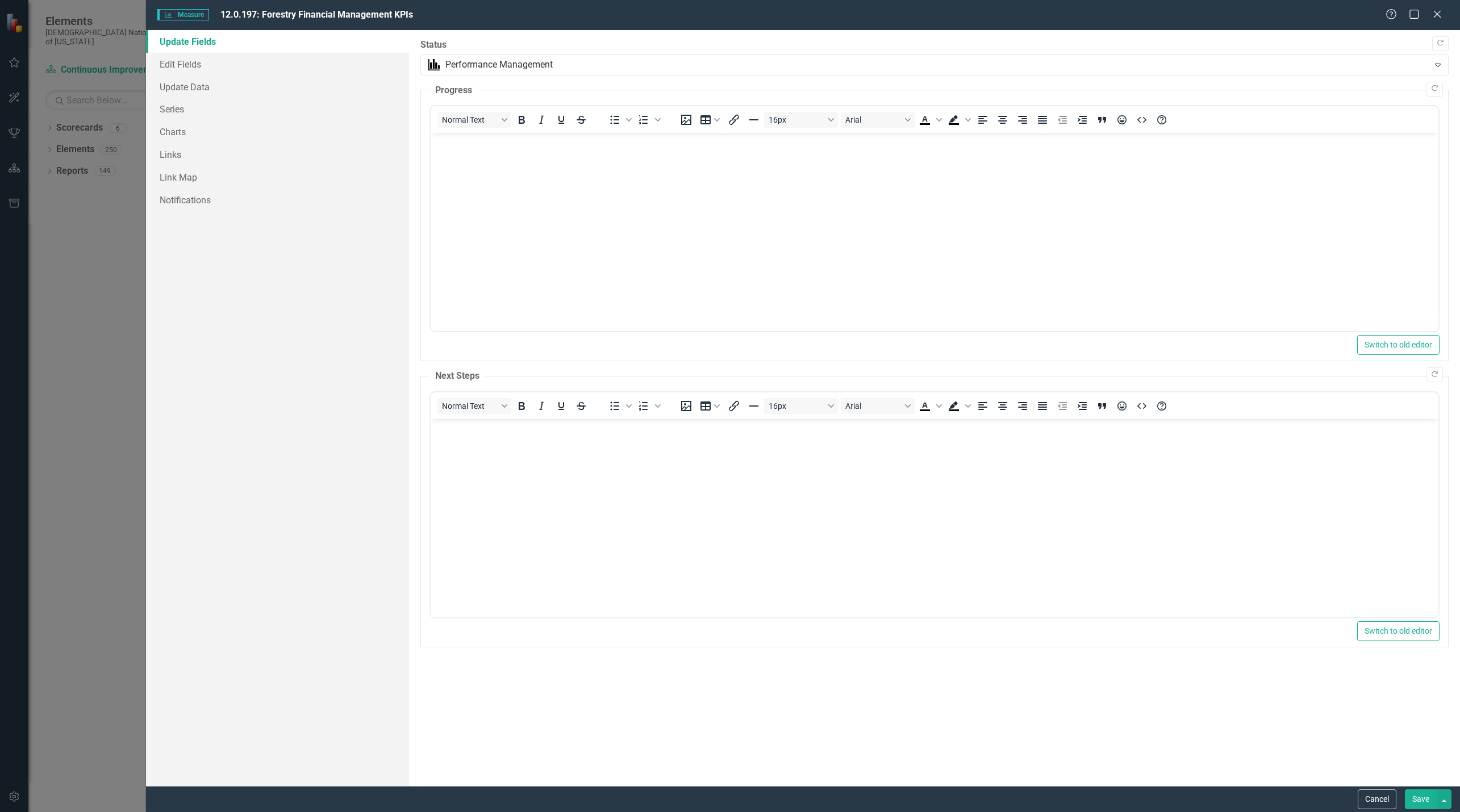
scroll to position [0, 0]
click at [216, 67] on link "Edit Fields" at bounding box center [277, 64] width 263 height 23
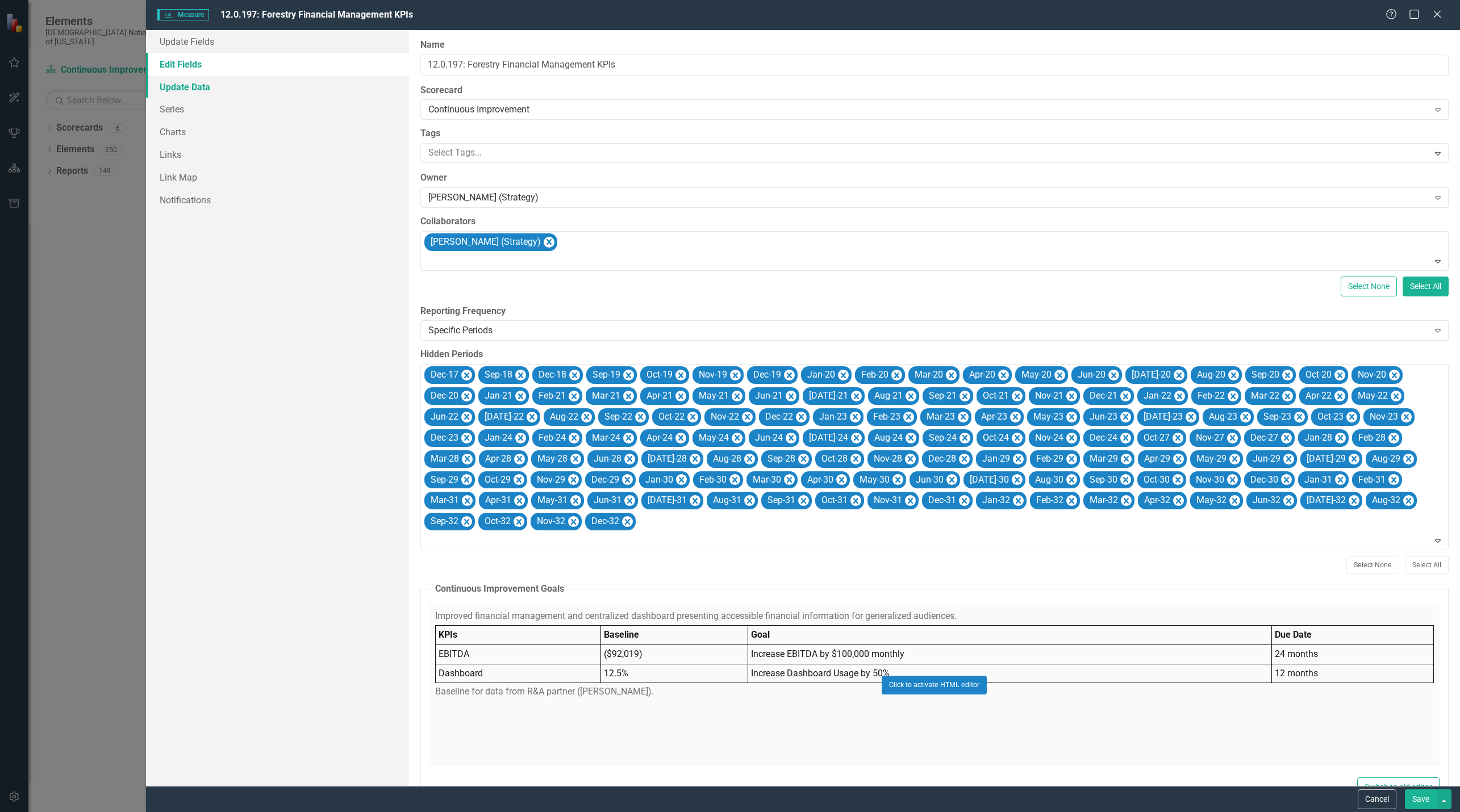
click at [192, 91] on link "Update Data" at bounding box center [277, 87] width 263 height 23
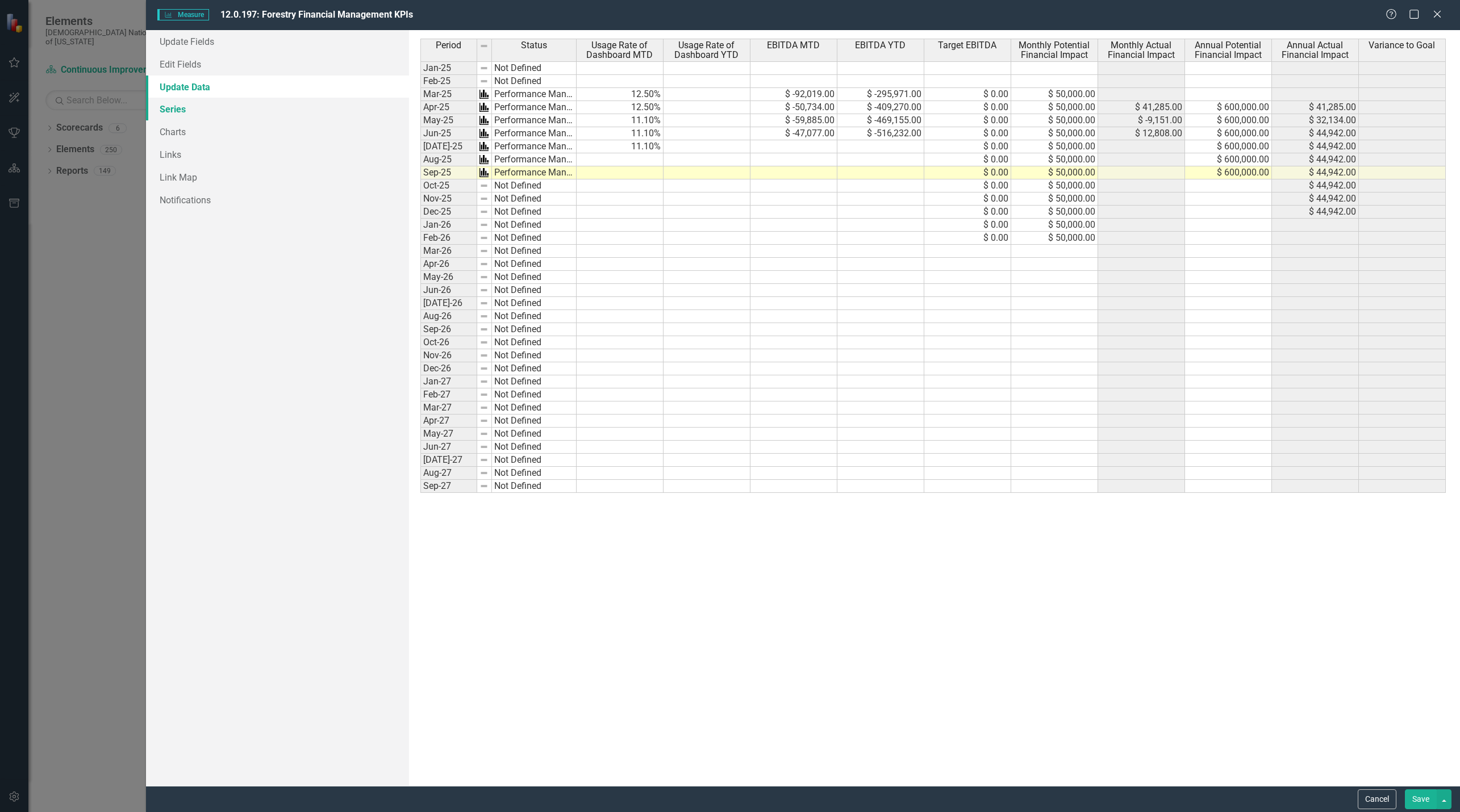
click at [181, 113] on link "Series" at bounding box center [277, 110] width 263 height 23
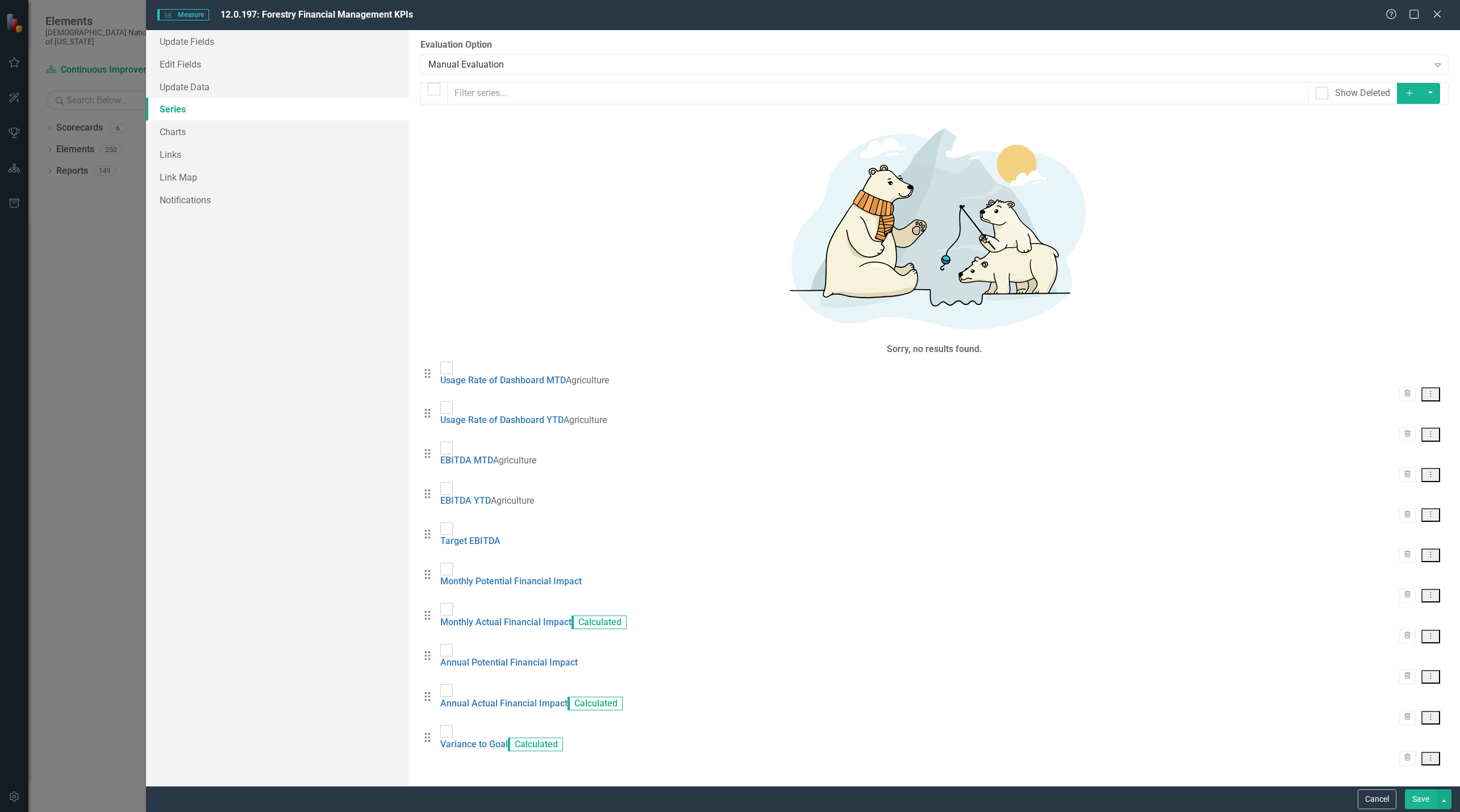
click at [1432, 390] on icon "Dropdown Menu" at bounding box center [1430, 393] width 10 height 8
click at [1391, 166] on link "Copy Duplicate Measure Series" at bounding box center [1374, 165] width 129 height 21
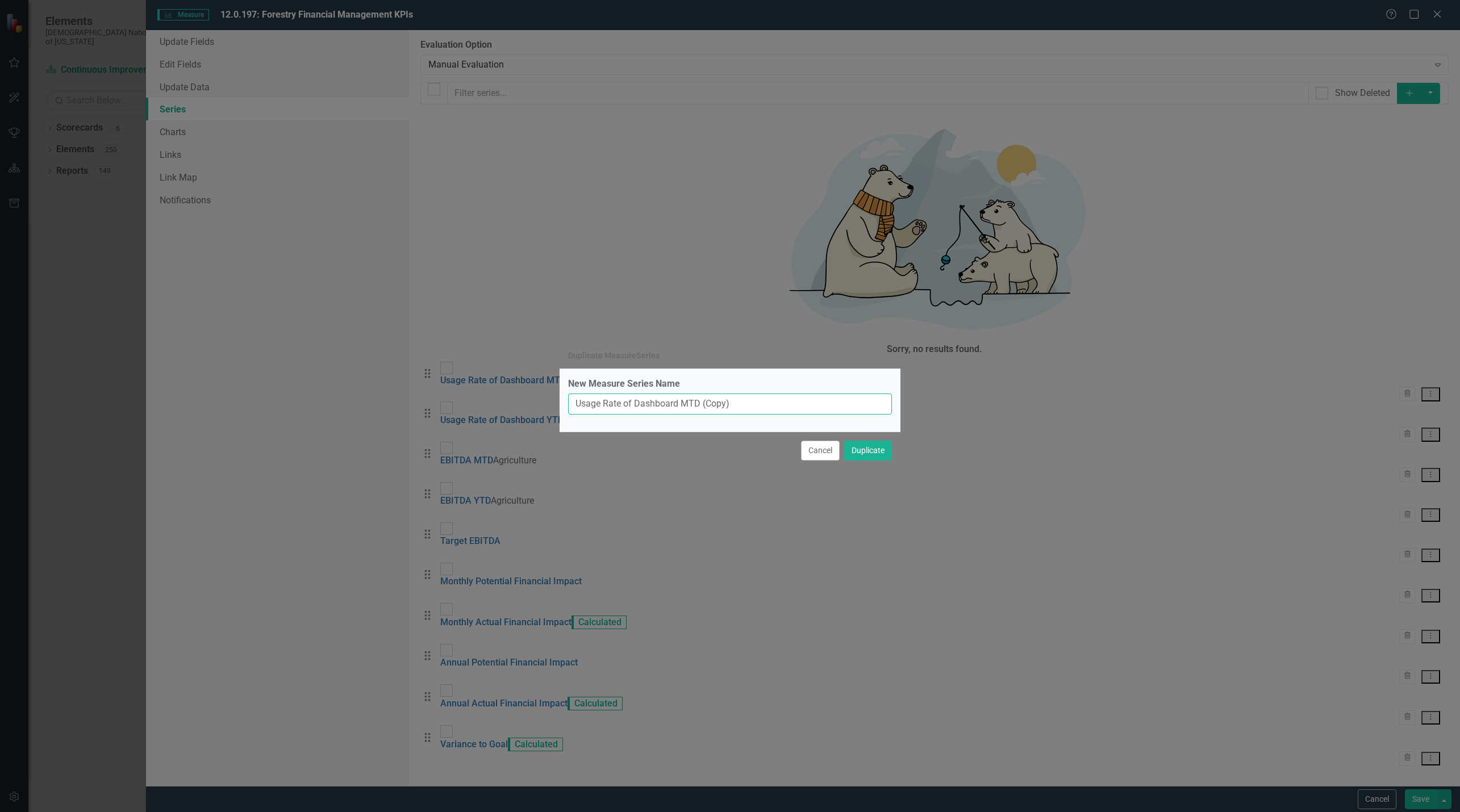
drag, startPoint x: 762, startPoint y: 402, endPoint x: 534, endPoint y: 426, distance: 229.3
click at [534, 426] on div "Duplicate MeasureSeries New Measure Series Name Usage Rate of Dashboard MTD (Co…" at bounding box center [730, 406] width 1460 height 812
click at [637, 401] on input "Usage Rate of Dashboard MTD (Copy)" at bounding box center [730, 404] width 323 height 21
drag, startPoint x: 701, startPoint y: 405, endPoint x: 746, endPoint y: 402, distance: 45.1
click at [746, 402] on input "Usage Rate of Dashboard MTD (Copy)" at bounding box center [730, 404] width 323 height 21
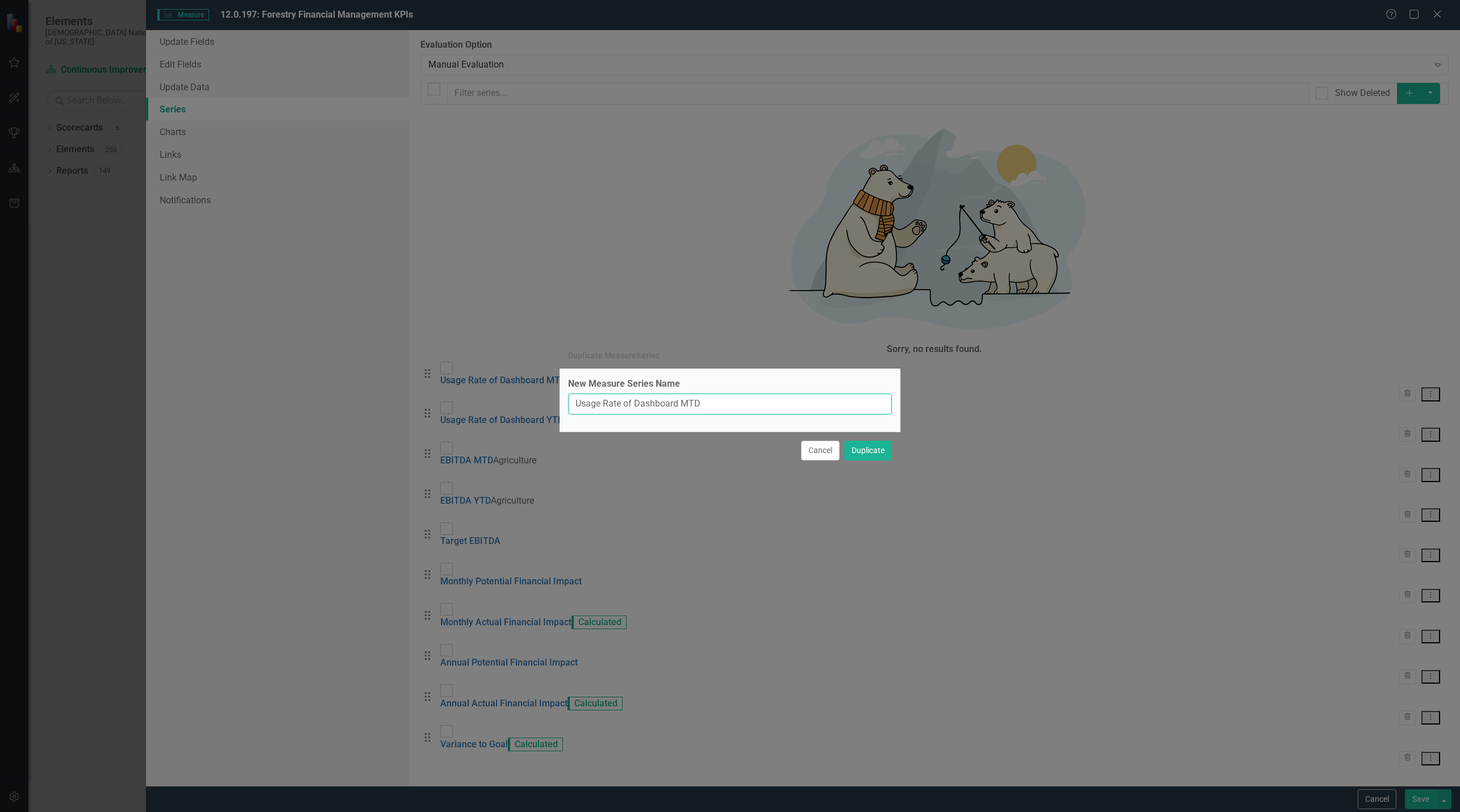
click at [572, 399] on input "Usage Rate of Dashboard MTD" at bounding box center [730, 404] width 323 height 21
type input "Forestry Team Usage Rate of Dashboard MTD"
click at [875, 458] on button "Duplicate" at bounding box center [868, 450] width 48 height 20
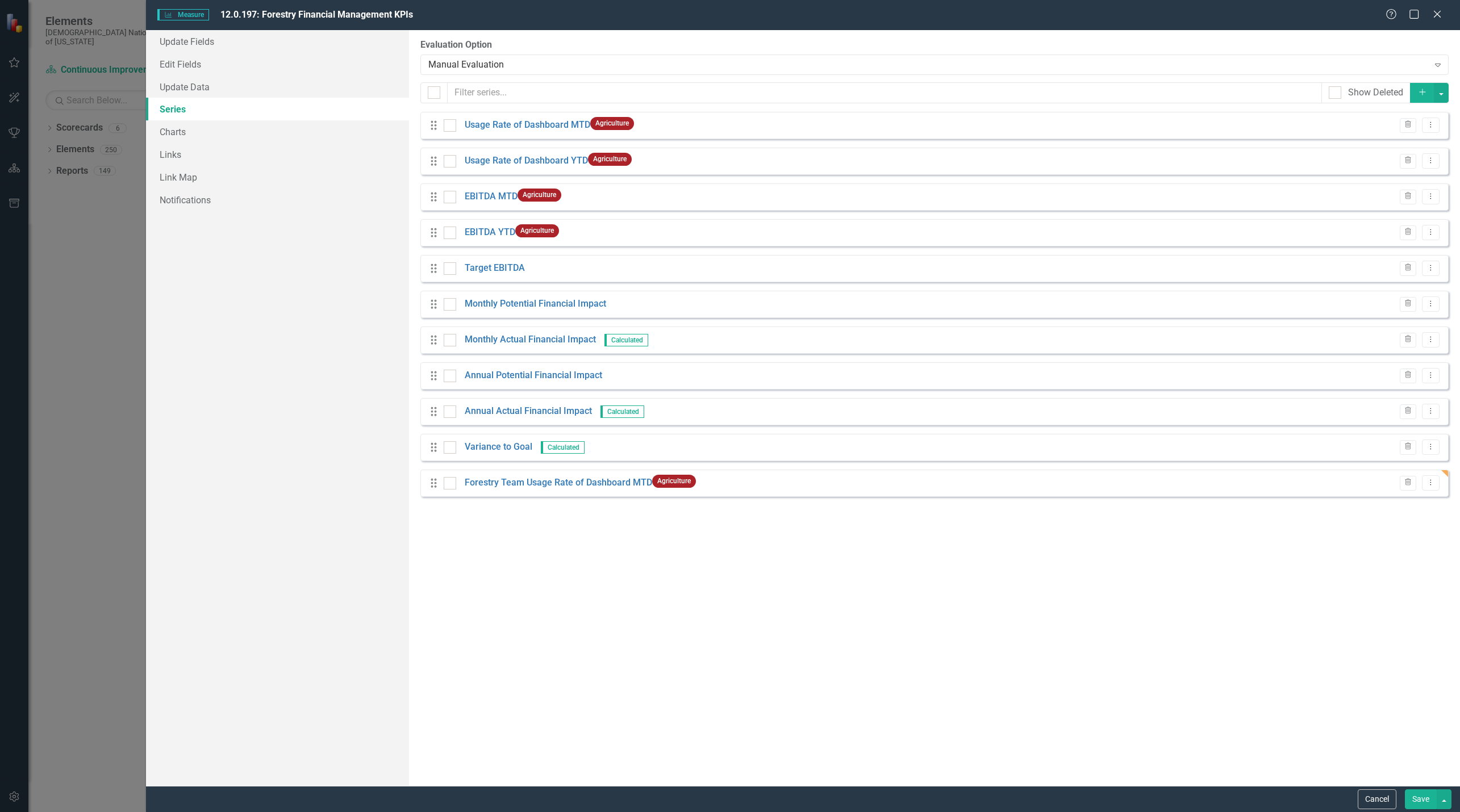
scroll to position [724, 0]
click at [1422, 798] on button "Save" at bounding box center [1421, 799] width 32 height 20
